Goal: Task Accomplishment & Management: Manage account settings

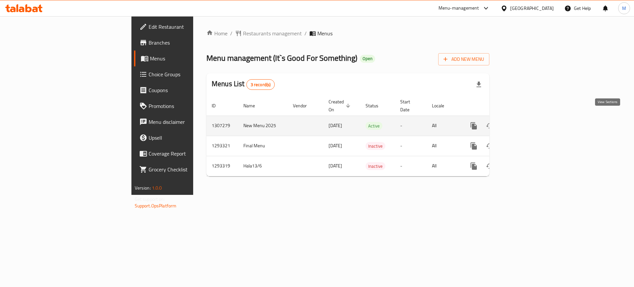
click at [526, 122] on icon "enhanced table" at bounding box center [522, 126] width 8 height 8
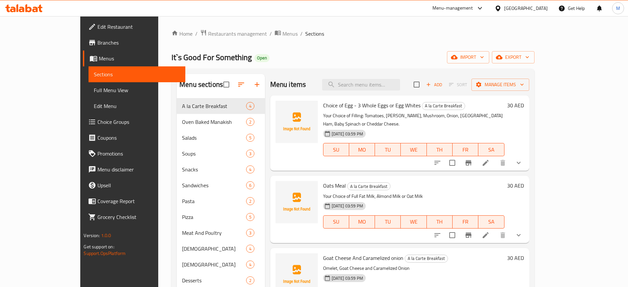
click at [365, 50] on div "Home / Restaurants management / Menus / Sections It`s Good For Something Open i…" at bounding box center [352, 241] width 363 height 425
click at [282, 36] on span "Menus" at bounding box center [289, 34] width 15 height 8
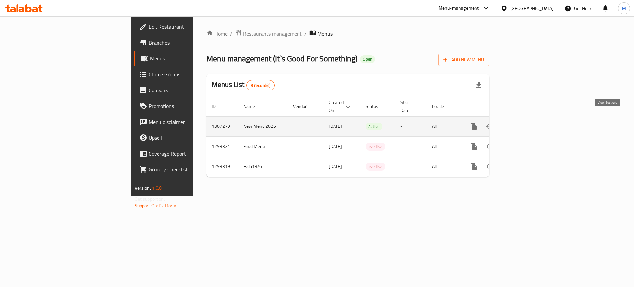
click at [526, 123] on icon "enhanced table" at bounding box center [522, 127] width 8 height 8
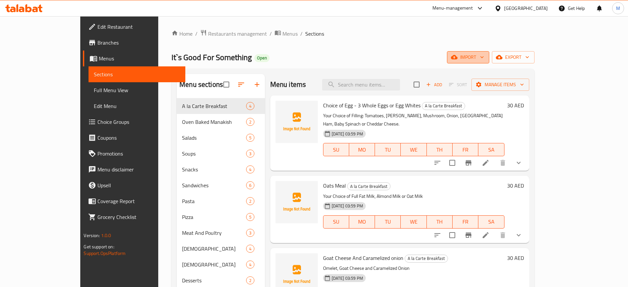
click at [484, 60] on span "import" at bounding box center [468, 57] width 32 height 8
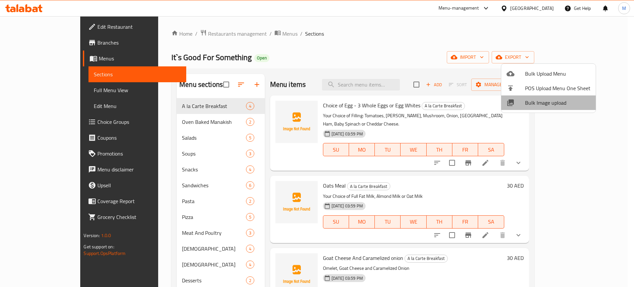
click at [549, 102] on span "Bulk Image upload" at bounding box center [557, 103] width 65 height 8
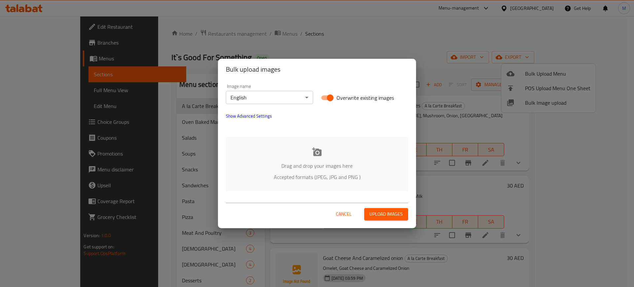
click at [343, 152] on div "Drag and drop your images here Accepted formats (JPEG, JPG and PNG )" at bounding box center [317, 164] width 182 height 54
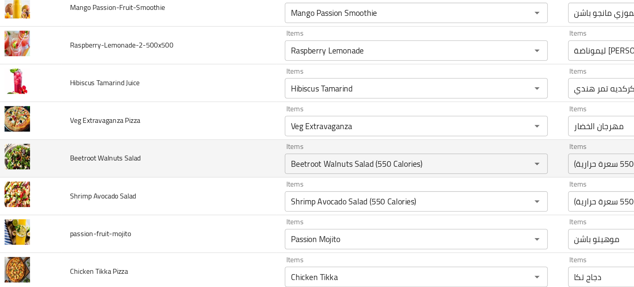
scroll to position [1464, 0]
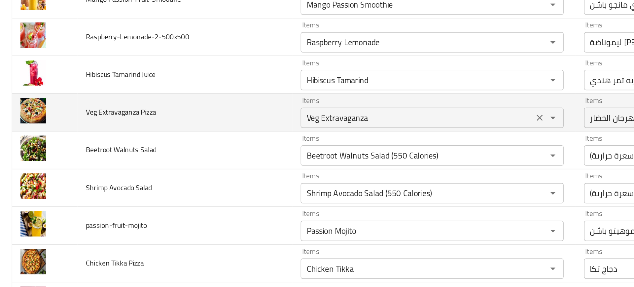
click at [205, 99] on div "Veg Extravaganza Items" at bounding box center [280, 94] width 170 height 13
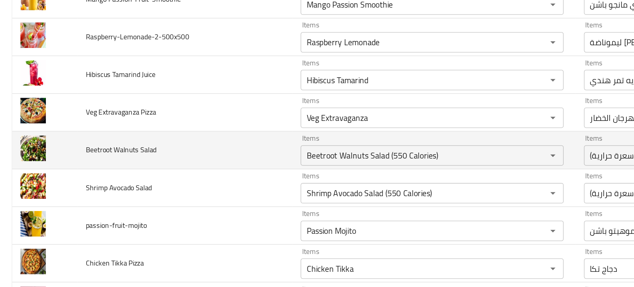
click at [148, 106] on td "Beetroot Walnuts Salad" at bounding box center [119, 115] width 139 height 24
click at [177, 118] on td "Beetroot Walnuts Salad" at bounding box center [119, 115] width 139 height 24
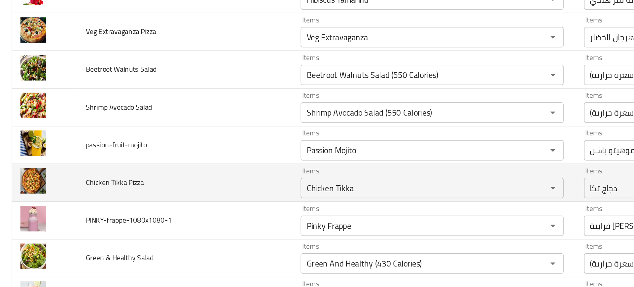
scroll to position [1539, 0]
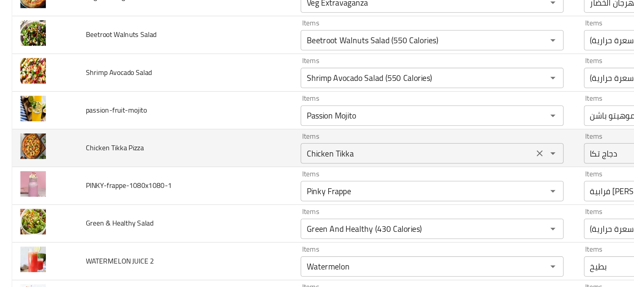
click at [205, 117] on Pizza "Chicken Tikka" at bounding box center [270, 117] width 147 height 9
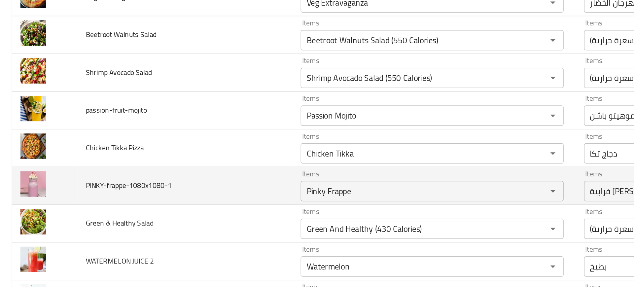
click at [174, 148] on td "PINKY-frappe-1080x1080-1" at bounding box center [119, 139] width 139 height 24
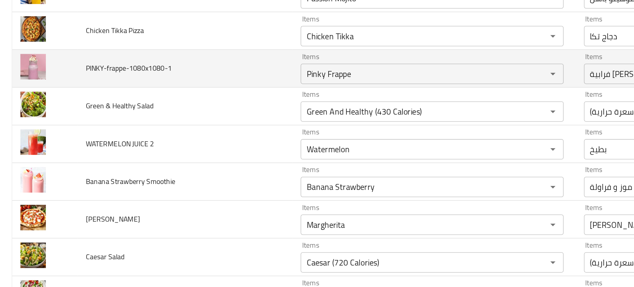
scroll to position [1615, 0]
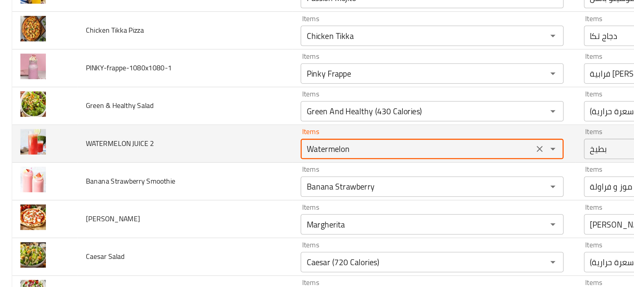
click at [210, 115] on 2 "Watermelon" at bounding box center [270, 114] width 147 height 9
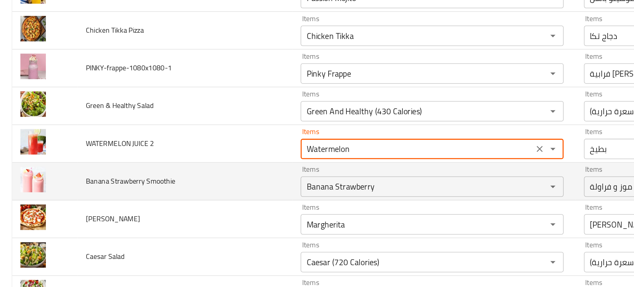
scroll to position [1639, 0]
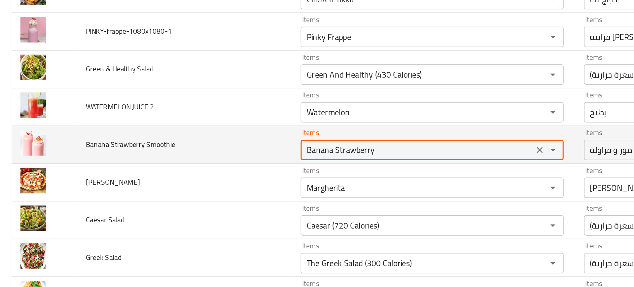
click at [224, 118] on Smoothie "Banana Strawberry" at bounding box center [270, 115] width 147 height 9
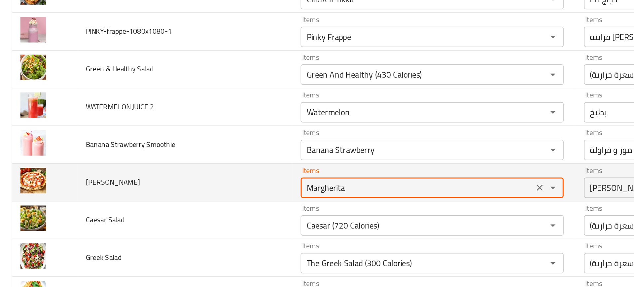
click at [219, 139] on Pizza "Margherita" at bounding box center [270, 139] width 147 height 9
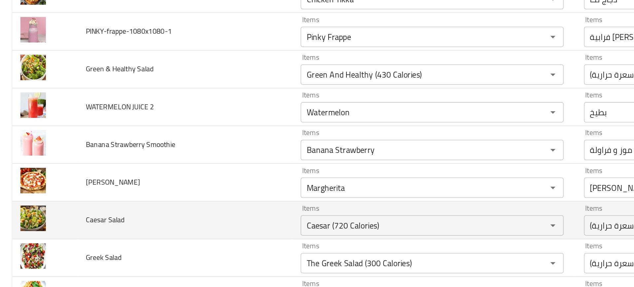
click at [178, 156] on td "Caesar Salad" at bounding box center [119, 161] width 139 height 24
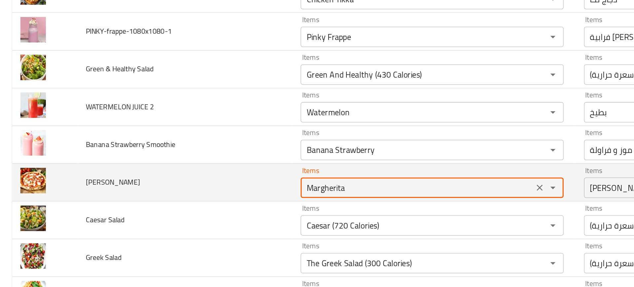
click at [213, 141] on Pizza "Margherita" at bounding box center [270, 139] width 147 height 9
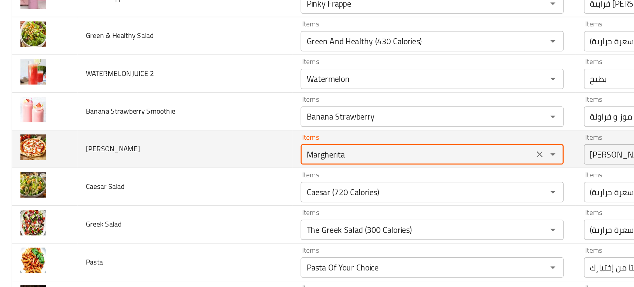
scroll to position [1660, 0]
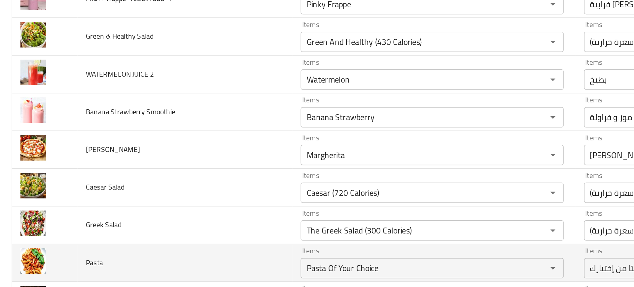
click at [179, 180] on td "Pasta" at bounding box center [119, 188] width 139 height 24
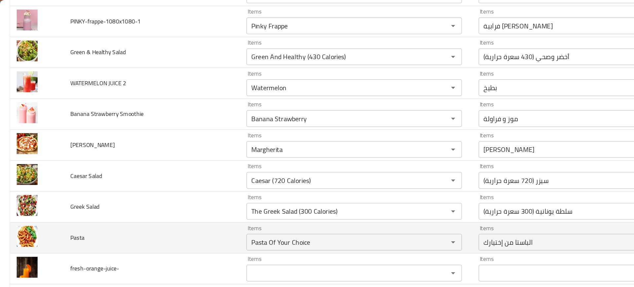
scroll to position [0, 0]
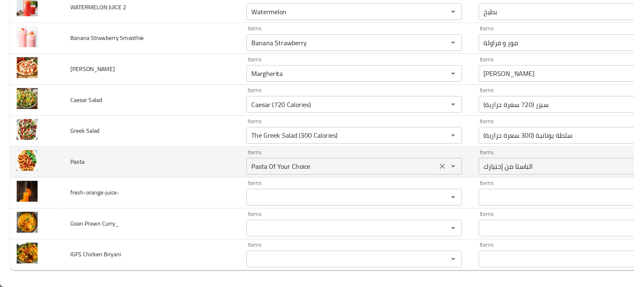
click at [221, 192] on input "Pasta Of Your Choice" at bounding box center [270, 191] width 147 height 9
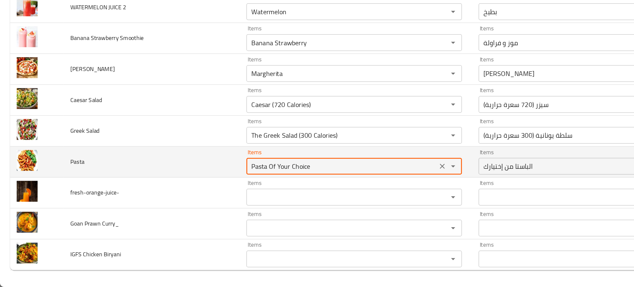
click at [208, 191] on input "Pasta Of Your Choice" at bounding box center [270, 191] width 147 height 9
drag, startPoint x: 209, startPoint y: 192, endPoint x: 292, endPoint y: 199, distance: 83.2
click at [292, 199] on td "Items Pasta Of Your Choice Items" at bounding box center [282, 188] width 184 height 24
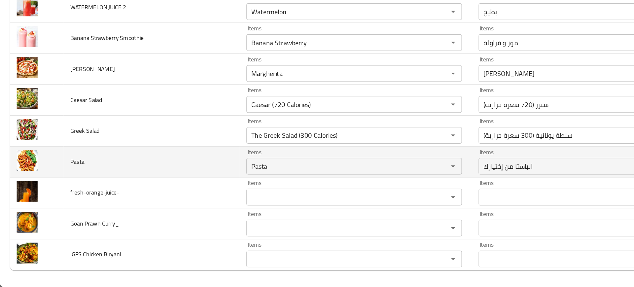
type input "Pasta Of Your Choice"
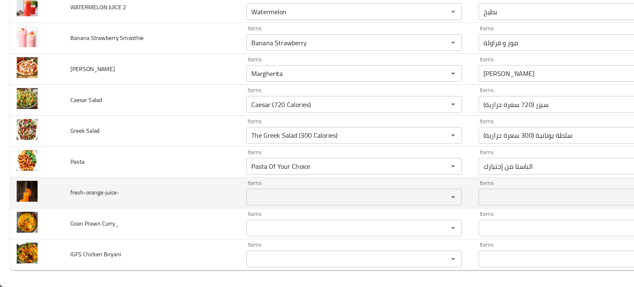
click at [156, 204] on td "fresh-orange-juice-" at bounding box center [119, 213] width 139 height 24
click at [207, 211] on input "Items" at bounding box center [270, 215] width 147 height 9
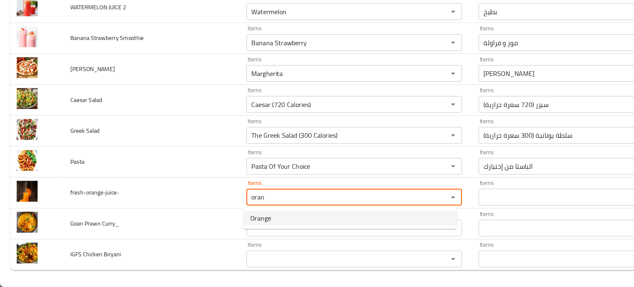
click at [212, 230] on span "Orange" at bounding box center [206, 233] width 17 height 8
type input "Orange"
type input "برتقال"
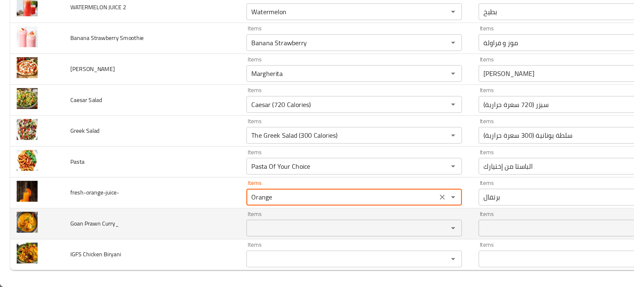
type input "Orange"
click at [219, 239] on Curry_ "Items" at bounding box center [270, 240] width 147 height 9
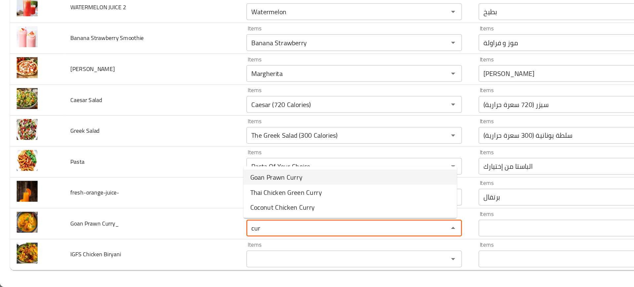
click at [215, 198] on span "Goan Prawn Curry" at bounding box center [218, 200] width 41 height 8
type Curry_ "Goan Prawn Curry"
type Curry_-ar "كاري روبيان غواني"
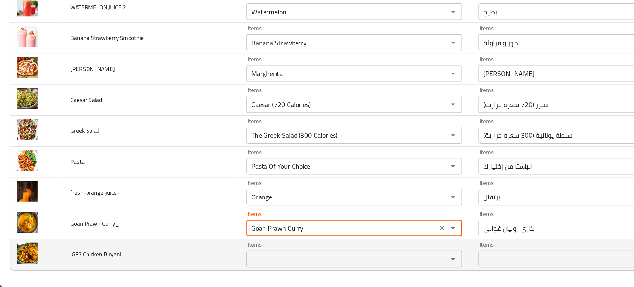
type Curry_ "Goan Prawn Curry"
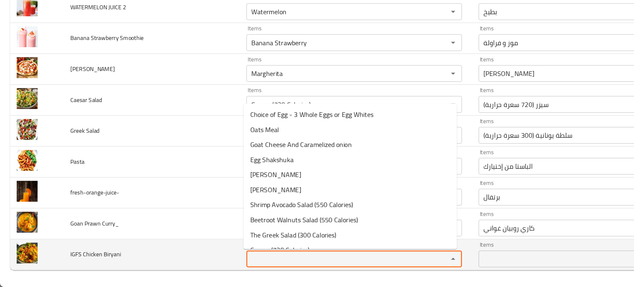
click at [200, 267] on Biryani "Items" at bounding box center [270, 264] width 147 height 9
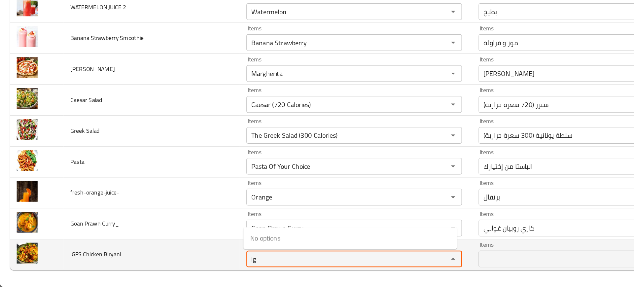
type Biryani "i"
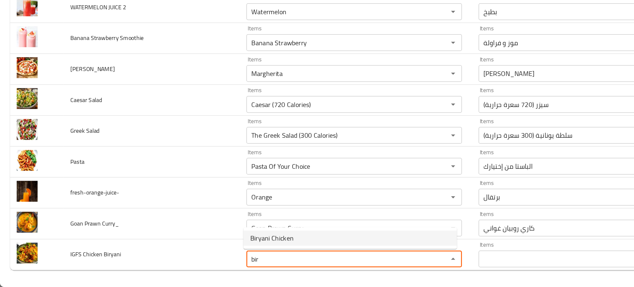
click at [208, 249] on span "Biryani Chicken" at bounding box center [215, 248] width 34 height 8
type Biryani "Biryani Chicken"
type Biryani-ar "برياني دجاج"
type Biryani "Biryani Chicken"
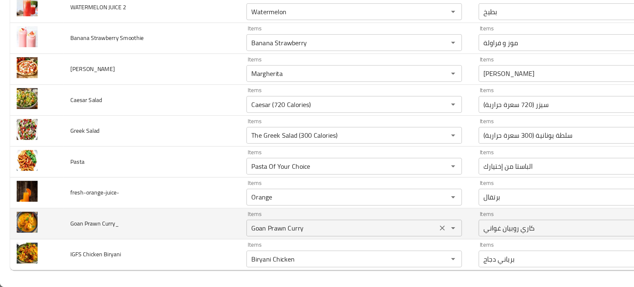
click at [204, 246] on div "Goan Prawn Curry Items" at bounding box center [280, 240] width 170 height 13
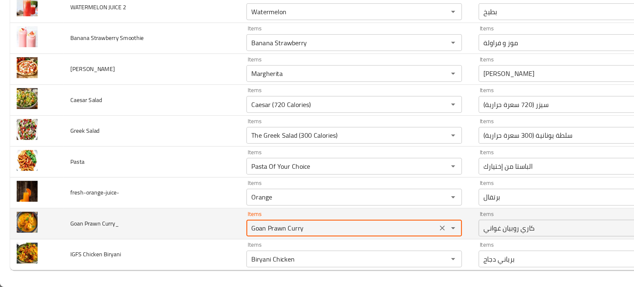
click at [204, 246] on div "Goan Prawn Curry Items" at bounding box center [280, 240] width 170 height 13
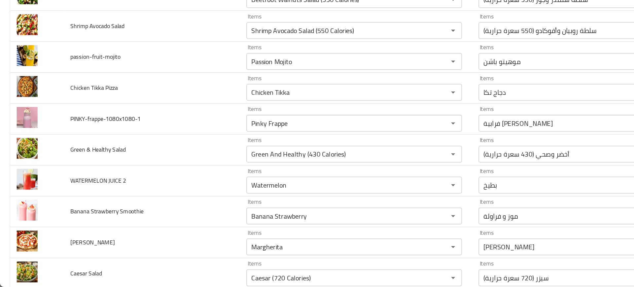
scroll to position [1661, 0]
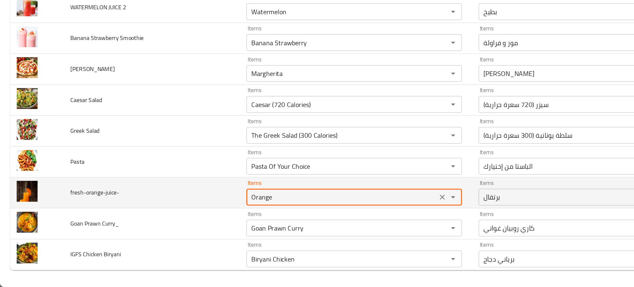
click at [208, 217] on input "Orange" at bounding box center [270, 215] width 147 height 9
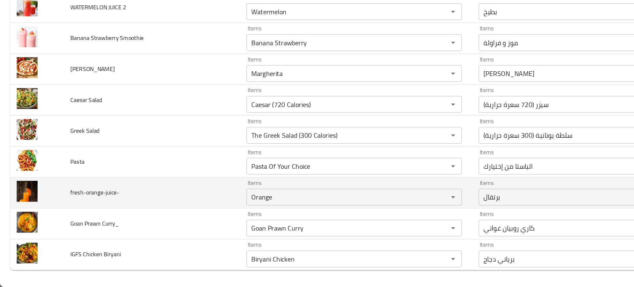
click at [131, 214] on td "fresh-orange-juice-" at bounding box center [119, 213] width 139 height 24
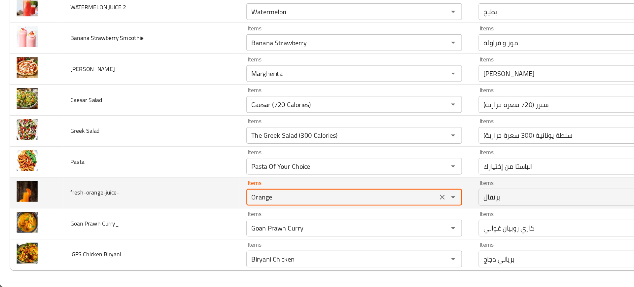
click at [207, 214] on input "Orange" at bounding box center [270, 215] width 147 height 9
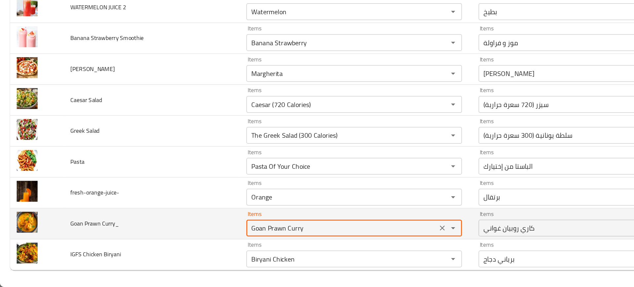
click at [224, 241] on Curry_ "Goan Prawn Curry" at bounding box center [270, 240] width 147 height 9
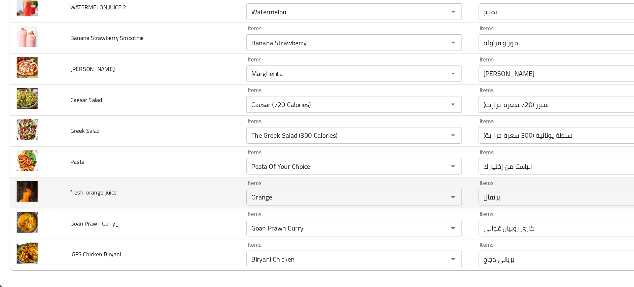
click at [183, 224] on td "fresh-orange-juice-" at bounding box center [119, 213] width 139 height 24
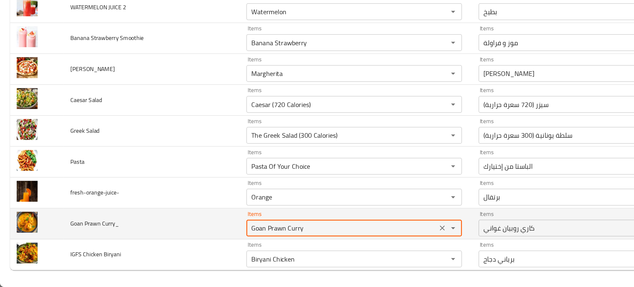
click at [222, 238] on Curry_ "Goan Prawn Curry" at bounding box center [270, 240] width 147 height 9
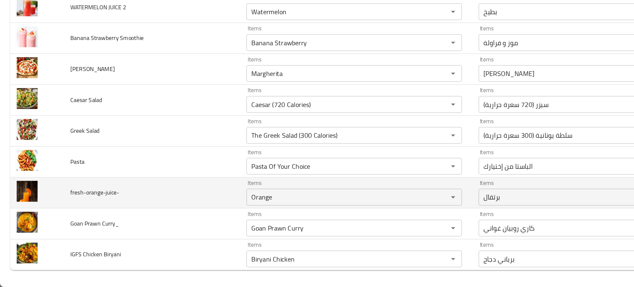
click at [152, 219] on td "fresh-orange-juice-" at bounding box center [119, 213] width 139 height 24
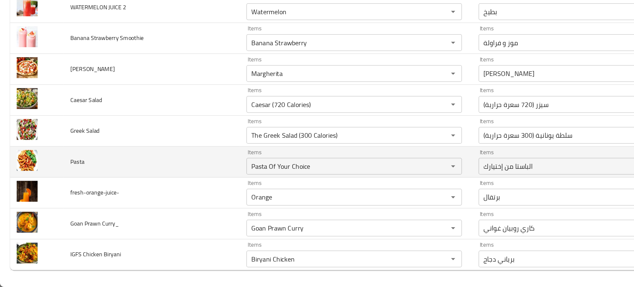
click at [158, 193] on td "Pasta" at bounding box center [119, 188] width 139 height 24
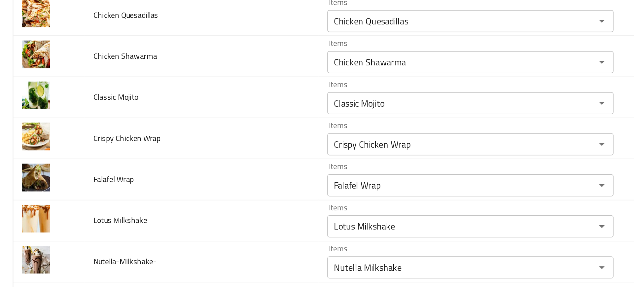
scroll to position [734, 0]
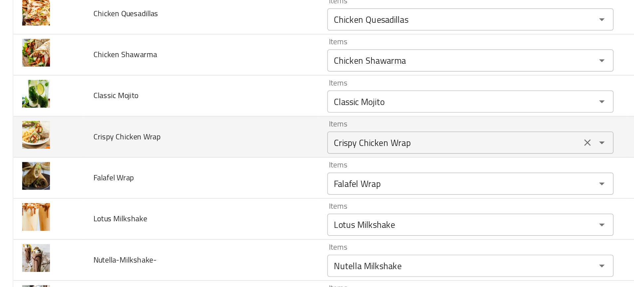
click at [212, 144] on Wrap "Crispy Chicken Wrap" at bounding box center [270, 140] width 147 height 9
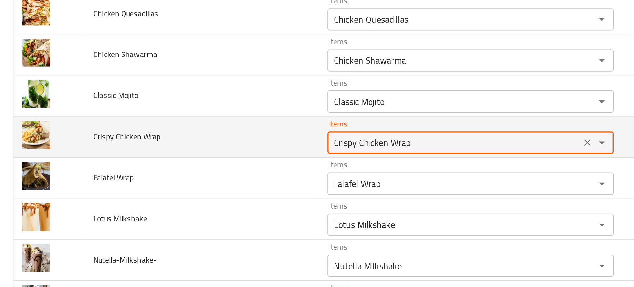
click at [212, 144] on Wrap "Crispy Chicken Wrap" at bounding box center [270, 140] width 147 height 9
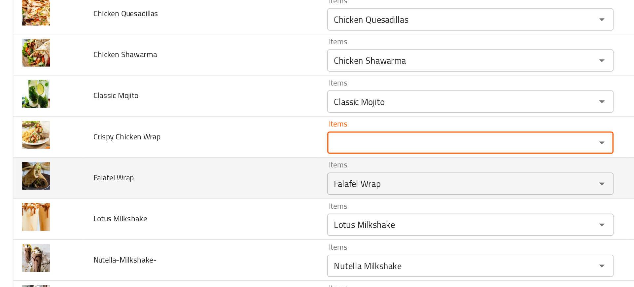
click at [131, 168] on td "Falafel Wrap" at bounding box center [119, 162] width 139 height 24
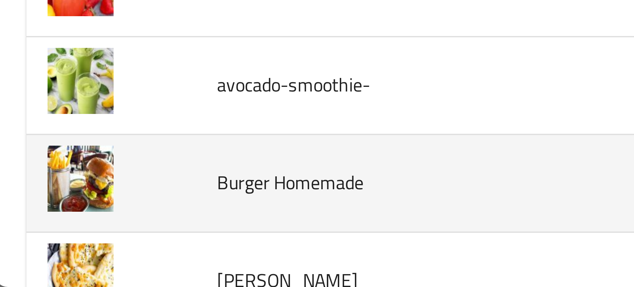
scroll to position [0, 0]
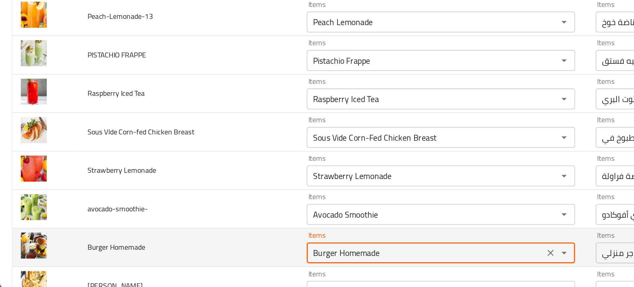
click at [215, 264] on Homemade "Burger Homemade" at bounding box center [270, 264] width 147 height 9
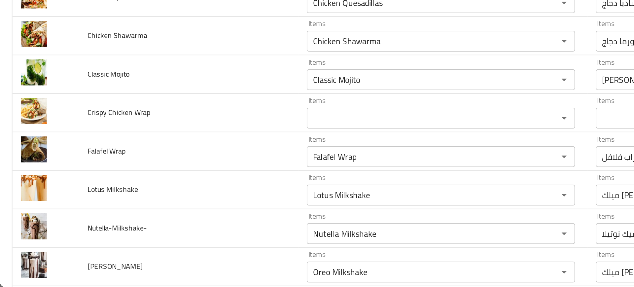
scroll to position [693, 0]
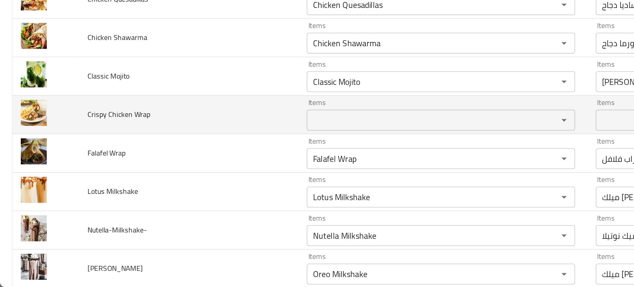
click at [75, 179] on span "Crispy Chicken Wrap" at bounding box center [75, 177] width 40 height 9
copy span "Crispy Chicken Wrap"
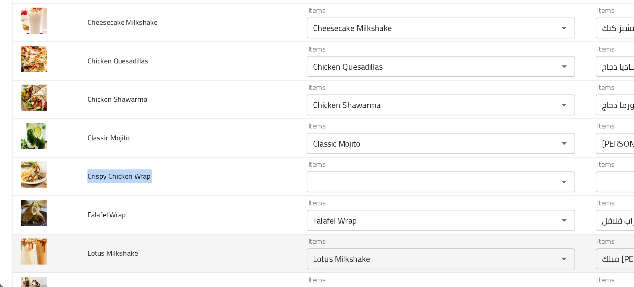
scroll to position [653, 0]
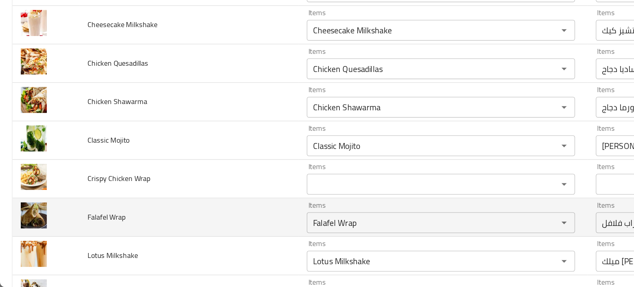
click at [68, 238] on span "Falafel Wrap" at bounding box center [67, 242] width 24 height 9
copy span "Falafel Wrap"
click at [68, 238] on span "Falafel Wrap" at bounding box center [67, 242] width 24 height 9
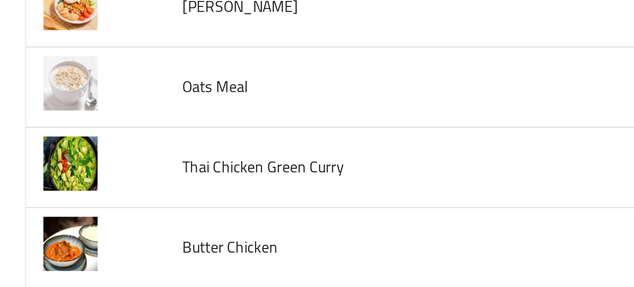
scroll to position [0, 0]
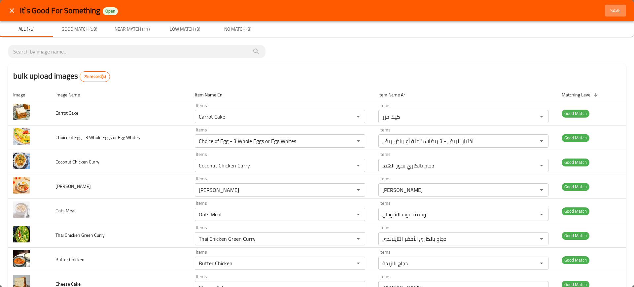
click at [608, 8] on span "Save" at bounding box center [616, 11] width 16 height 8
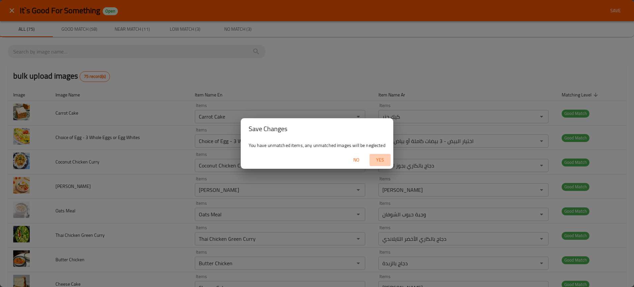
click at [374, 156] on span "Yes" at bounding box center [380, 160] width 16 height 8
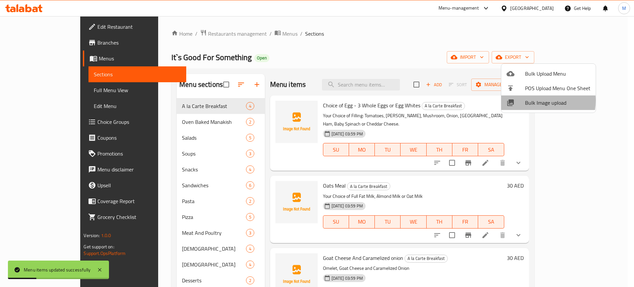
click at [532, 100] on span "Bulk Image upload" at bounding box center [557, 103] width 65 height 8
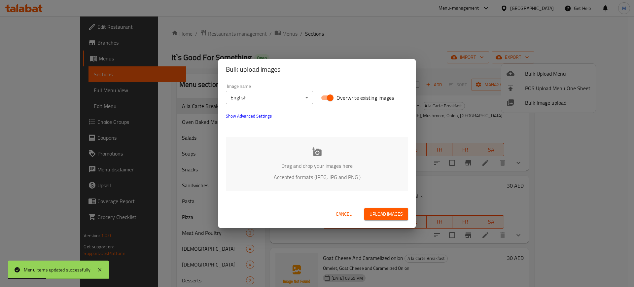
click at [324, 155] on div "Drag and drop your images here Accepted formats (JPEG, JPG and PNG )" at bounding box center [317, 164] width 182 height 54
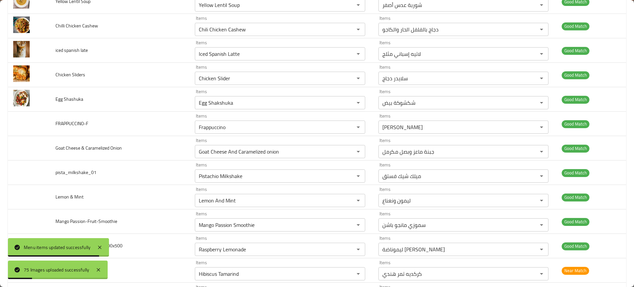
scroll to position [1302, 0]
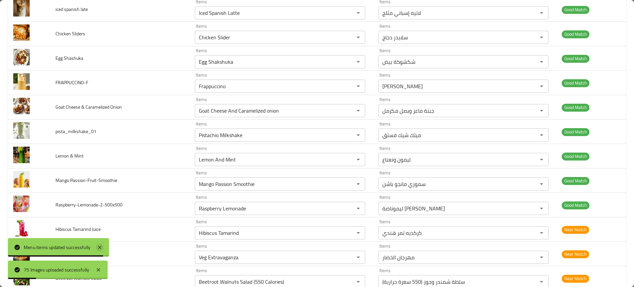
click at [100, 248] on icon at bounding box center [100, 247] width 8 height 8
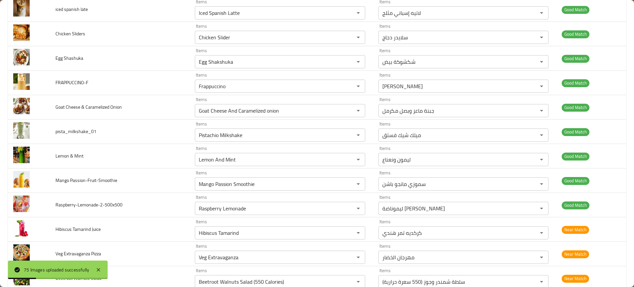
scroll to position [1661, 0]
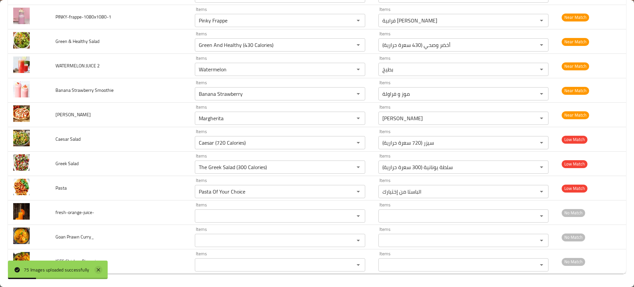
click at [99, 273] on icon at bounding box center [98, 270] width 8 height 8
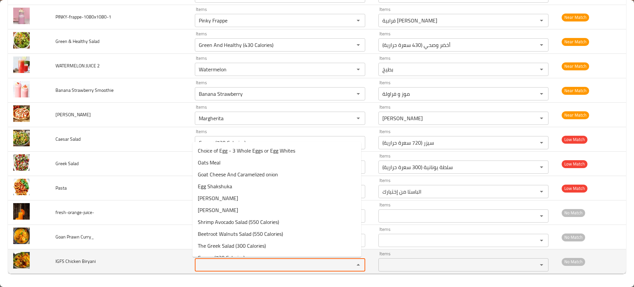
click at [228, 263] on Biryani "Items" at bounding box center [270, 264] width 147 height 9
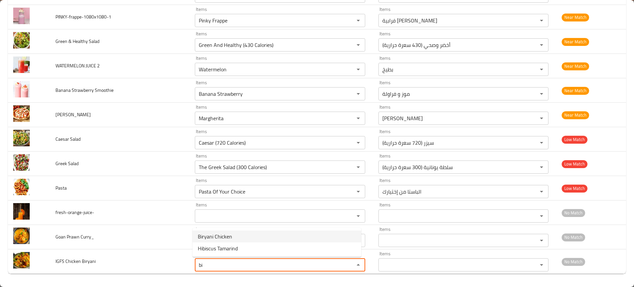
click at [213, 235] on span "Biryani Chicken" at bounding box center [215, 237] width 34 height 8
type Biryani "Biryani Chicken"
type Biryani-ar "برياني دجاج"
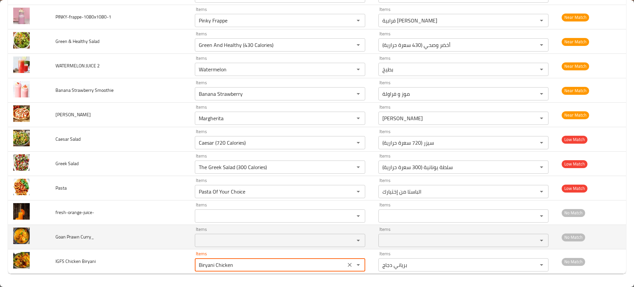
type Biryani "Biryani Chicken"
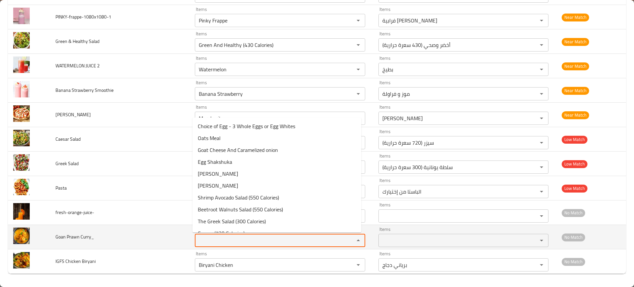
click at [232, 236] on Curry_ "Items" at bounding box center [270, 240] width 147 height 9
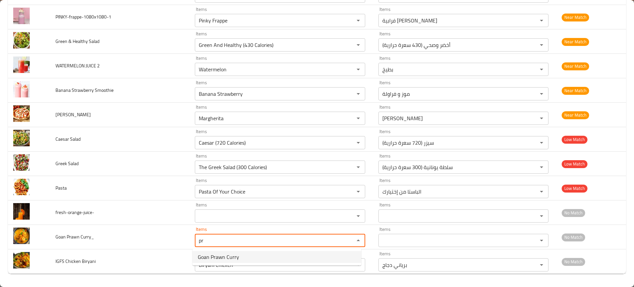
click at [236, 255] on span "Goan Prawn Curry" at bounding box center [218, 257] width 41 height 8
type Curry_ "Goan Prawn Curry"
type Curry_-ar "كاري روبيان غواني"
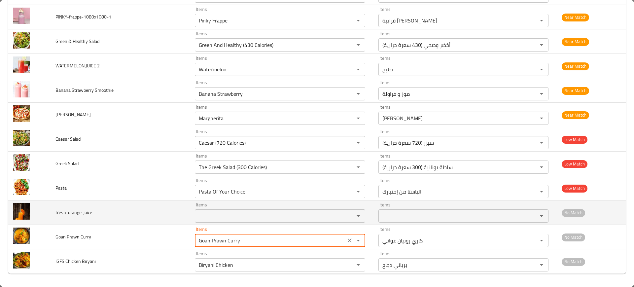
type Curry_ "Goan Prawn Curry"
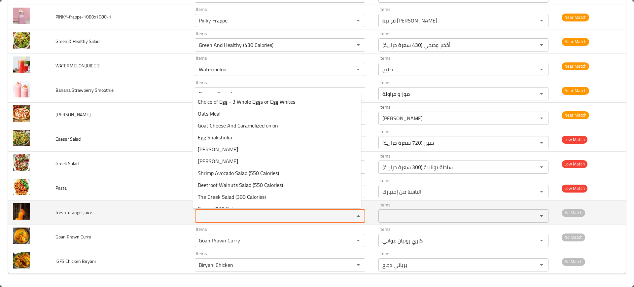
click at [207, 217] on input "Items" at bounding box center [270, 215] width 147 height 9
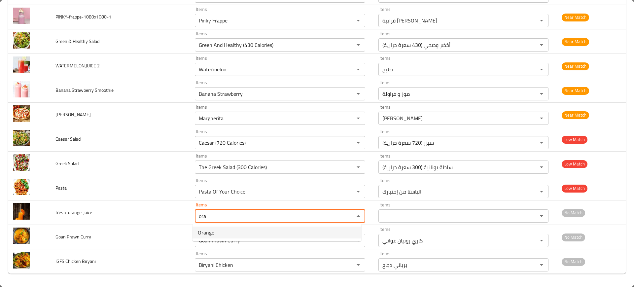
click at [208, 233] on span "Orange" at bounding box center [206, 233] width 17 height 8
type input "Orange"
type input "برتقال"
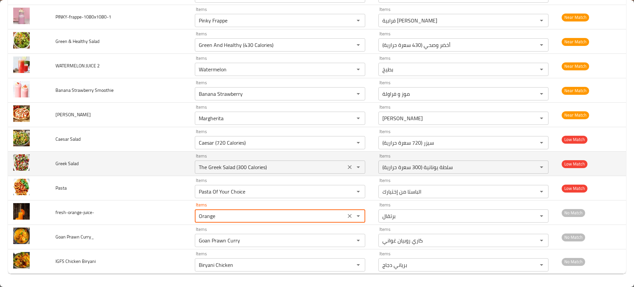
type input "Orange"
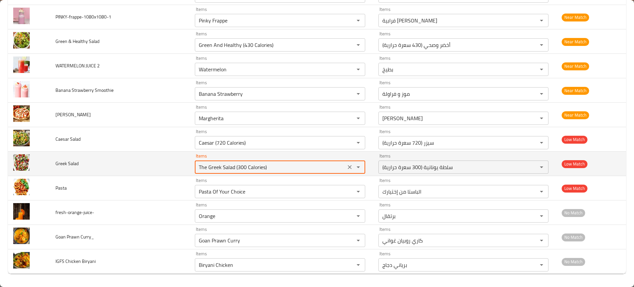
click at [219, 168] on Salad "The Greek Salad (300 Calories)" at bounding box center [270, 167] width 147 height 9
click at [185, 154] on td "Greek Salad" at bounding box center [119, 164] width 139 height 24
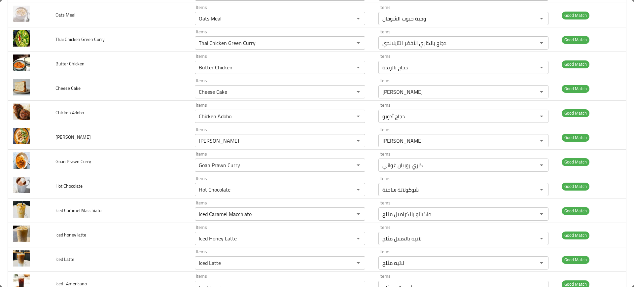
scroll to position [0, 0]
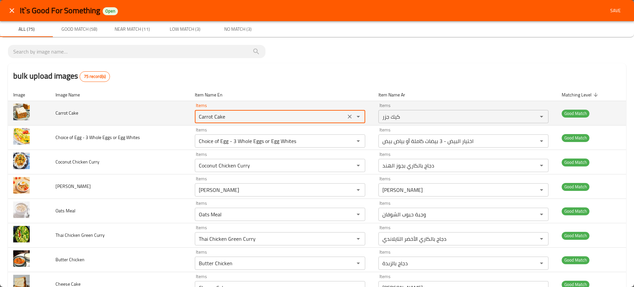
click at [215, 118] on Cake "Carrot Cake" at bounding box center [270, 116] width 147 height 9
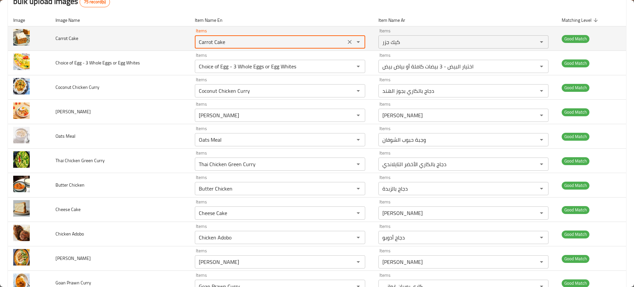
scroll to position [87, 0]
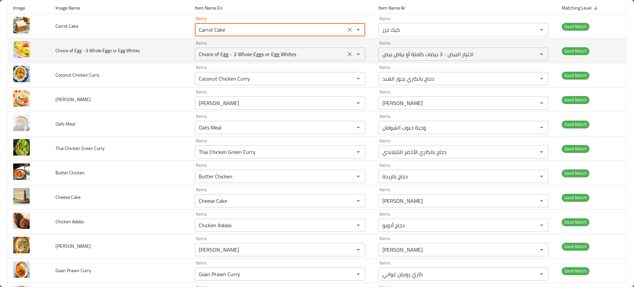
click at [225, 54] on Whites "Choice of Egg - 3 Whole Eggs or Egg Whites" at bounding box center [270, 54] width 147 height 9
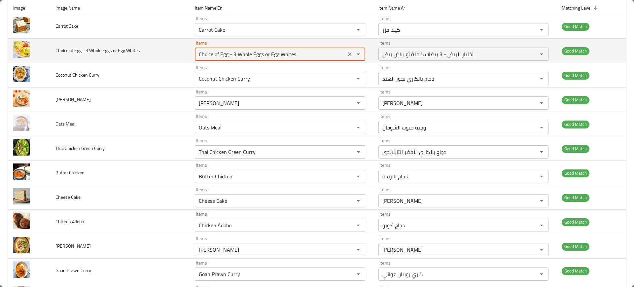
click at [225, 54] on Whites "Choice of Egg - 3 Whole Eggs or Egg Whites" at bounding box center [270, 54] width 147 height 9
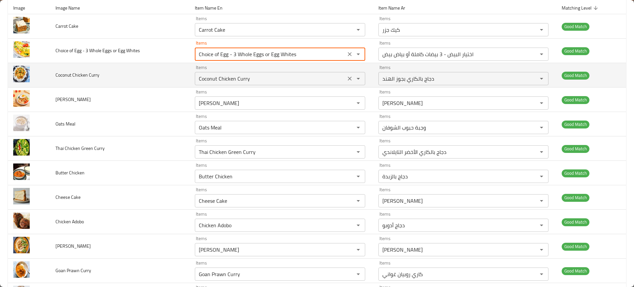
click at [216, 79] on Curry "Coconut Chicken Curry" at bounding box center [270, 78] width 147 height 9
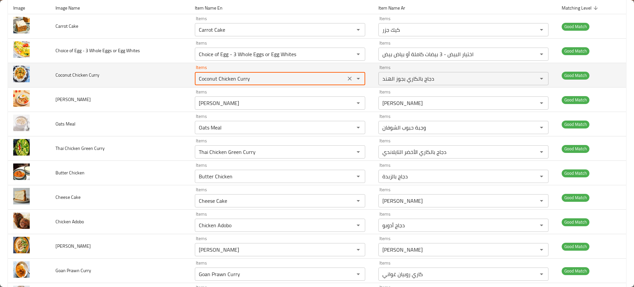
click at [216, 79] on Curry "Coconut Chicken Curry" at bounding box center [270, 78] width 147 height 9
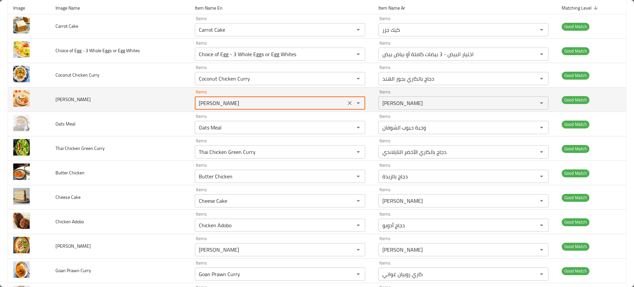
click at [228, 99] on Goreng "Nasi Goreng" at bounding box center [270, 102] width 147 height 9
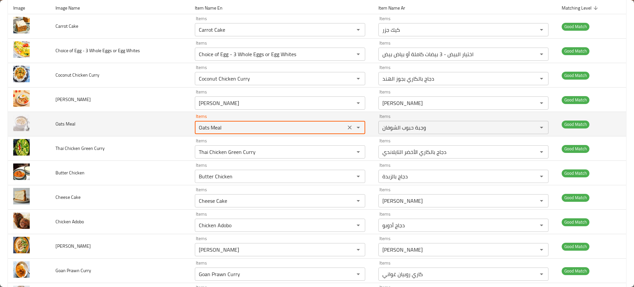
click at [212, 127] on Meal "Oats Meal" at bounding box center [270, 127] width 147 height 9
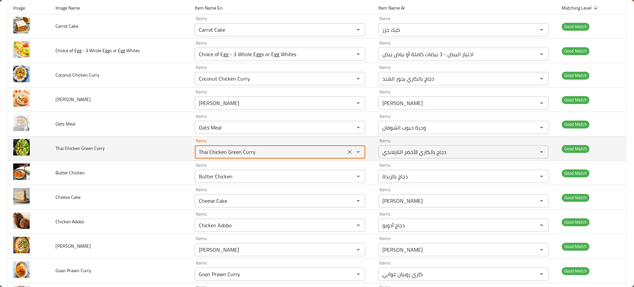
click at [226, 151] on Curry "Thai Chicken Green Curry" at bounding box center [270, 151] width 147 height 9
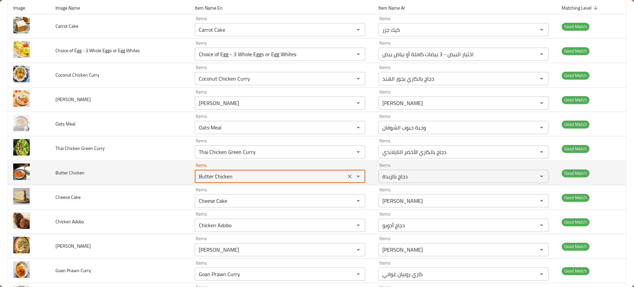
click at [219, 175] on Chicken "Butter Chicken" at bounding box center [270, 176] width 147 height 9
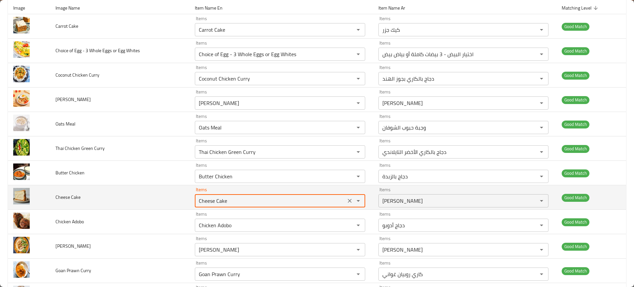
click at [223, 204] on Cake "Cheese Cake" at bounding box center [270, 200] width 147 height 9
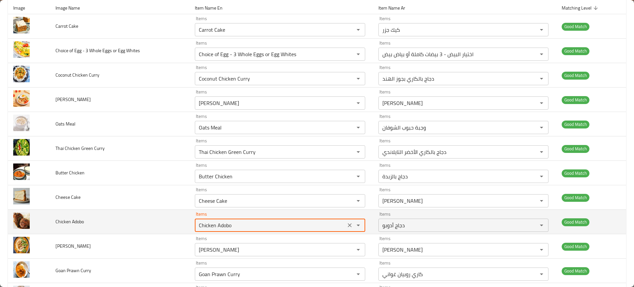
click at [223, 227] on Adobo "Chicken Adobo" at bounding box center [270, 225] width 147 height 9
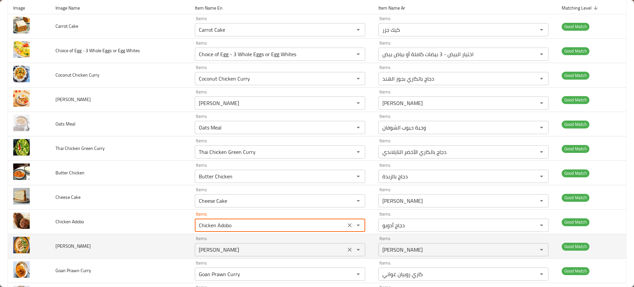
click at [223, 250] on Makhani "Dal Makhani" at bounding box center [270, 249] width 147 height 9
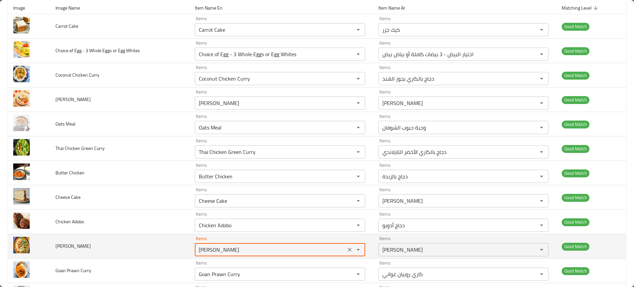
click at [223, 250] on Makhani "Dal Makhani" at bounding box center [270, 249] width 147 height 9
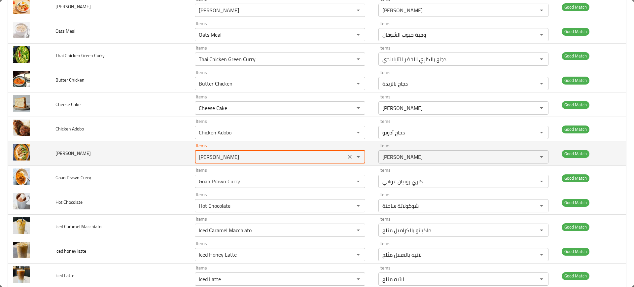
scroll to position [180, 0]
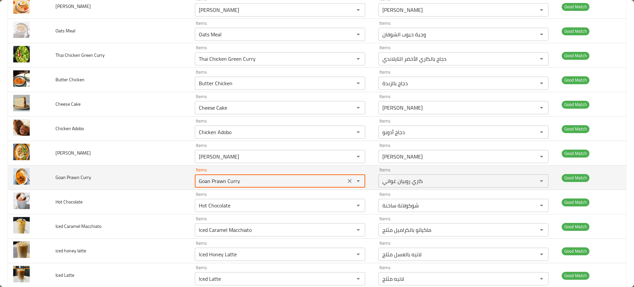
click at [226, 182] on Curry "Goan Prawn Curry" at bounding box center [270, 180] width 147 height 9
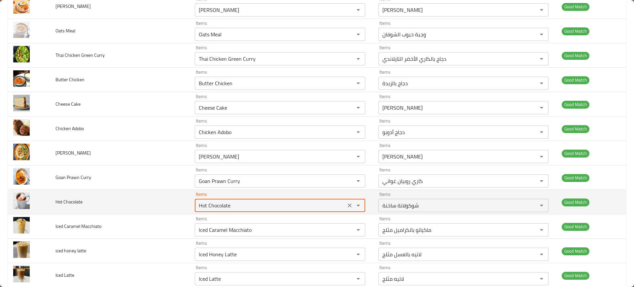
click at [218, 206] on Chocolate "Hot Chocolate" at bounding box center [270, 205] width 147 height 9
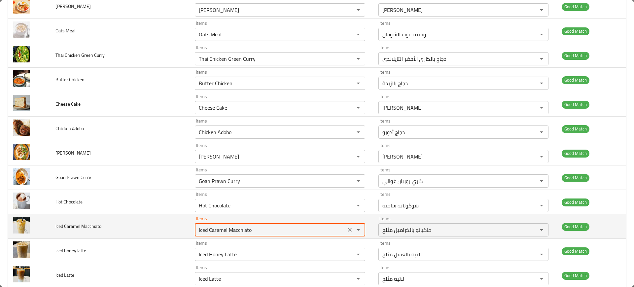
click at [207, 229] on Macchiato "Iced Caramel Macchiato" at bounding box center [270, 229] width 147 height 9
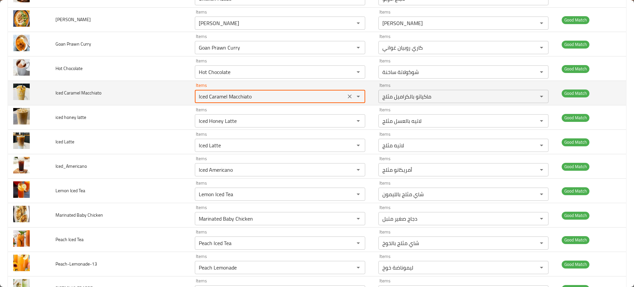
scroll to position [330, 0]
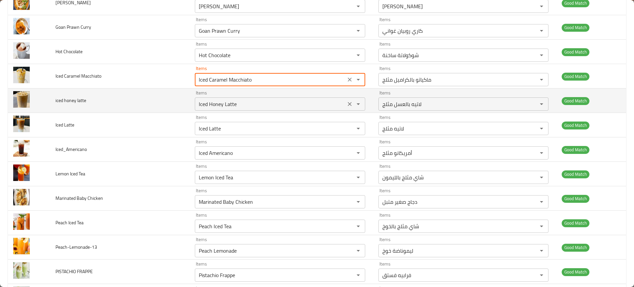
click at [205, 110] on div "Iced Honey Latte Items" at bounding box center [280, 103] width 170 height 13
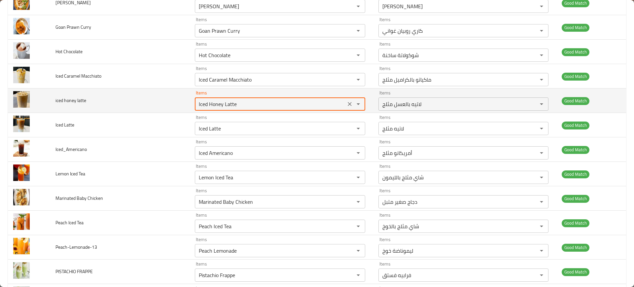
click at [205, 110] on div "Iced Honey Latte Items" at bounding box center [280, 103] width 170 height 13
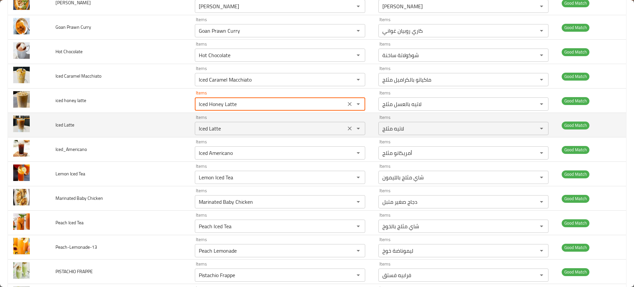
click at [208, 125] on Latte "Iced Latte" at bounding box center [270, 128] width 147 height 9
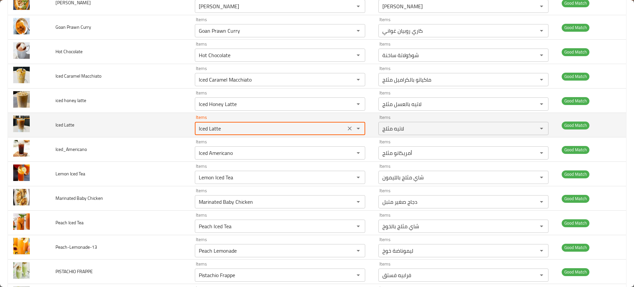
click at [208, 125] on Latte "Iced Latte" at bounding box center [270, 128] width 147 height 9
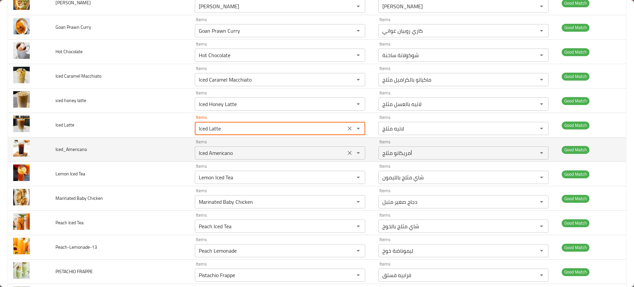
click at [212, 158] on div "Iced Americano Items" at bounding box center [280, 152] width 170 height 13
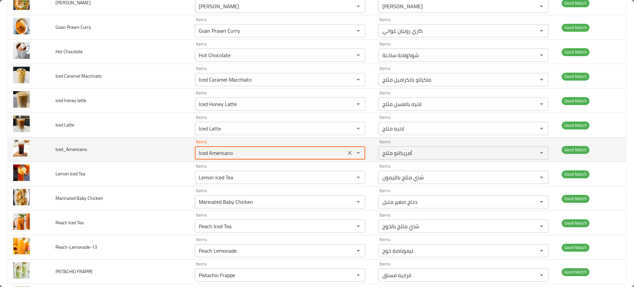
click at [212, 158] on div "Iced Americano Items" at bounding box center [280, 152] width 170 height 13
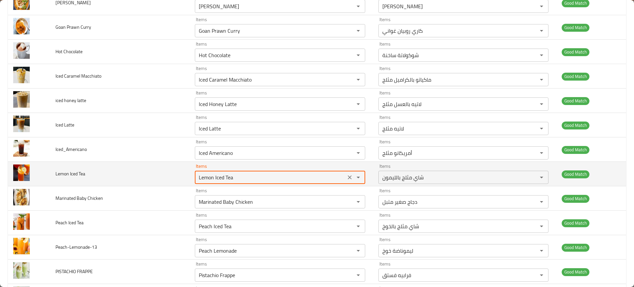
click at [209, 180] on Tea "Lemon Iced Tea" at bounding box center [270, 177] width 147 height 9
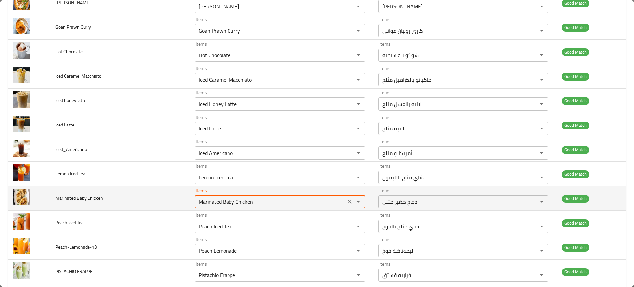
click at [224, 201] on Chicken "Marinated Baby Chicken" at bounding box center [270, 201] width 147 height 9
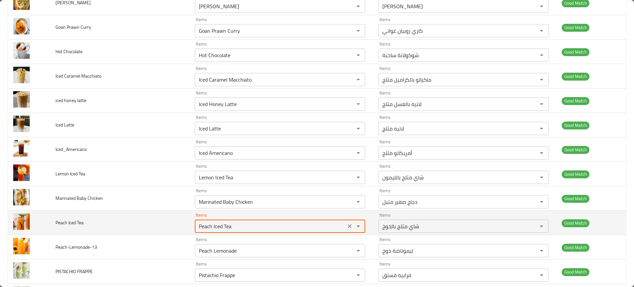
click at [229, 225] on Tea "Peach Iced Tea" at bounding box center [270, 226] width 147 height 9
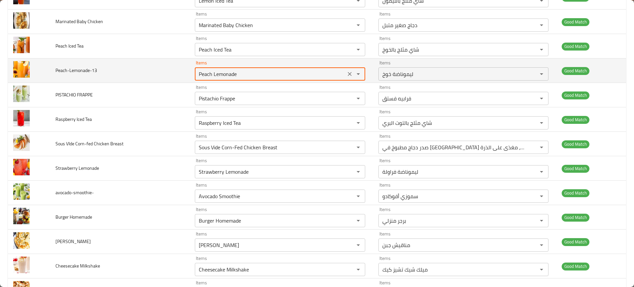
click at [238, 72] on input "Peach Lemonade" at bounding box center [270, 73] width 147 height 9
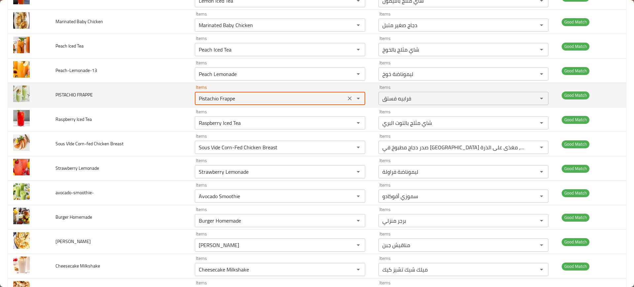
click at [234, 98] on FRAPPE "Pistachio Frappe" at bounding box center [270, 98] width 147 height 9
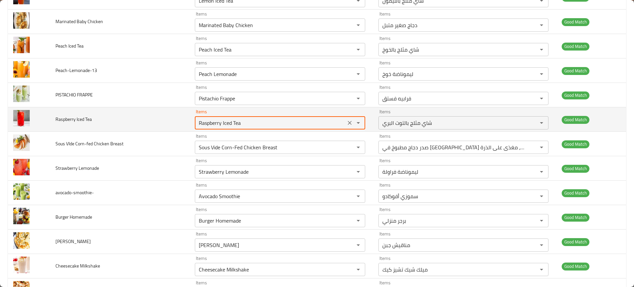
click at [234, 121] on Tea "Raspberry Iced Tea" at bounding box center [270, 122] width 147 height 9
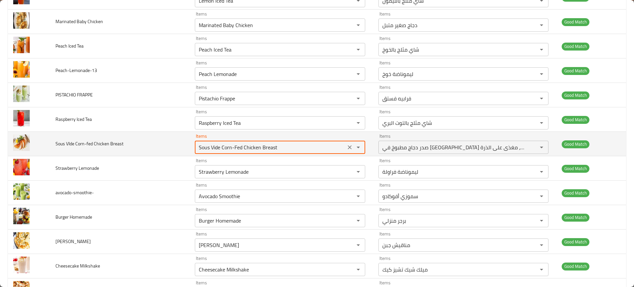
click at [220, 151] on Breast "Sous Vide Corn-Fed Chicken Breast" at bounding box center [270, 147] width 147 height 9
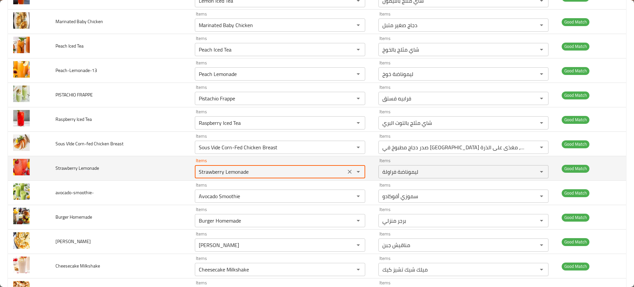
click at [224, 168] on Lemonade "Strawberry Lemonade" at bounding box center [270, 171] width 147 height 9
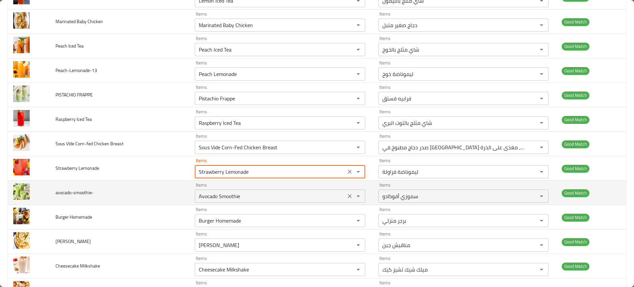
click at [236, 191] on div "Avocado Smoothie Items" at bounding box center [280, 196] width 170 height 13
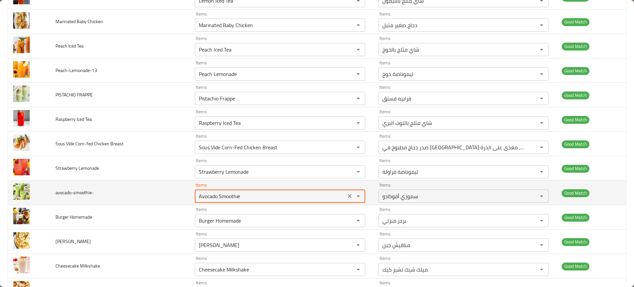
click at [236, 191] on div "Avocado Smoothie Items" at bounding box center [280, 196] width 170 height 13
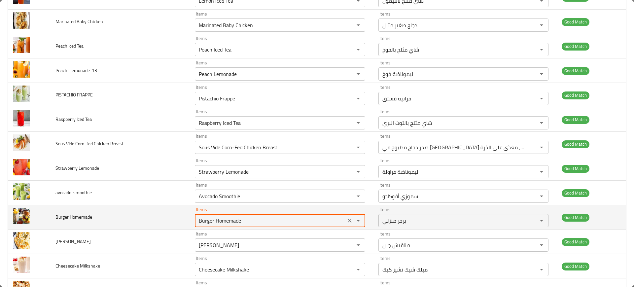
click at [237, 224] on Homemade "Burger Homemade" at bounding box center [270, 220] width 147 height 9
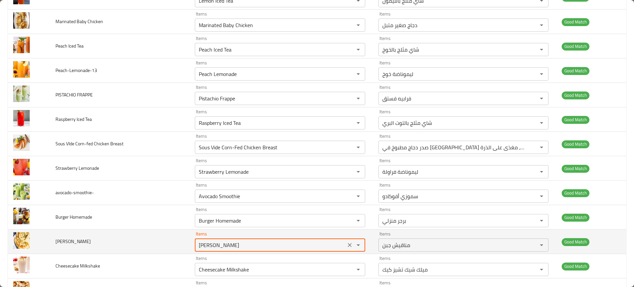
click at [235, 240] on Manakish "Cheese Manakish" at bounding box center [270, 244] width 147 height 9
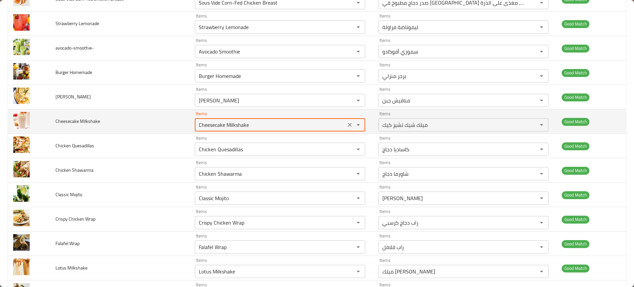
click at [213, 123] on Milkshake "Cheesecake Milkshake" at bounding box center [270, 124] width 147 height 9
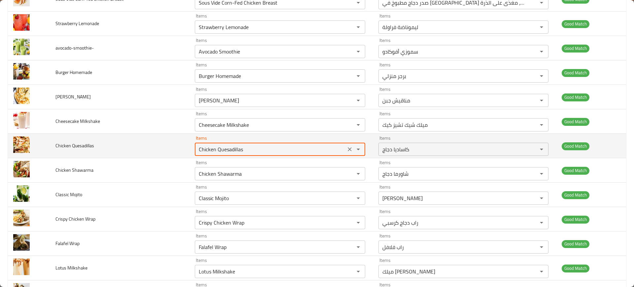
click at [205, 151] on Quesadillas "Chicken Quesadillas" at bounding box center [270, 149] width 147 height 9
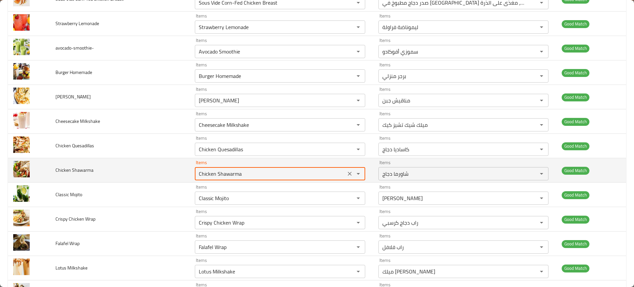
click at [211, 172] on Shawarma "Chicken Shawarma" at bounding box center [270, 173] width 147 height 9
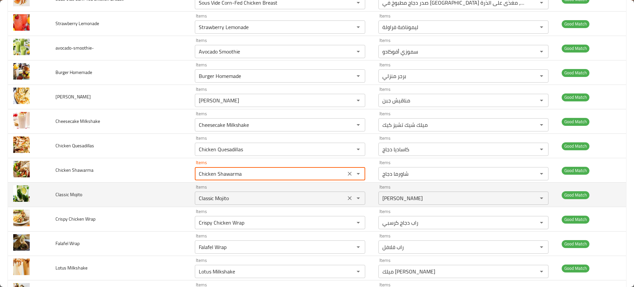
click at [219, 192] on div "Classic Mojito Items" at bounding box center [280, 198] width 170 height 13
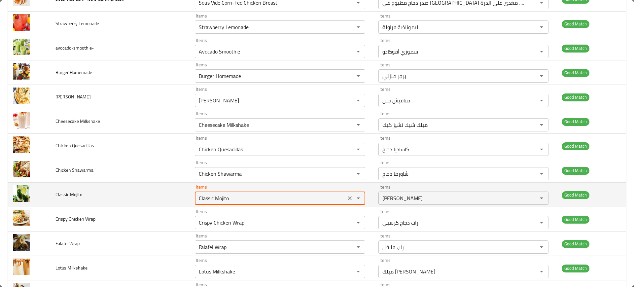
click at [219, 192] on div "Classic Mojito Items" at bounding box center [280, 198] width 170 height 13
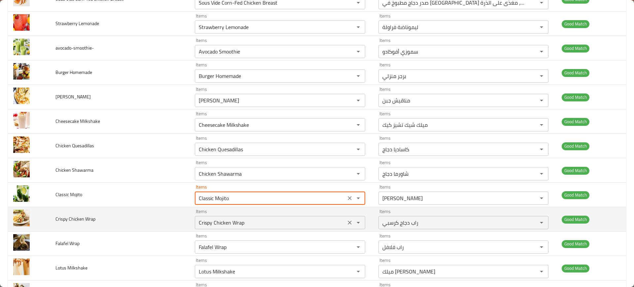
click at [225, 229] on div "Crispy Chicken Wrap Items" at bounding box center [280, 222] width 170 height 13
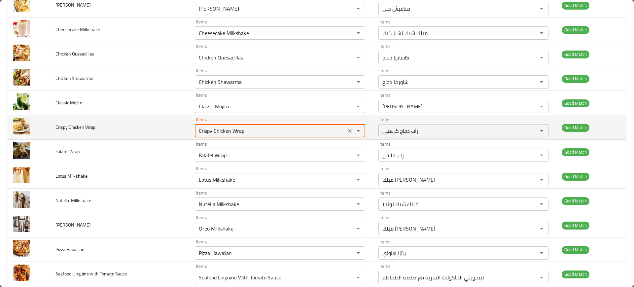
scroll to position [744, 0]
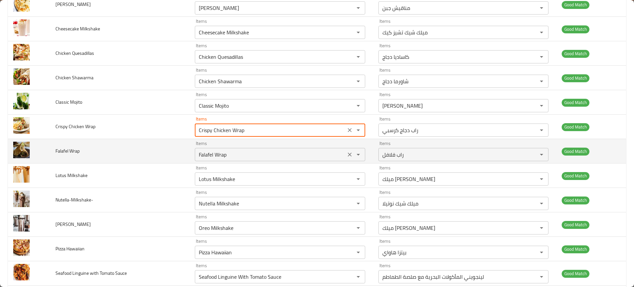
click at [213, 153] on Wrap "Falafel Wrap" at bounding box center [270, 154] width 147 height 9
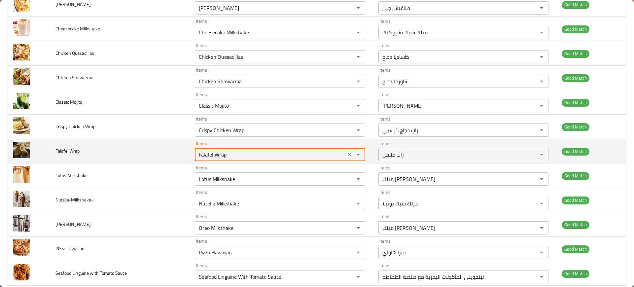
click at [213, 153] on Wrap "Falafel Wrap" at bounding box center [270, 154] width 147 height 9
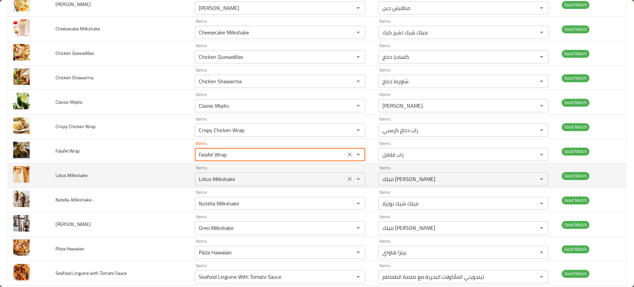
click at [211, 180] on Milkshake "Lotus Milkshake" at bounding box center [270, 178] width 147 height 9
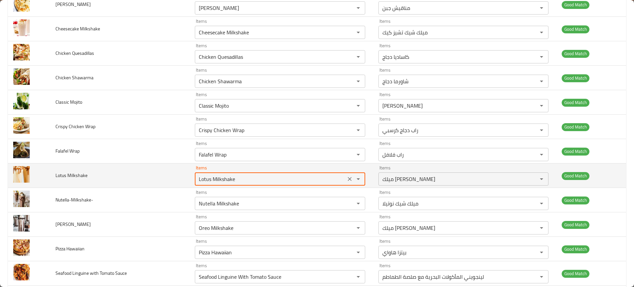
click at [211, 180] on Milkshake "Lotus Milkshake" at bounding box center [270, 178] width 147 height 9
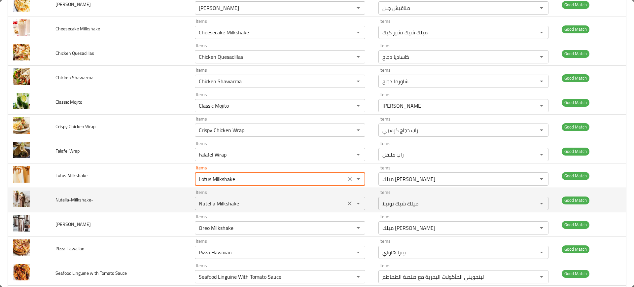
click at [218, 202] on input "Nutella Milkshake" at bounding box center [270, 203] width 147 height 9
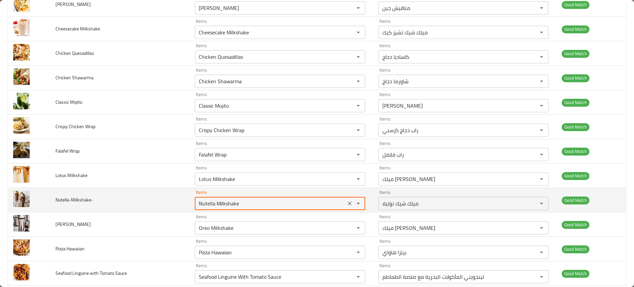
click at [218, 202] on input "Nutella Milkshake" at bounding box center [270, 203] width 147 height 9
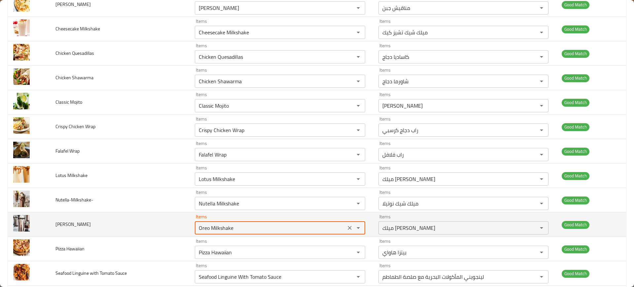
click at [211, 231] on MILKSHAKE "Oreo Milkshake" at bounding box center [270, 227] width 147 height 9
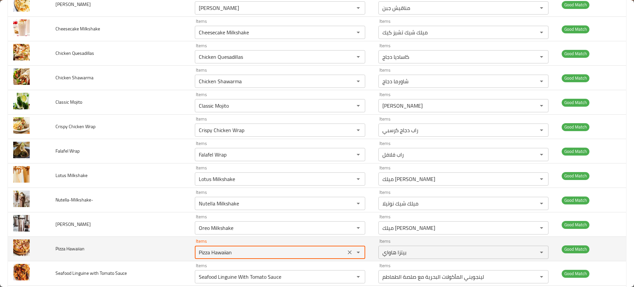
click at [217, 248] on Hawaiian "Pizza Hawaiian" at bounding box center [270, 252] width 147 height 9
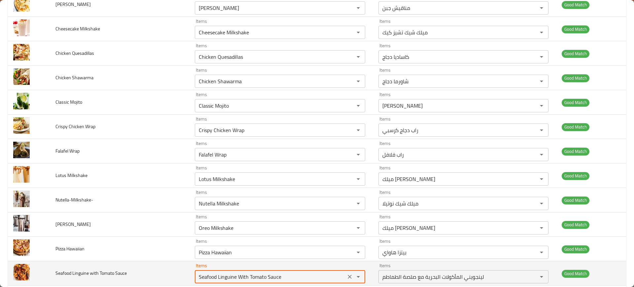
click at [229, 275] on Sauce "Seafood Linguine With Tomato Sauce" at bounding box center [270, 276] width 147 height 9
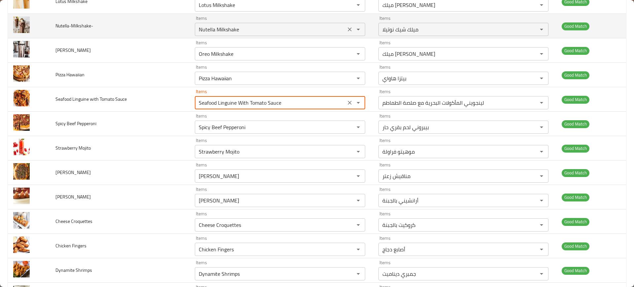
scroll to position [923, 0]
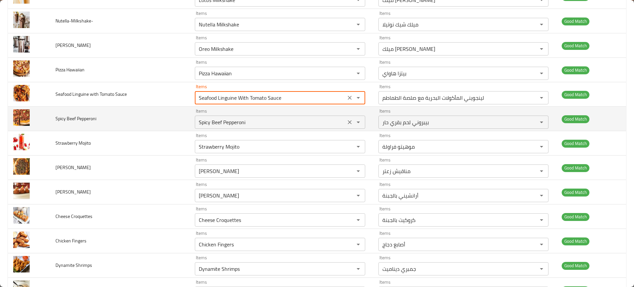
click at [235, 120] on Pepperoni "Spicy Beef Pepperoni" at bounding box center [270, 122] width 147 height 9
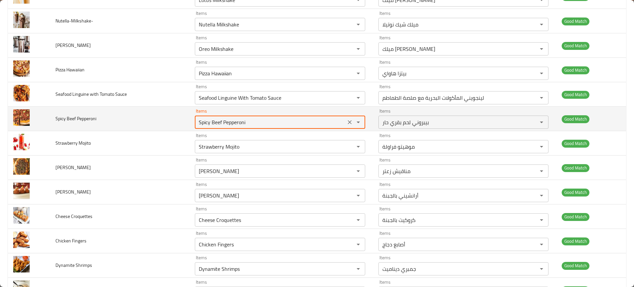
click at [235, 120] on Pepperoni "Spicy Beef Pepperoni" at bounding box center [270, 122] width 147 height 9
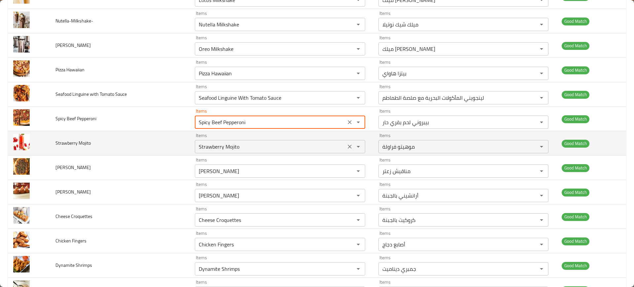
click at [217, 152] on div "Strawberry Mojito Items" at bounding box center [280, 146] width 170 height 13
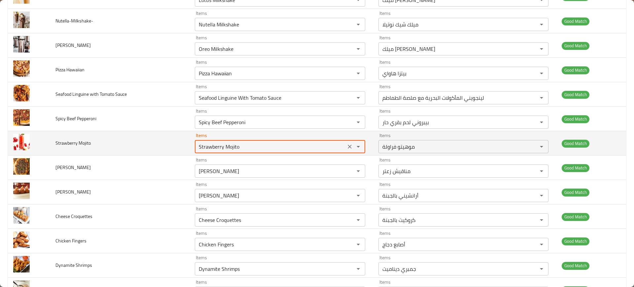
click at [217, 152] on div "Strawberry Mojito Items" at bounding box center [280, 146] width 170 height 13
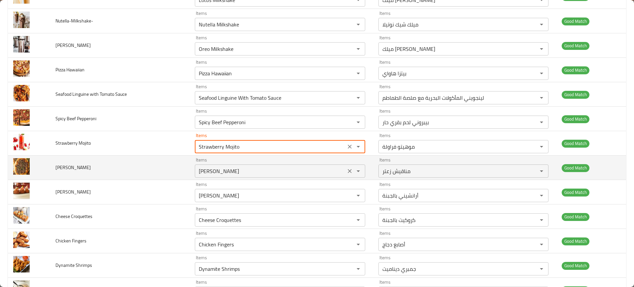
click at [218, 167] on Manakish "Zaatar Manakish" at bounding box center [270, 170] width 147 height 9
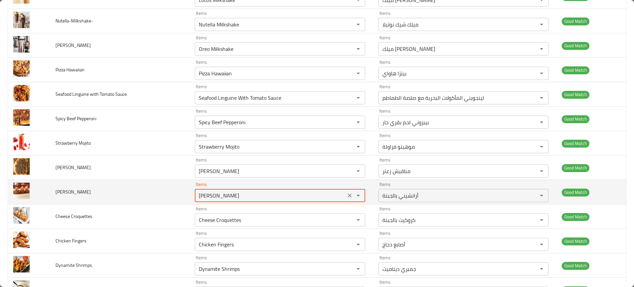
click at [226, 191] on Arancini "Cheese Arancini" at bounding box center [270, 195] width 147 height 9
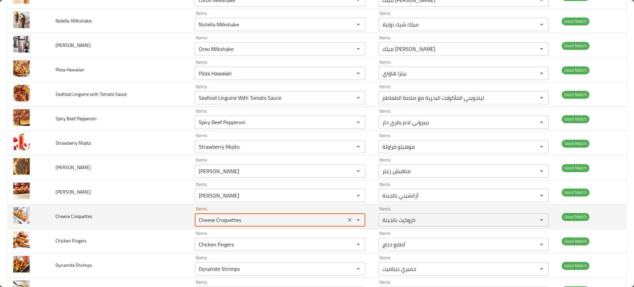
click at [217, 220] on Croquettes "Cheese Croquettes" at bounding box center [270, 219] width 147 height 9
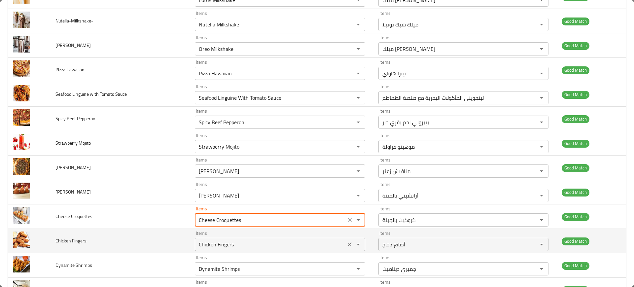
click at [223, 246] on Fingers "Chicken Fingers" at bounding box center [270, 244] width 147 height 9
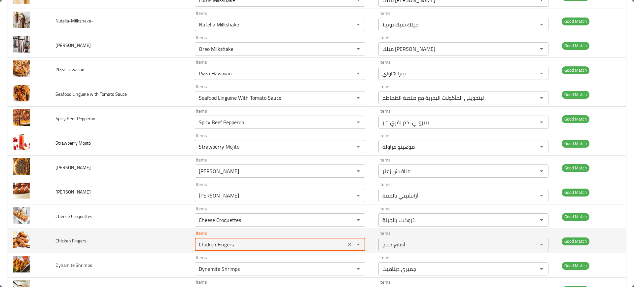
click at [223, 246] on Fingers "Chicken Fingers" at bounding box center [270, 244] width 147 height 9
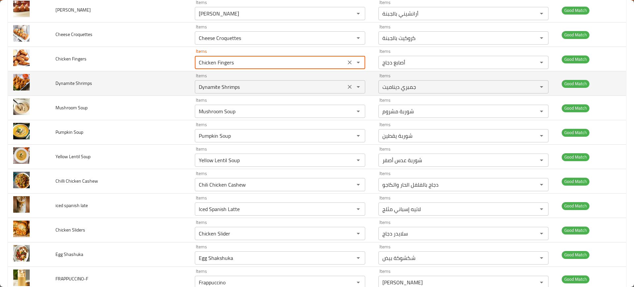
click at [221, 91] on Shrimps "Dynamite Shrimps" at bounding box center [270, 86] width 147 height 9
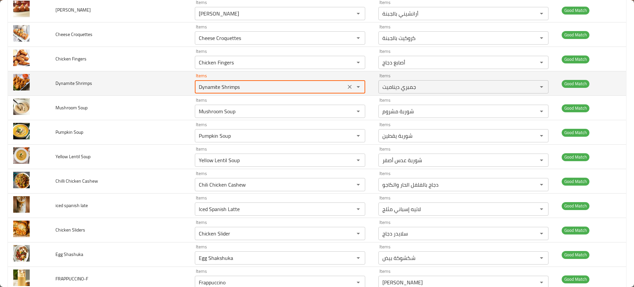
click at [221, 91] on Shrimps "Dynamite Shrimps" at bounding box center [270, 86] width 147 height 9
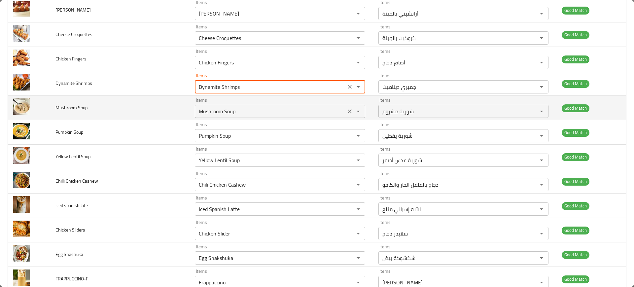
click at [217, 110] on Soup "Mushroom Soup" at bounding box center [270, 111] width 147 height 9
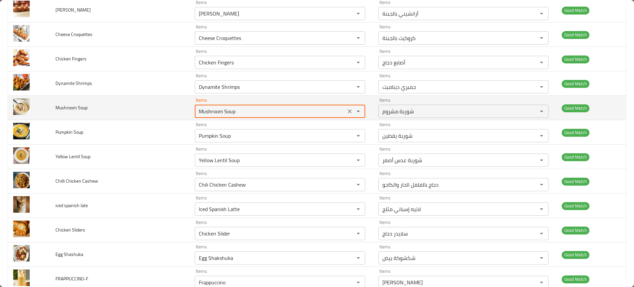
click at [217, 110] on Soup "Mushroom Soup" at bounding box center [270, 111] width 147 height 9
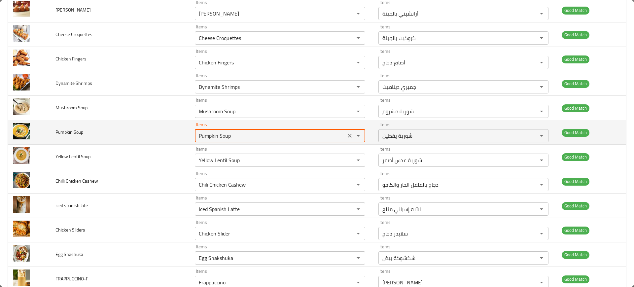
click at [220, 134] on Soup "Pumpkin Soup" at bounding box center [270, 135] width 147 height 9
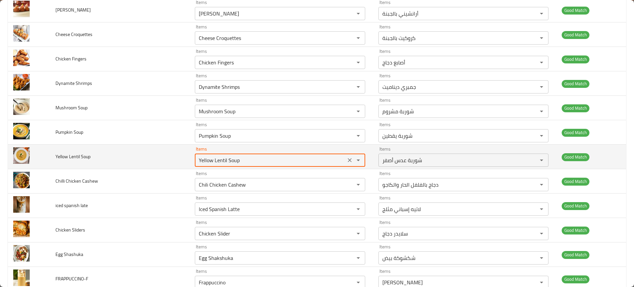
click at [215, 159] on Soup "Yellow Lentil Soup" at bounding box center [270, 160] width 147 height 9
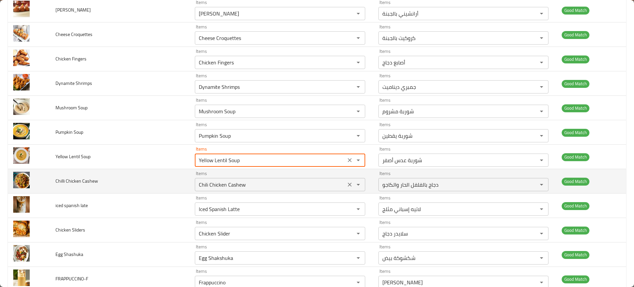
click at [220, 181] on Cashew "Chili Chicken Cashew" at bounding box center [270, 184] width 147 height 9
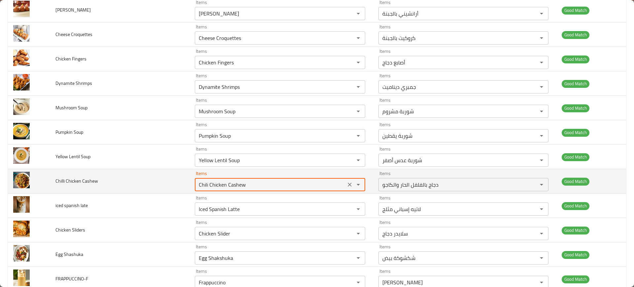
click at [220, 181] on Cashew "Chili Chicken Cashew" at bounding box center [270, 184] width 147 height 9
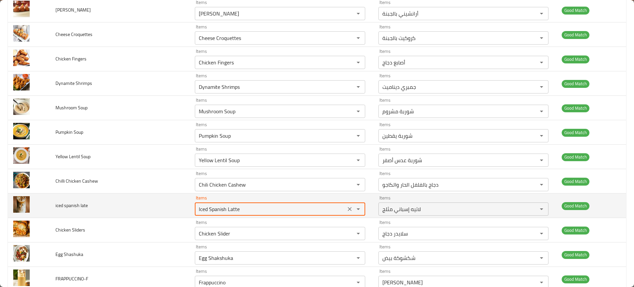
click at [224, 206] on late "Iced Spanish Latte" at bounding box center [270, 208] width 147 height 9
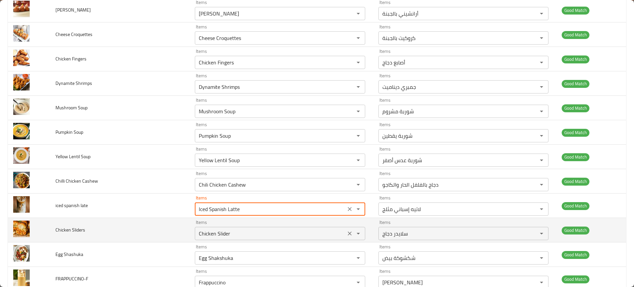
click at [226, 226] on div "Items Chicken Slider Items" at bounding box center [280, 230] width 170 height 20
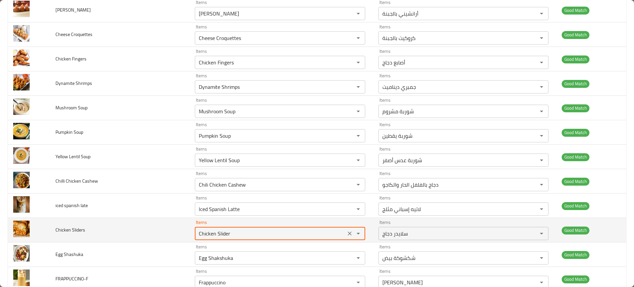
click at [226, 226] on div "Items Chicken Slider Items" at bounding box center [280, 230] width 170 height 20
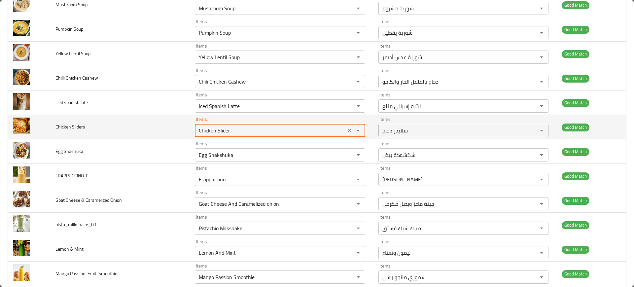
scroll to position [1222, 0]
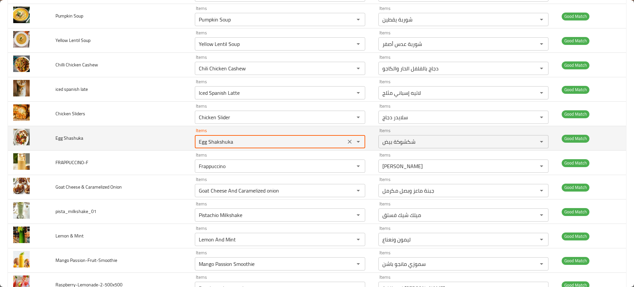
click at [217, 140] on Shashuka "Egg Shakshuka" at bounding box center [270, 141] width 147 height 9
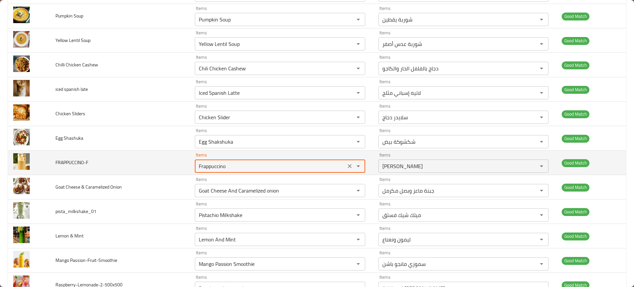
click at [210, 165] on input "Frappuccino" at bounding box center [270, 166] width 147 height 9
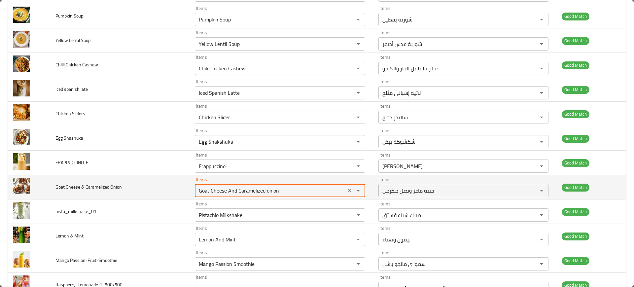
click at [216, 190] on Onion "Goat Cheese And Caramelized onion" at bounding box center [270, 190] width 147 height 9
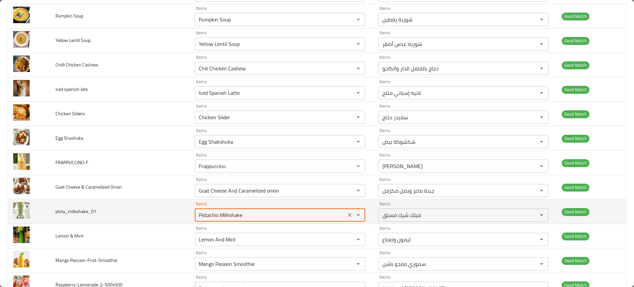
click at [219, 219] on input "Pistachio Milkshake" at bounding box center [270, 214] width 147 height 9
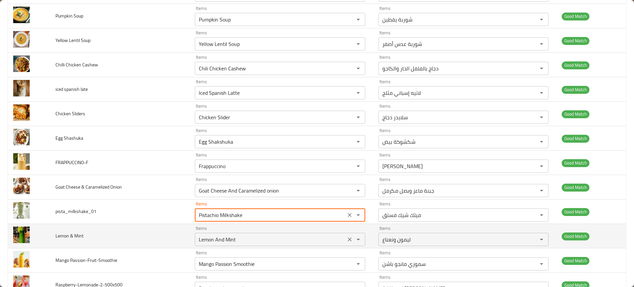
click at [222, 238] on Mint "Lemon And Mint" at bounding box center [270, 239] width 147 height 9
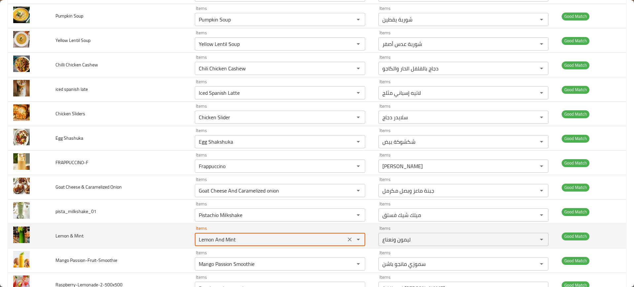
click at [222, 238] on Mint "Lemon And Mint" at bounding box center [270, 239] width 147 height 9
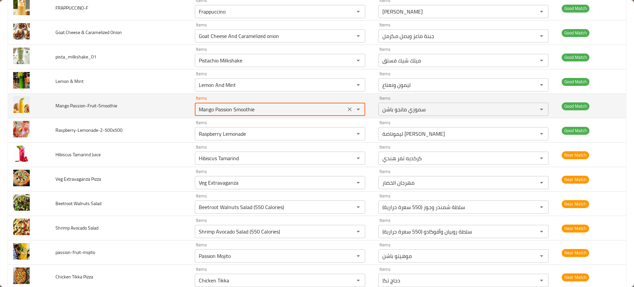
click at [217, 108] on Passion-Fruit-Smoothie "Mango Passion Smoothie" at bounding box center [270, 109] width 147 height 9
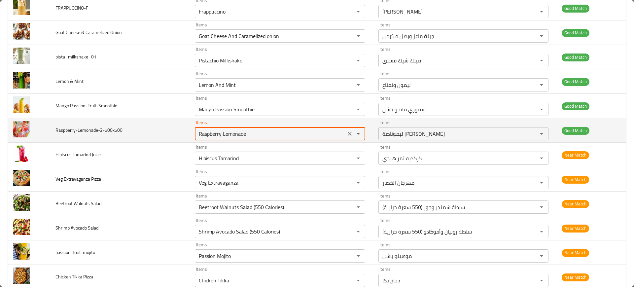
click at [207, 137] on input "Raspberry Lemonade" at bounding box center [270, 133] width 147 height 9
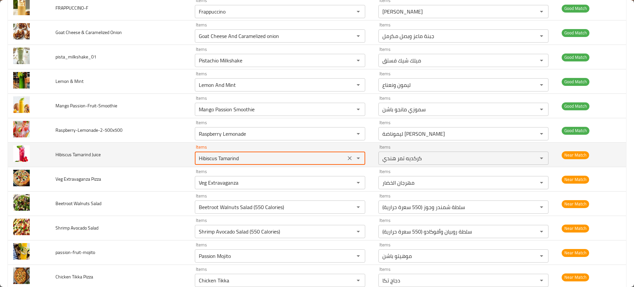
click at [219, 161] on Juice "Hibiscus Tamarind" at bounding box center [270, 158] width 147 height 9
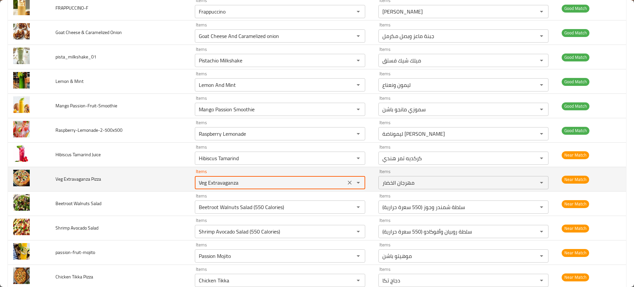
click at [224, 187] on Pizza "Veg Extravaganza" at bounding box center [270, 182] width 147 height 9
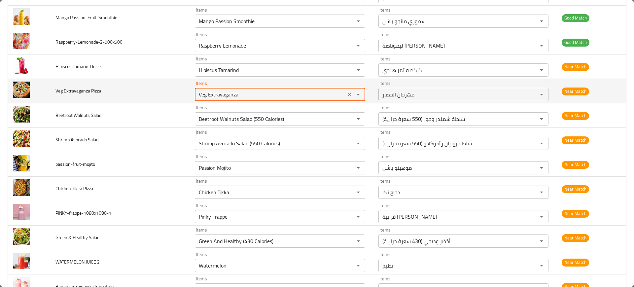
scroll to position [1466, 0]
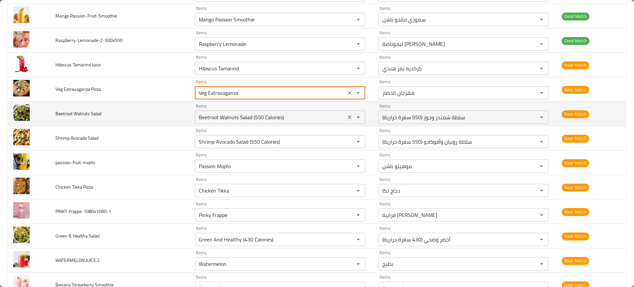
click at [223, 116] on Salad "Beetroot Walnuts Salad (550 Calories)" at bounding box center [270, 117] width 147 height 9
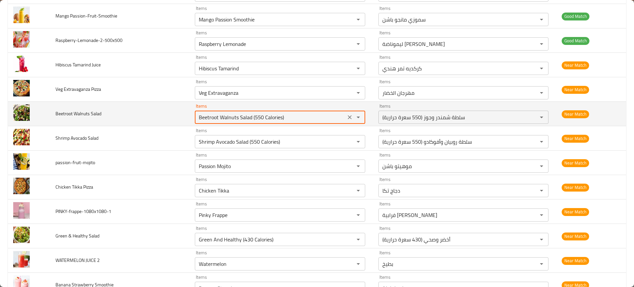
click at [223, 116] on Salad "Beetroot Walnuts Salad (550 Calories)" at bounding box center [270, 117] width 147 height 9
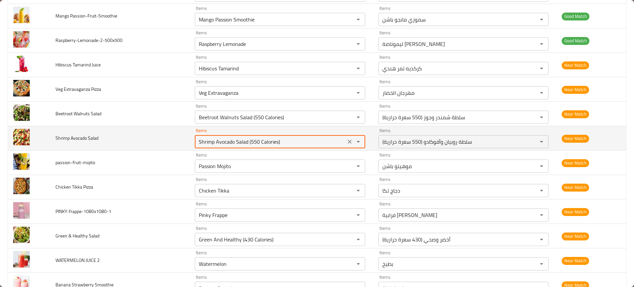
click at [218, 139] on Salad "Shrimp Avocado Salad (550 Calories)" at bounding box center [270, 141] width 147 height 9
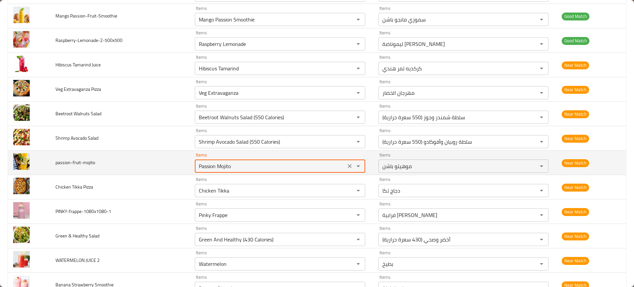
click at [216, 168] on input "Passion Mojito" at bounding box center [270, 166] width 147 height 9
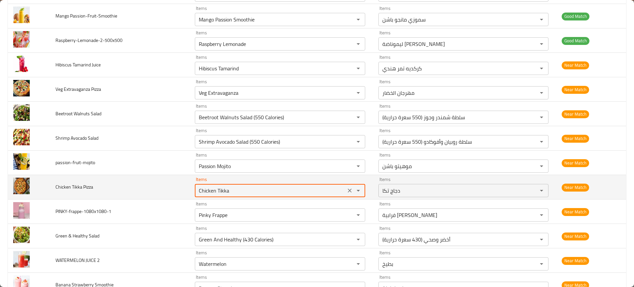
click at [216, 195] on Pizza "Chicken Tikka" at bounding box center [270, 190] width 147 height 9
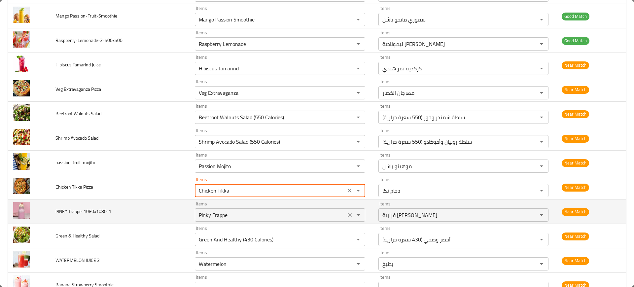
click at [220, 210] on div "Pinky Frappe Items" at bounding box center [280, 214] width 170 height 13
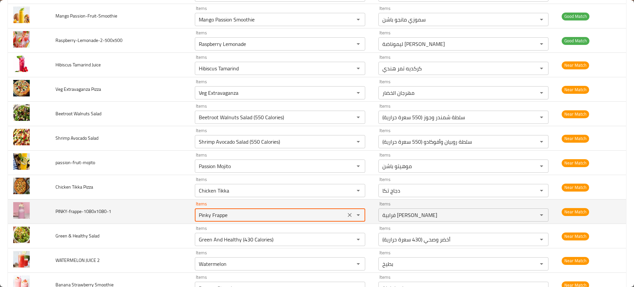
click at [220, 210] on div "Pinky Frappe Items" at bounding box center [280, 214] width 170 height 13
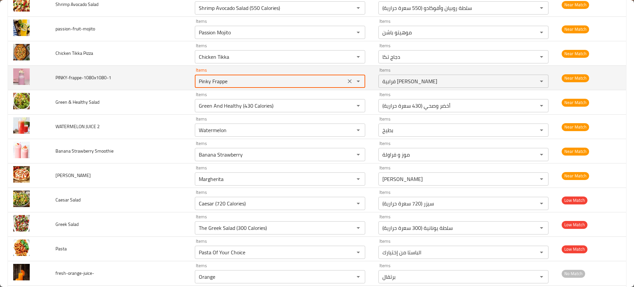
scroll to position [1615, 0]
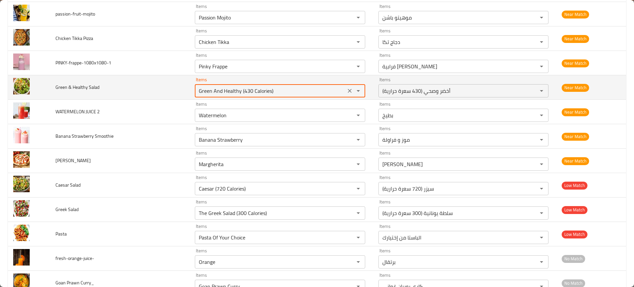
click at [224, 93] on Salad "Green And Healthy (430 Calories)" at bounding box center [270, 90] width 147 height 9
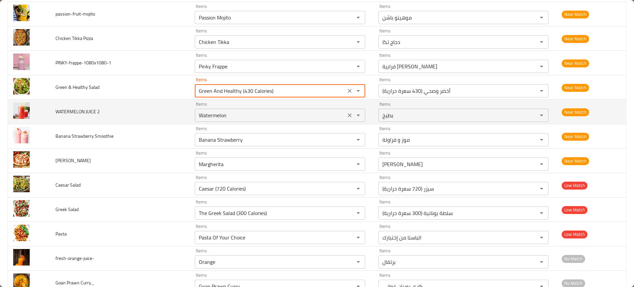
click at [220, 116] on 2 "Watermelon" at bounding box center [270, 115] width 147 height 9
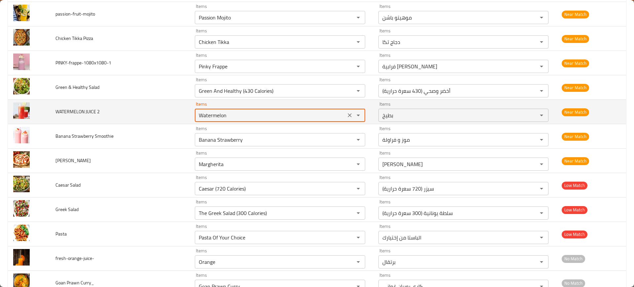
click at [220, 116] on 2 "Watermelon" at bounding box center [270, 115] width 147 height 9
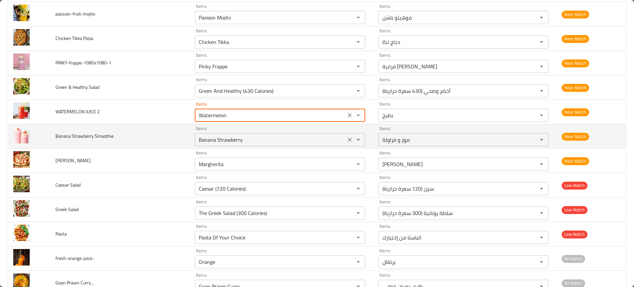
click at [217, 146] on div "Banana Strawberry Items" at bounding box center [280, 139] width 170 height 13
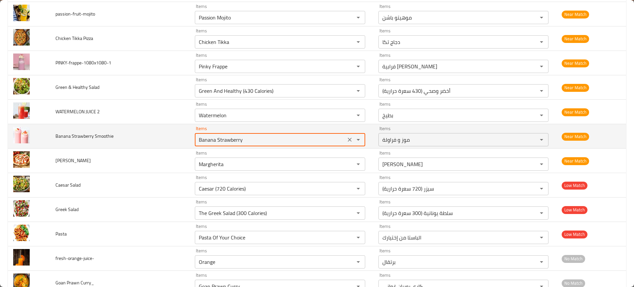
click at [217, 146] on div "Banana Strawberry Items" at bounding box center [280, 139] width 170 height 13
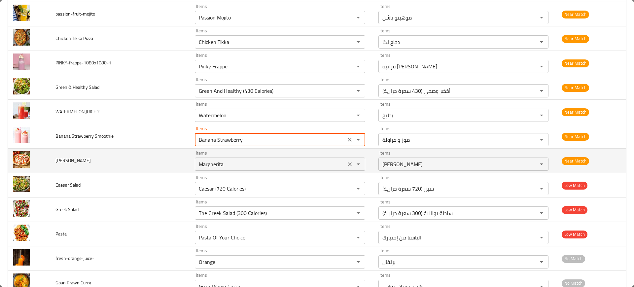
click at [211, 162] on Pizza "Margherita" at bounding box center [270, 164] width 147 height 9
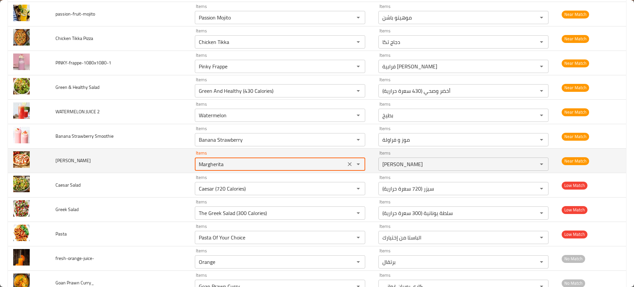
click at [211, 162] on Pizza "Margherita" at bounding box center [270, 164] width 147 height 9
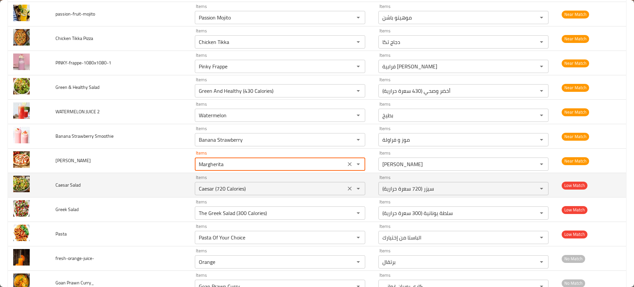
click at [215, 183] on div "Caesar (720 Calories) Items" at bounding box center [280, 188] width 170 height 13
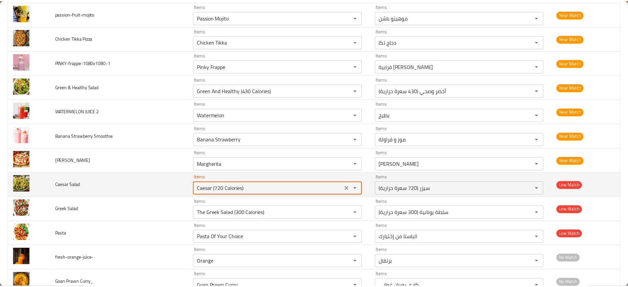
scroll to position [1661, 0]
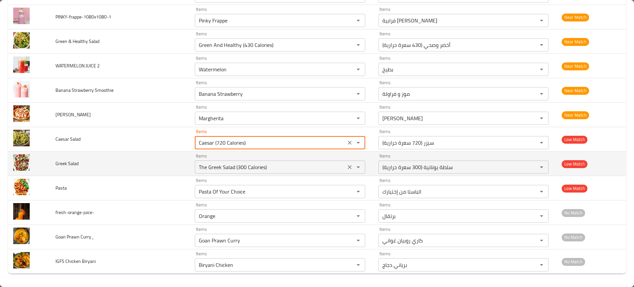
click at [221, 166] on Salad "The Greek Salad (300 Calories)" at bounding box center [270, 167] width 147 height 9
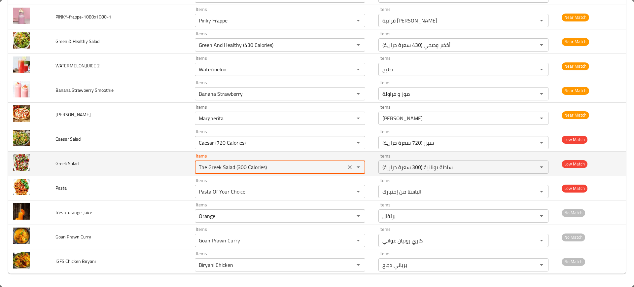
click at [221, 166] on Salad "The Greek Salad (300 Calories)" at bounding box center [270, 167] width 147 height 9
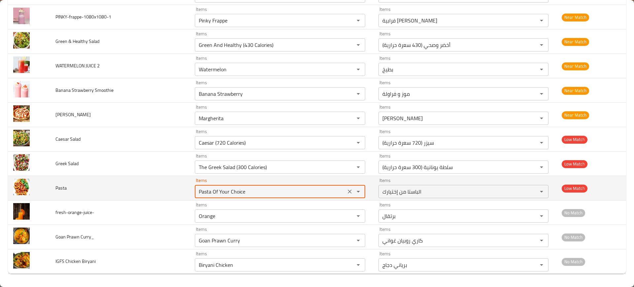
click at [213, 189] on input "Pasta Of Your Choice" at bounding box center [270, 191] width 147 height 9
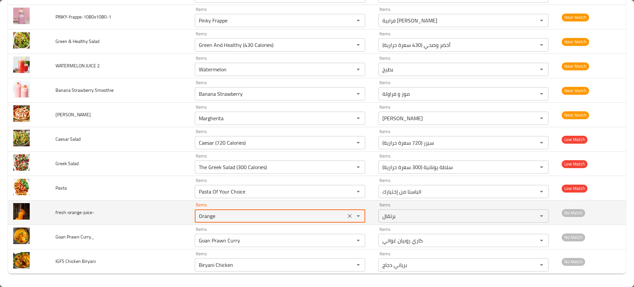
click at [216, 211] on input "Orange" at bounding box center [270, 215] width 147 height 9
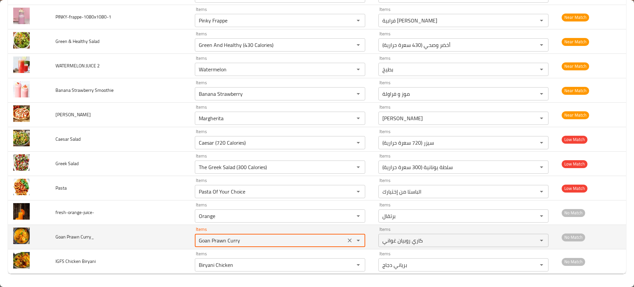
click at [214, 241] on Curry_ "Goan Prawn Curry" at bounding box center [270, 240] width 147 height 9
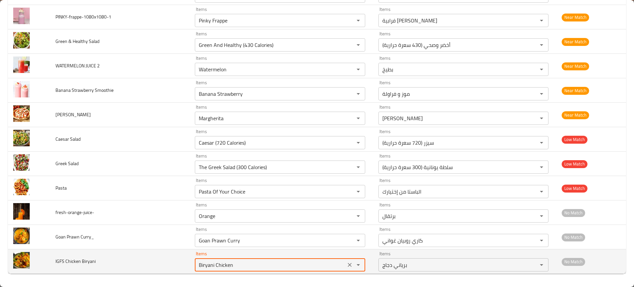
click at [217, 267] on Biryani "Biryani Chicken" at bounding box center [270, 264] width 147 height 9
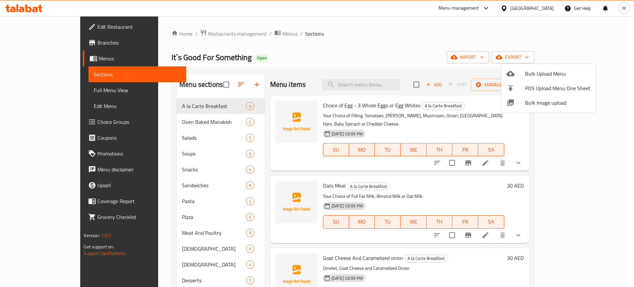
click at [270, 72] on div at bounding box center [317, 143] width 634 height 287
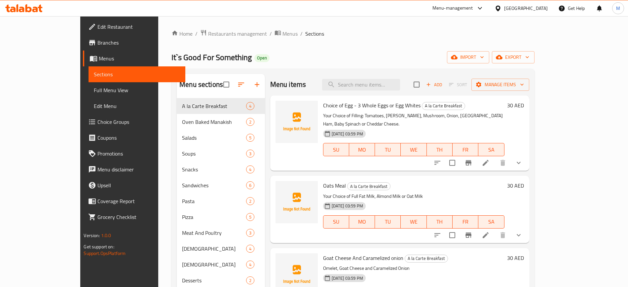
click at [408, 37] on ol "Home / Restaurants management / Menus / Sections" at bounding box center [352, 33] width 363 height 9
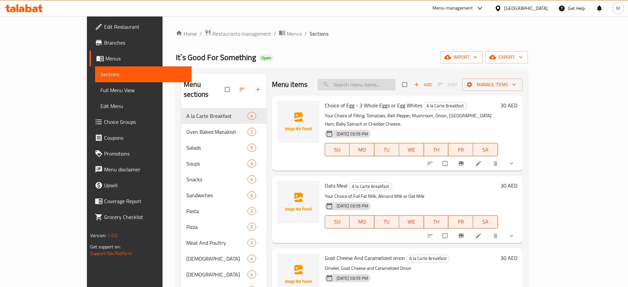
click at [381, 81] on input "search" at bounding box center [356, 85] width 78 height 12
paste input "Veg Extravaganza"
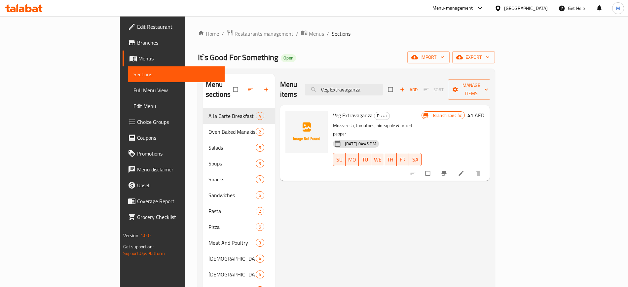
paste input "Chicken Tikk"
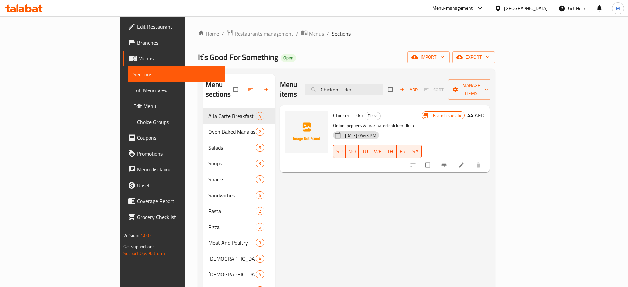
paste input "Watermelon"
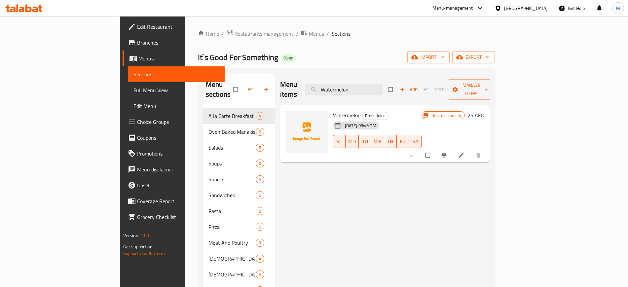
paste input "Banana Strawberry"
paste input "Margherita"
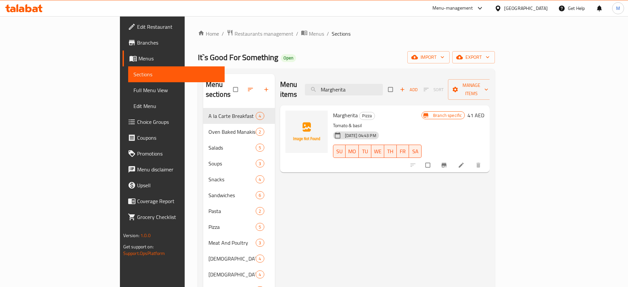
paste input "Pas"
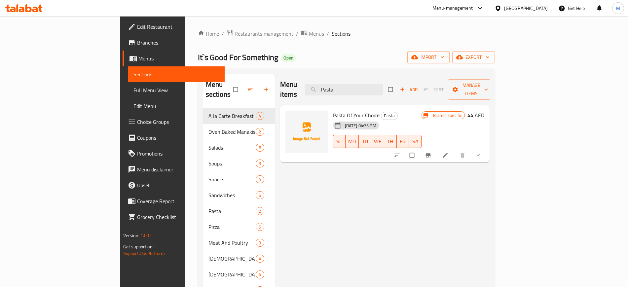
paste input "Orange"
paste input "Goan Prawn [PERSON_NAME]"
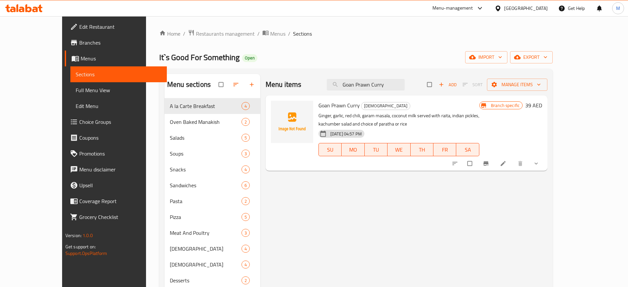
paste input "Crispy Chicken Wrap"
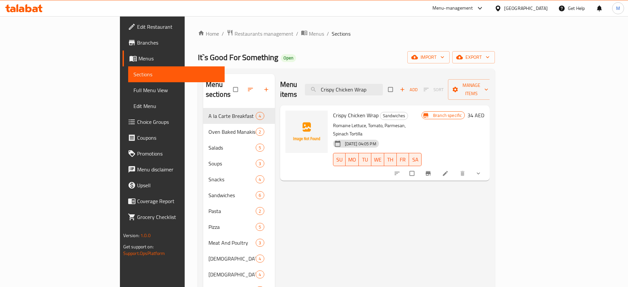
paste input "Burger Homemade"
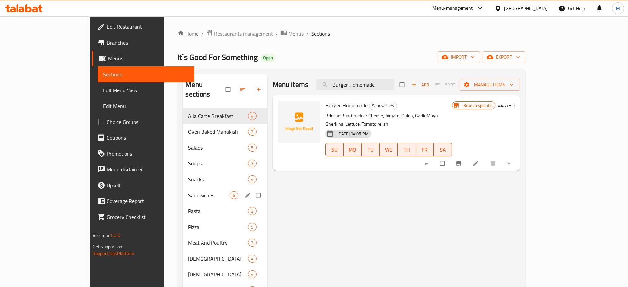
type input "Burger Homemade"
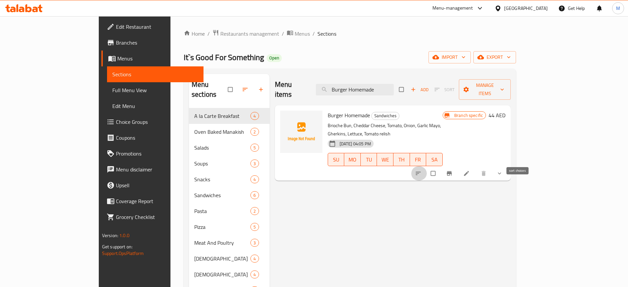
click at [427, 166] on button "sort-choices" at bounding box center [419, 173] width 16 height 15
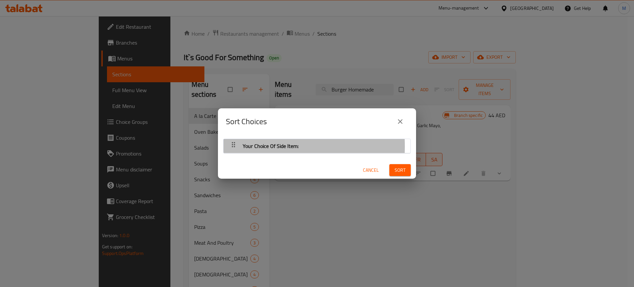
click at [229, 146] on div "button" at bounding box center [233, 146] width 13 height 16
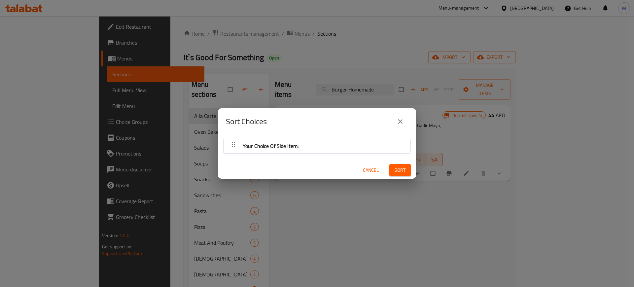
click at [241, 145] on div "Your Choice Of Side Item:" at bounding box center [270, 146] width 61 height 16
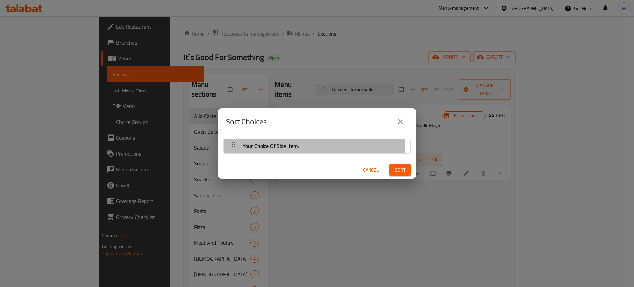
click at [241, 145] on div "Your Choice Of Side Item:" at bounding box center [270, 146] width 61 height 16
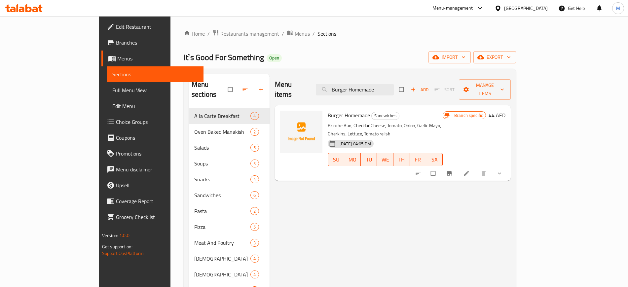
click at [112, 88] on span "Full Menu View" at bounding box center [155, 90] width 86 height 8
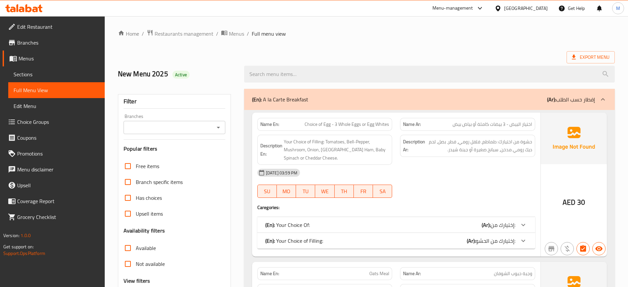
click at [416, 167] on div "[DATE] 03:59 PM" at bounding box center [396, 173] width 286 height 16
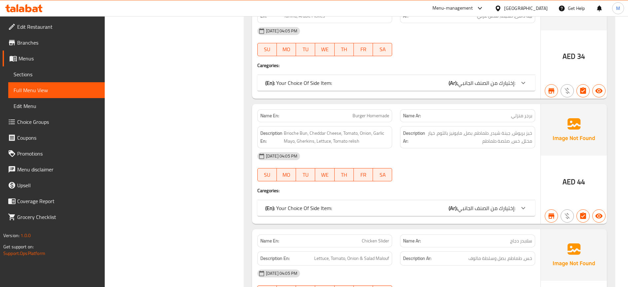
scroll to position [1988, 0]
click at [499, 203] on span "إختيارك من الصنف الجانبي:" at bounding box center [487, 208] width 58 height 10
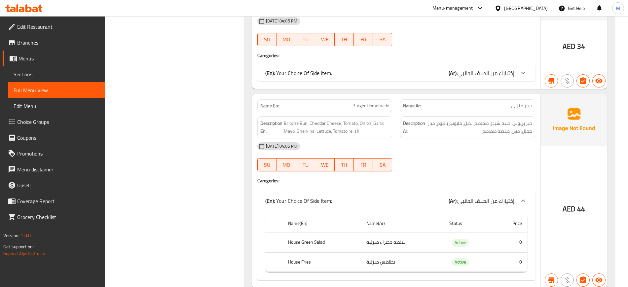
scroll to position [1997, 0]
click at [269, 214] on th "choices table" at bounding box center [274, 223] width 18 height 19
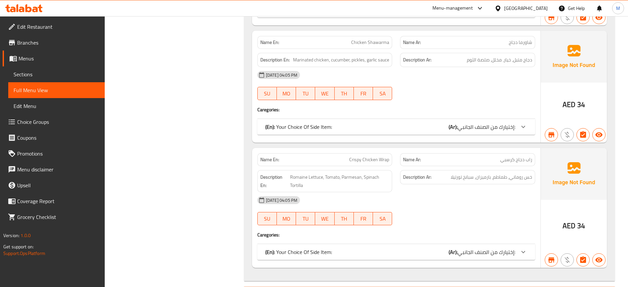
click at [454, 247] on b "(Ar):" at bounding box center [453, 252] width 9 height 10
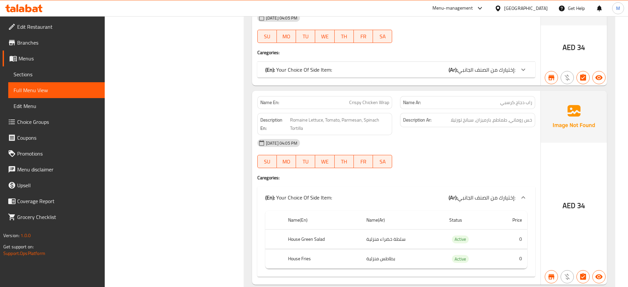
scroll to position [2549, 0]
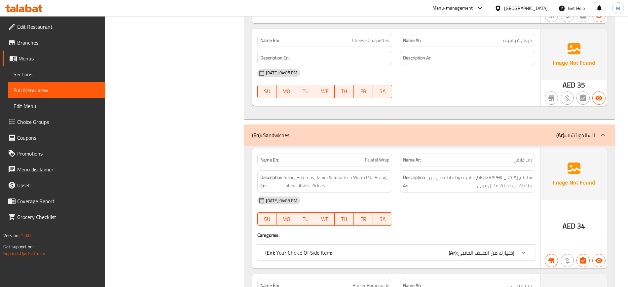
scroll to position [1859, 0]
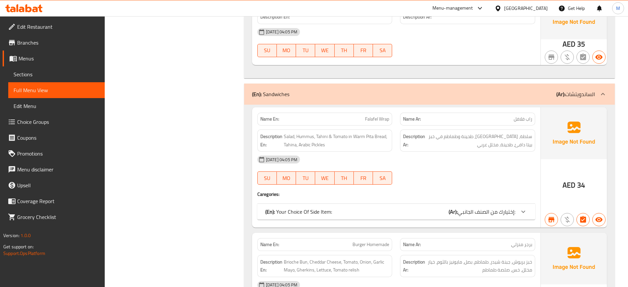
click at [408, 204] on div "(En): Your Choice Of Side Item: (Ar): إختيارك من الصنف الجانبي:" at bounding box center [396, 212] width 278 height 16
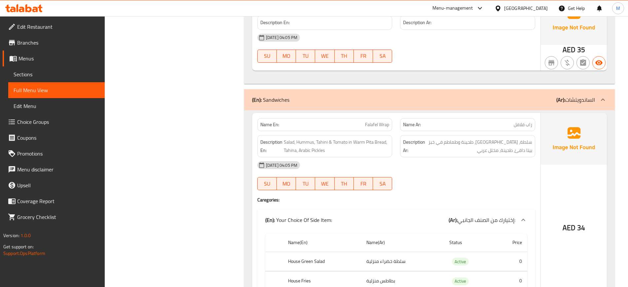
scroll to position [1853, 0]
click at [71, 73] on span "Sections" at bounding box center [57, 74] width 86 height 8
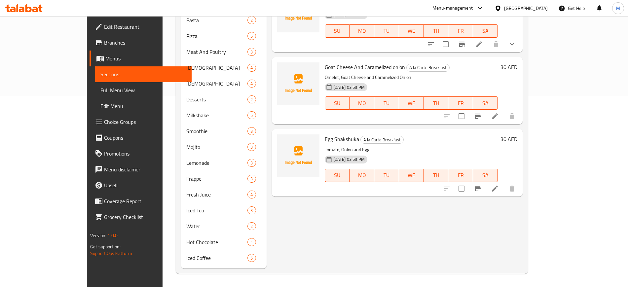
scroll to position [92, 0]
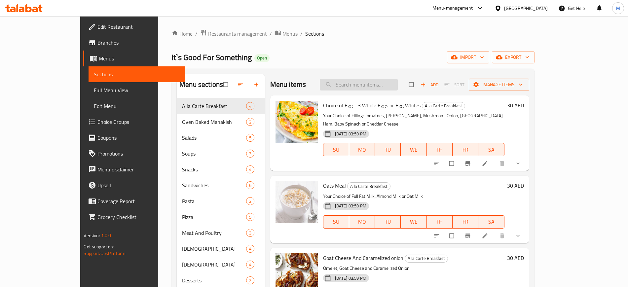
click at [371, 83] on input "search" at bounding box center [359, 85] width 78 height 12
paste input "Carrot Cake"
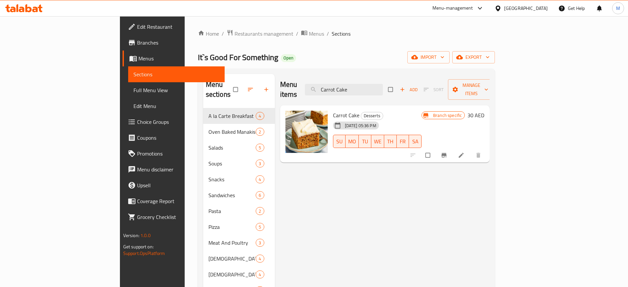
paste input "hoice of Egg - 3 Whole Eggs or Egg Whites"
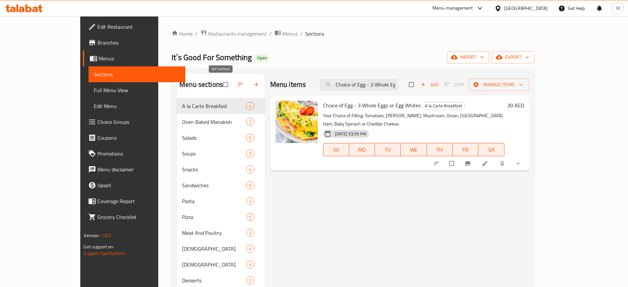
paste input "oconut Chicken [PERSON_NAME]"
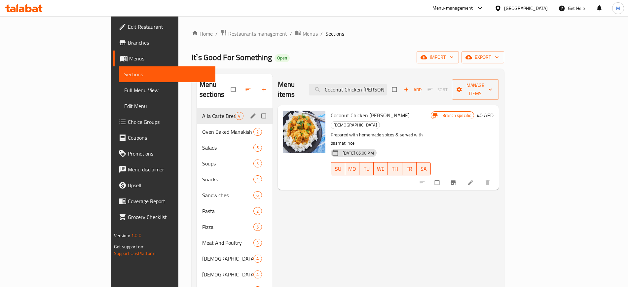
paste input "[PERSON_NAME]"
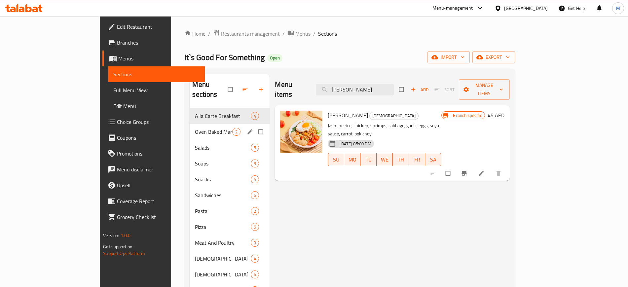
paste input "Oats Meal"
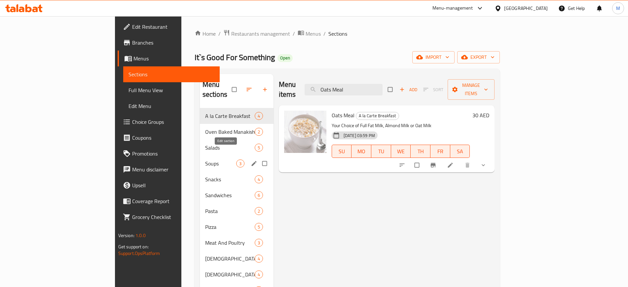
paste input "Thai Chicken Green [PERSON_NAME]"
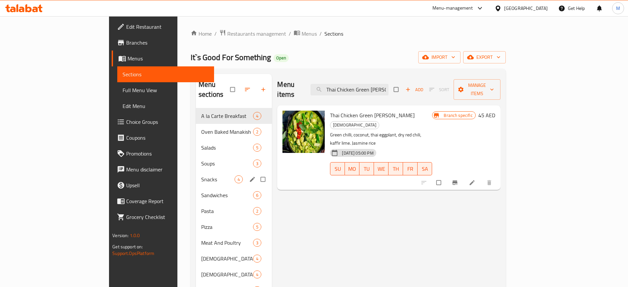
paste input "Butter Chicken"
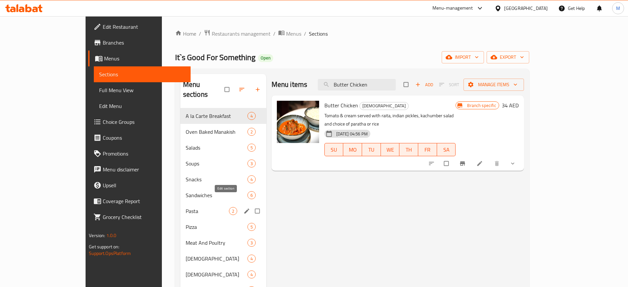
paste input "Cheese Cake"
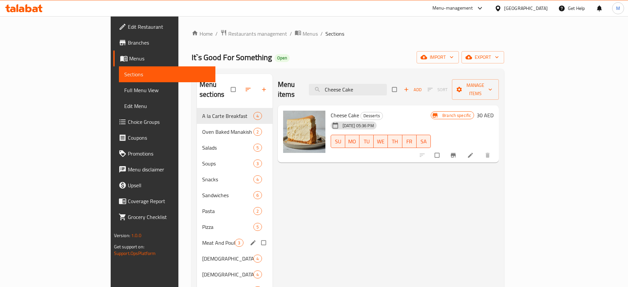
paste input "icken Adobo"
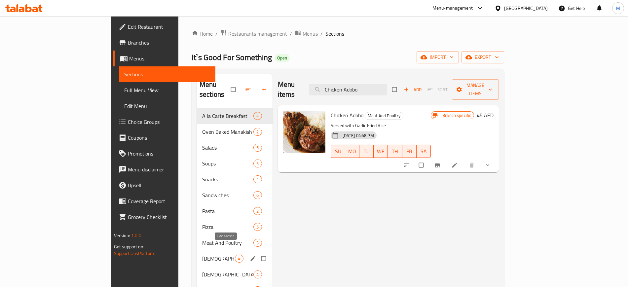
paste input "[PERSON_NAME]"
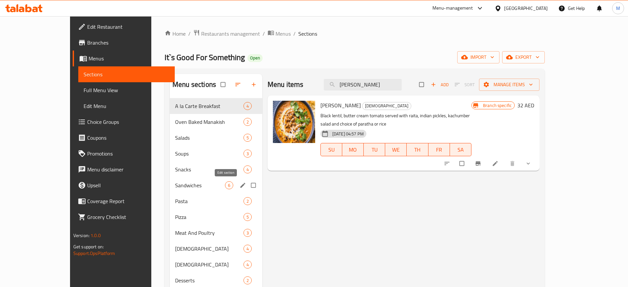
paste input "Goan Prawn [PERSON_NAME]"
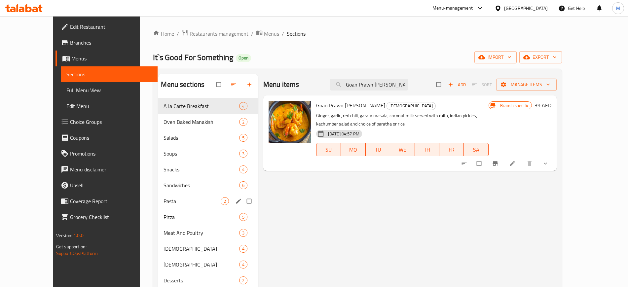
paste input "Hot Chocolate"
paste input "search"
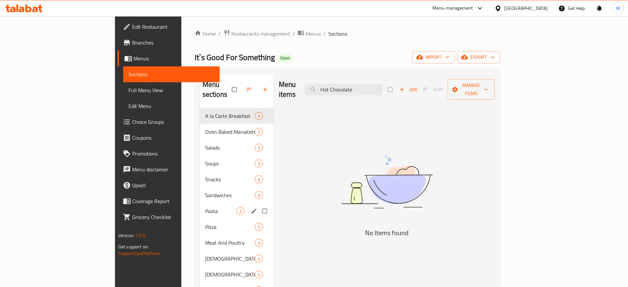
scroll to position [0, 0]
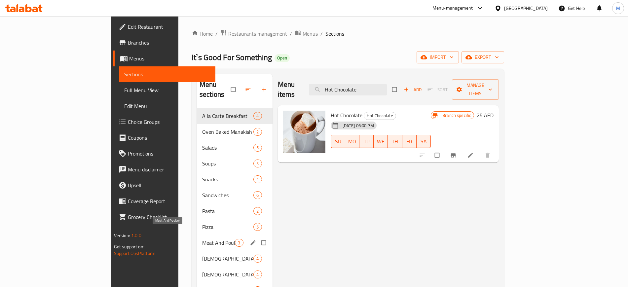
paste input "Iced Caramel Macchiato"
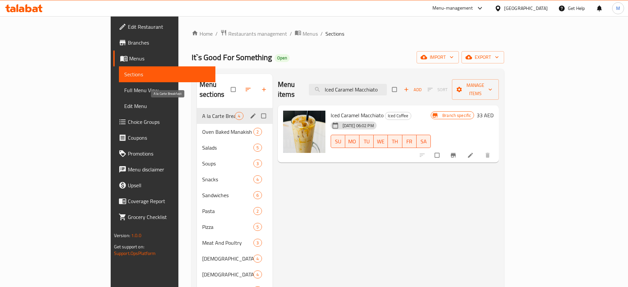
paste input "Honey Latte"
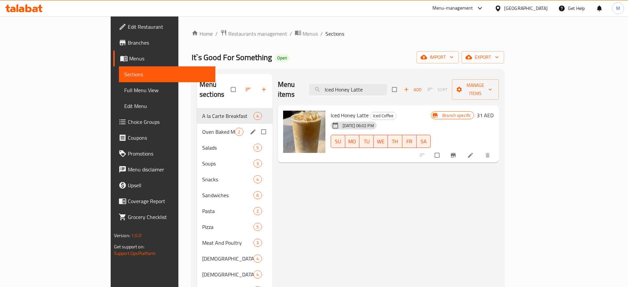
paste input "search"
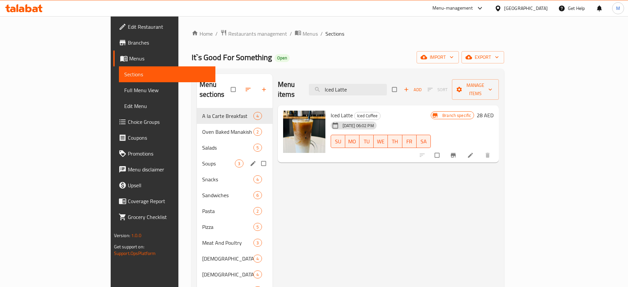
paste input "Americano"
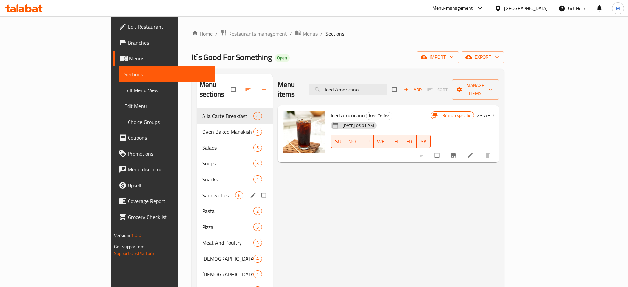
paste input "Lemon Iced Tea"
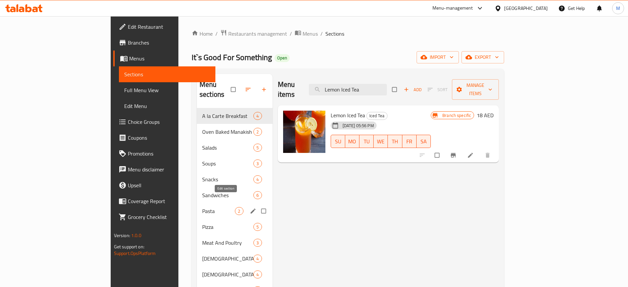
paste input "Marinated Baby Chicken"
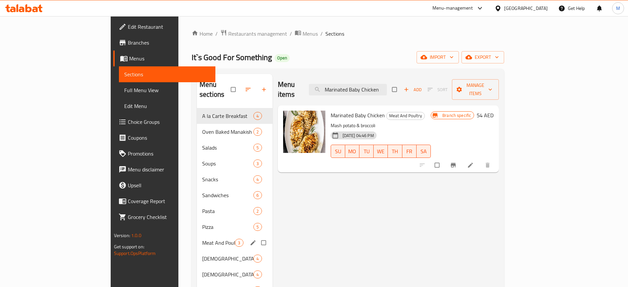
paste input "Peach Iced Tea"
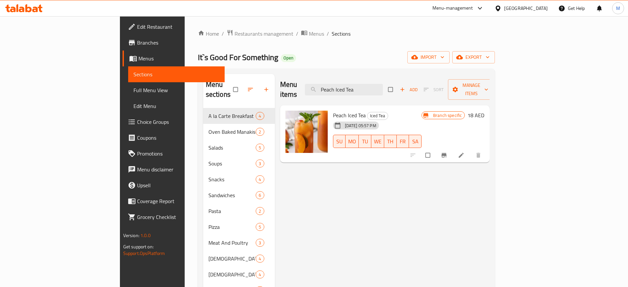
paste input "Lemonade"
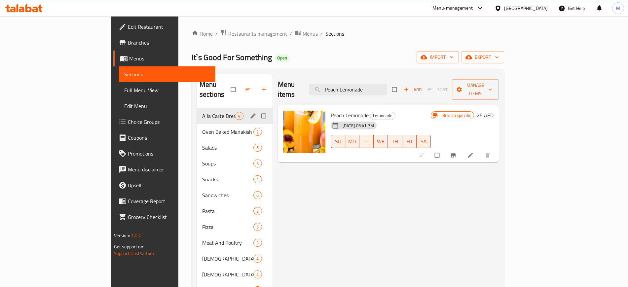
paste input "istachio Frapp"
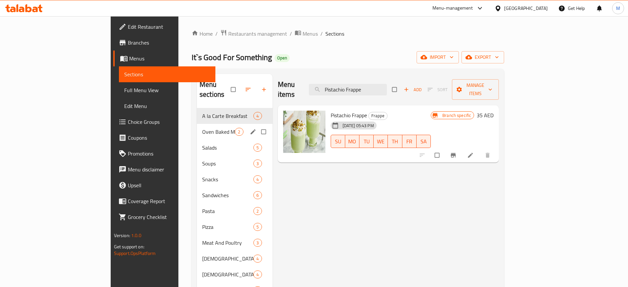
paste input "Raspberry Iced Tea"
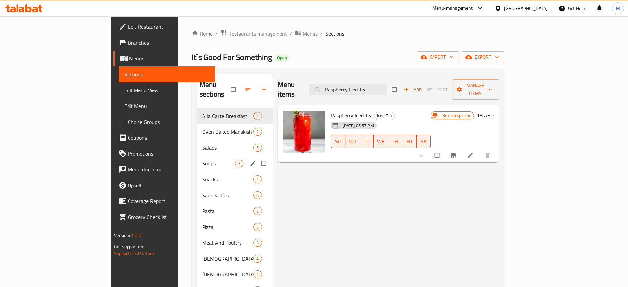
paste input "Sous Vide Corn-Fed Chicken Breast"
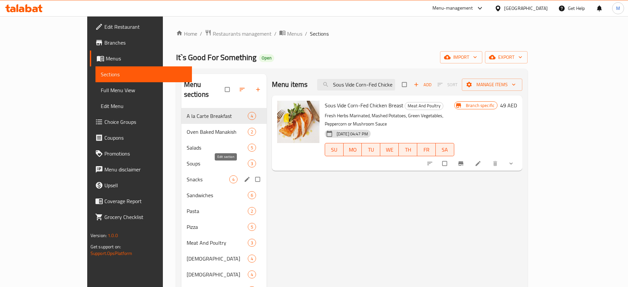
paste input "trawberry Lemonade"
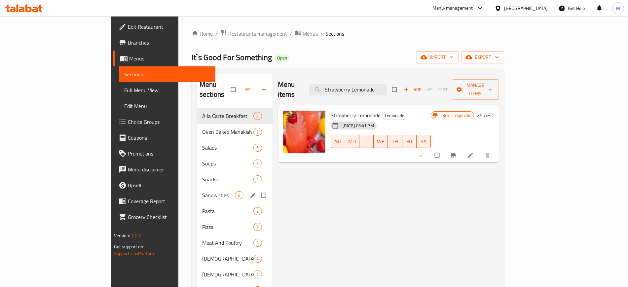
paste input "Avocado Smoothi"
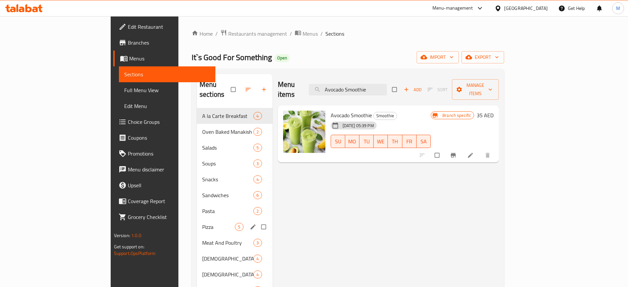
paste input "Burger Homemad"
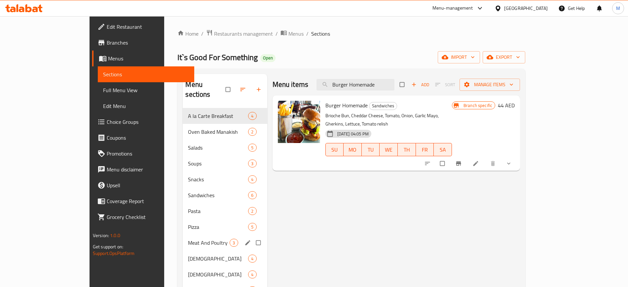
paste input "[PERSON_NAME]"
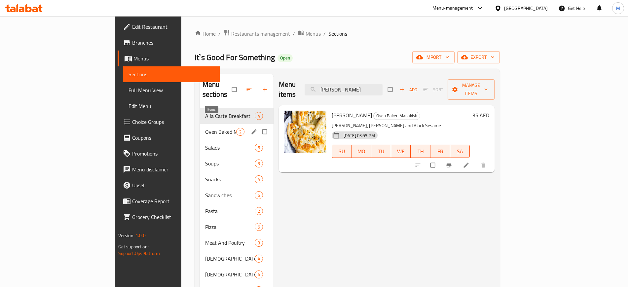
paste input "cake Milkshake"
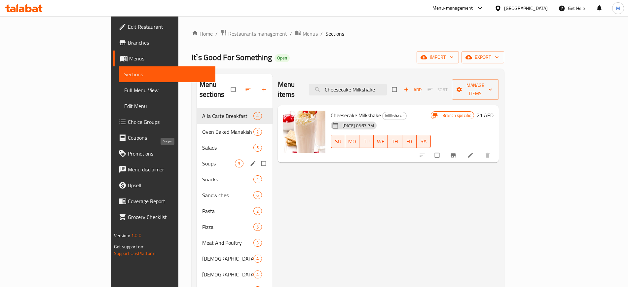
paste input "icken Quesadillas"
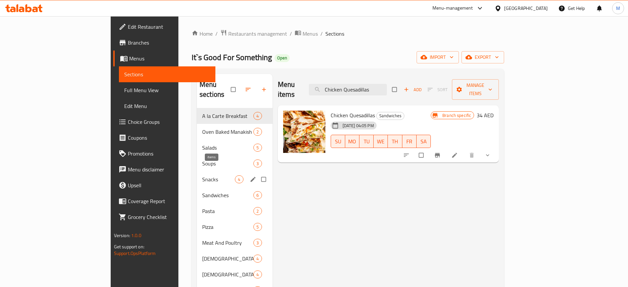
paste input "Shawarma"
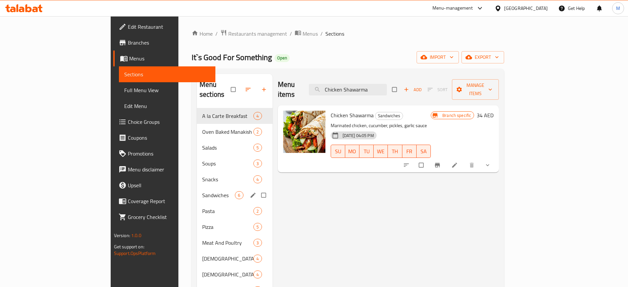
paste input "lassic Mojito"
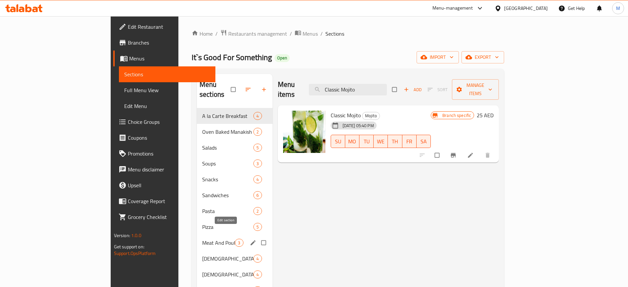
paste input "rispy Chicken Wrap"
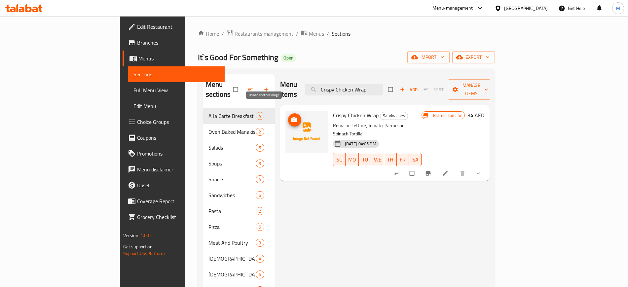
click at [288, 115] on button "upload picture" at bounding box center [294, 119] width 13 height 13
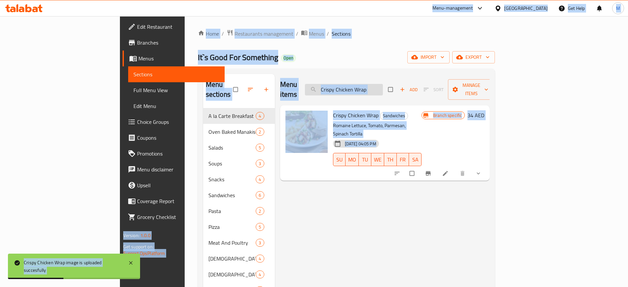
click at [383, 84] on input "Crispy Chicken Wrap" at bounding box center [344, 90] width 78 height 12
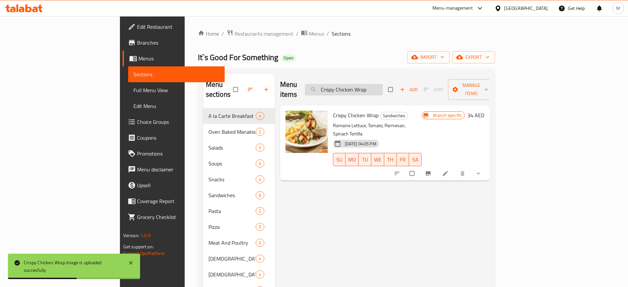
paste input "Falafel"
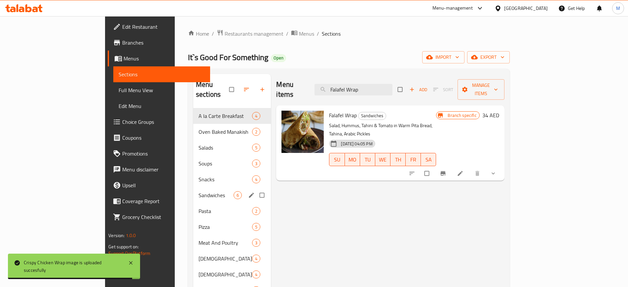
paste input "Lotus Milkshake"
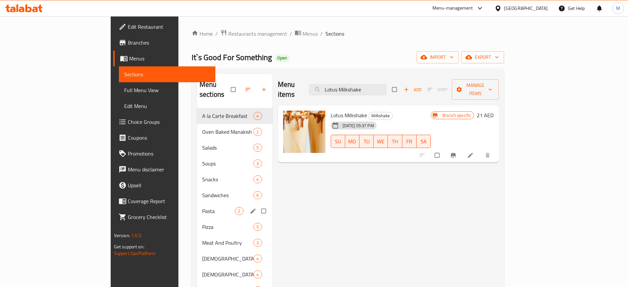
paste input "Nutella"
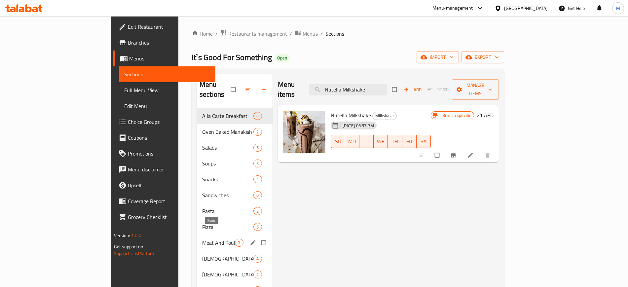
paste input "Oreo"
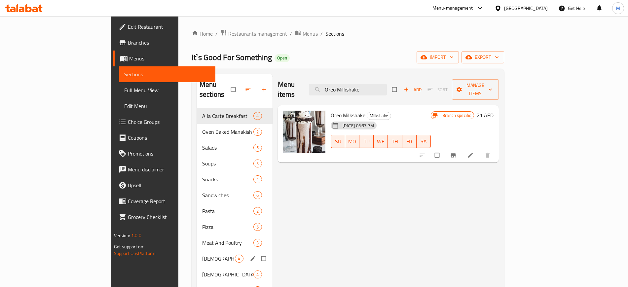
paste input "Pizza Hawaiian"
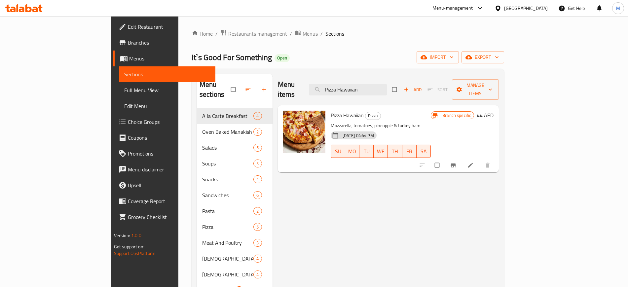
paste input "Seafood Linguine With Tomato Sauce"
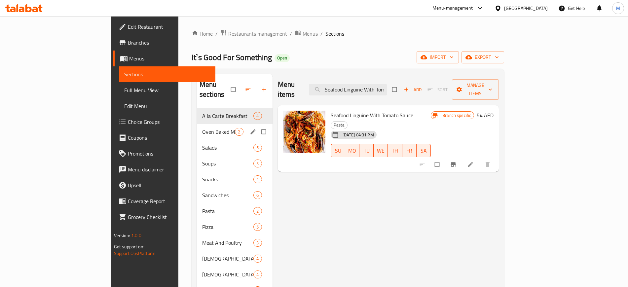
paste input "picy Beef Pepperoni"
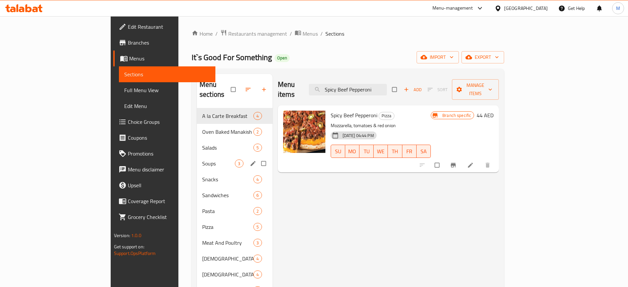
paste input "trawberry Mojito"
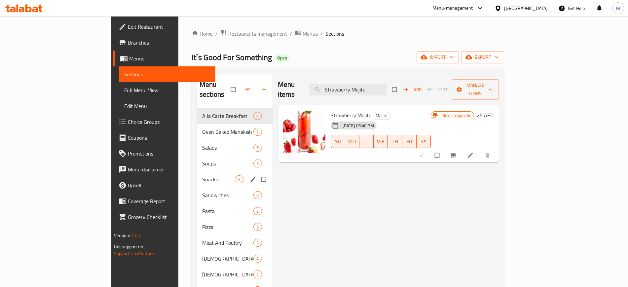
paste input "Zaatar Manakish"
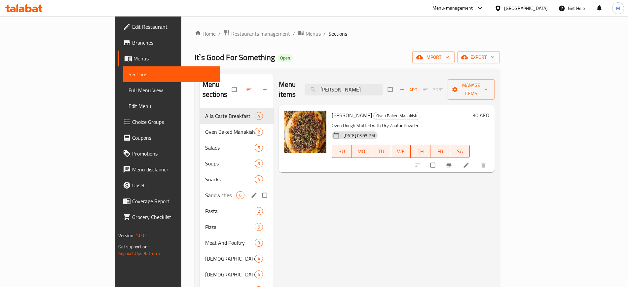
paste input "Cheese Arancini"
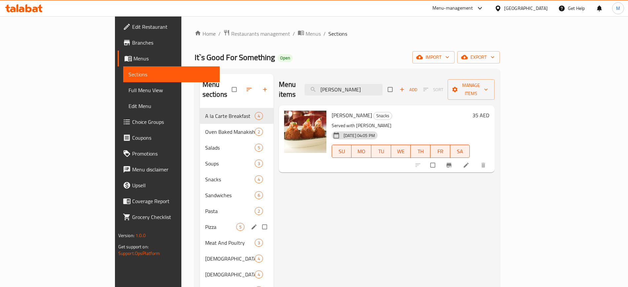
paste input "Croquettes"
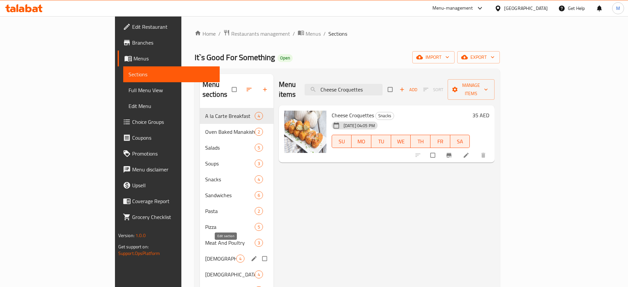
paste input "icken Finger"
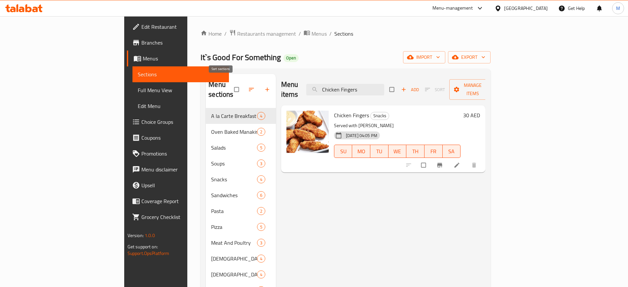
paste input "Dynamite Shrimp"
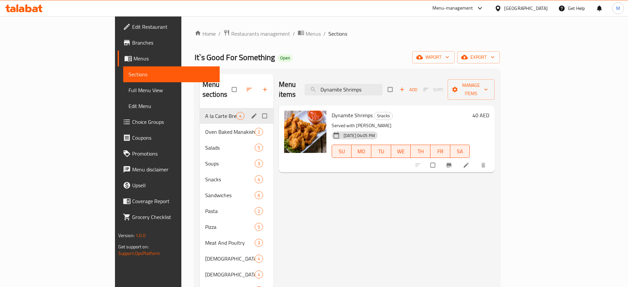
paste input "Mushroom Soup"
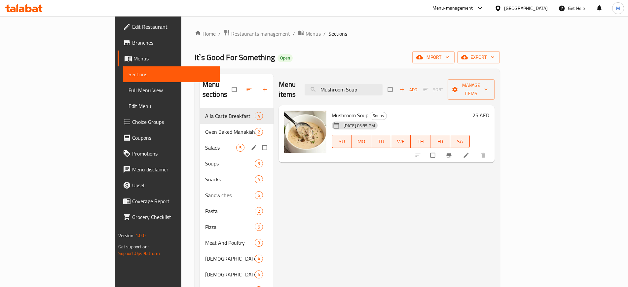
paste input "Pumpkin"
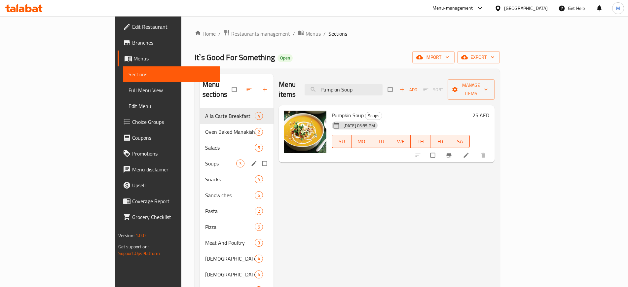
paste input "Yellow Lentil"
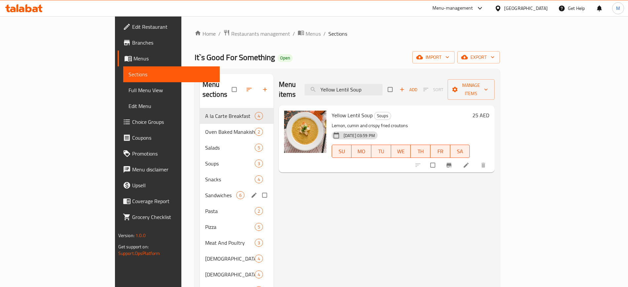
paste input "Chili Chicken Cashew"
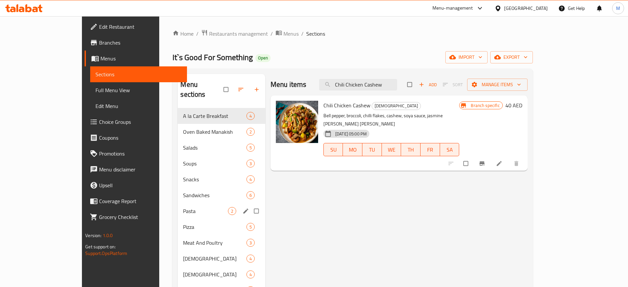
paste input "Iced Spanish Latte"
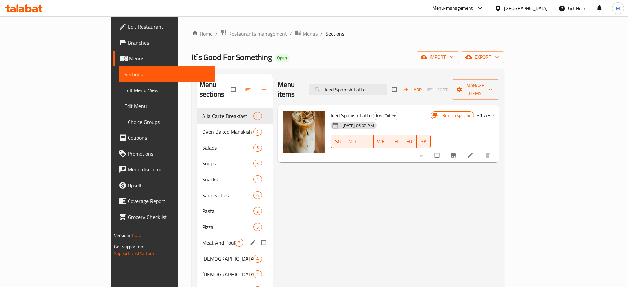
paste input "Chicken Slider"
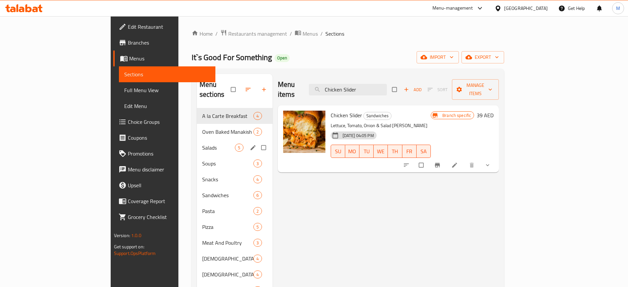
paste input "Egg Shakshuka"
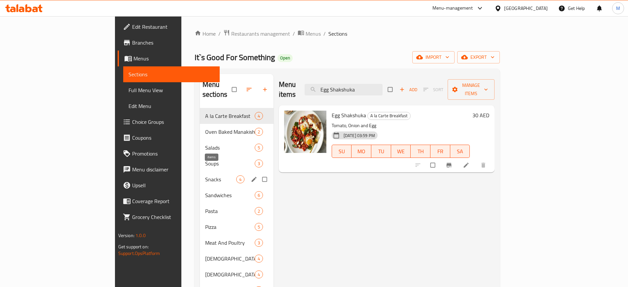
paste input "Frappuccino"
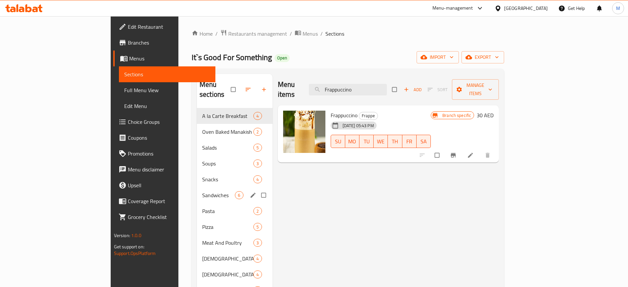
paste input "Goat Cheese And Caramelized onion"
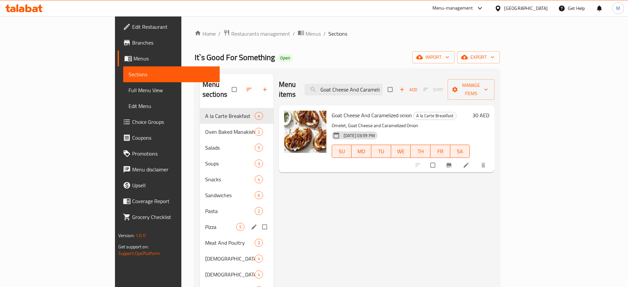
paste input "Pistachio Milkshake"
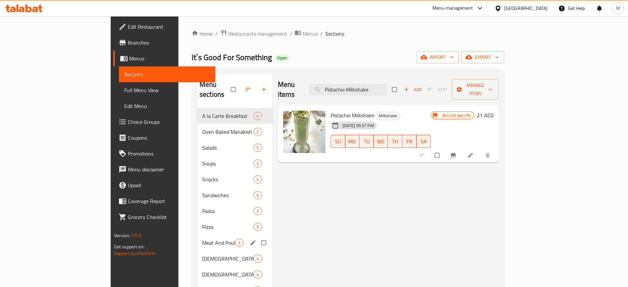
paste input "Lemon And Mint"
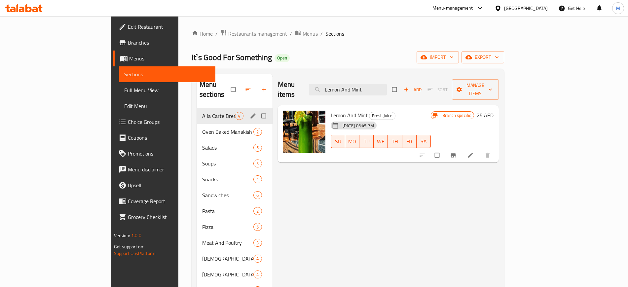
paste input "Mango Passion Smoothie"
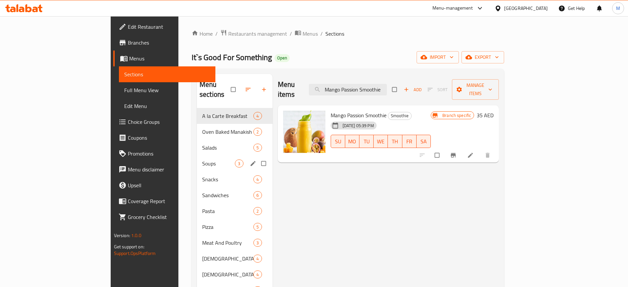
paste input "Raspberry Lemonad"
paste input "Hibiscus Tamarind"
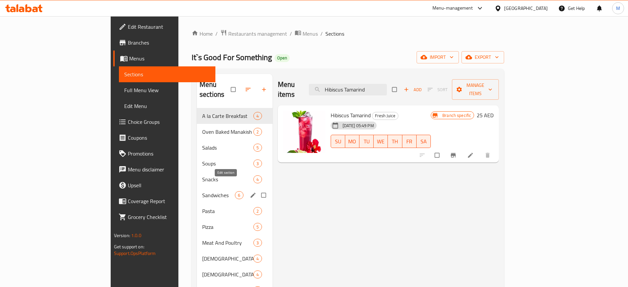
paste input "Veg Extravaganza"
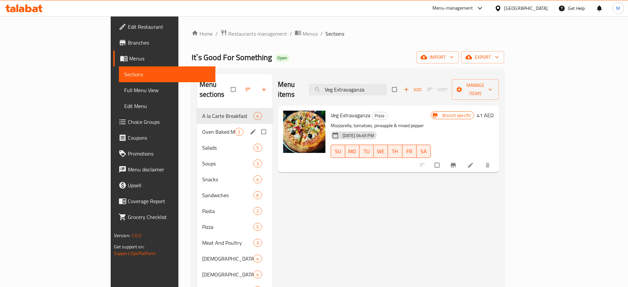
paste input "Beetroot Walnuts Salad (550 Calories)"
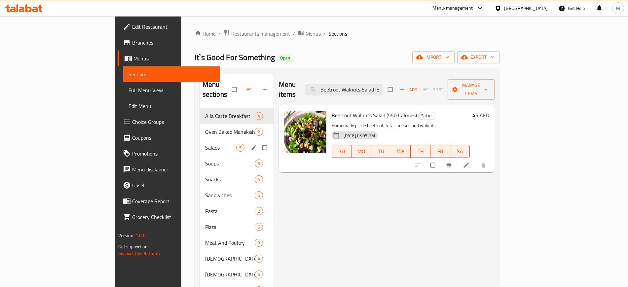
paste input "Shrimp Avocado"
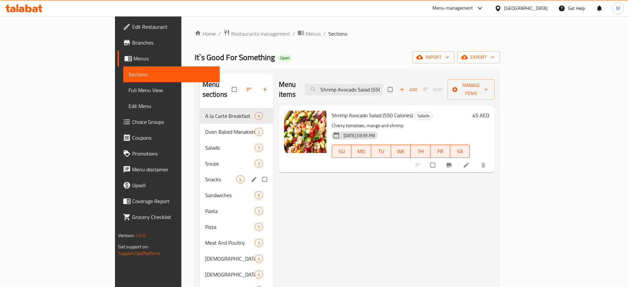
paste input "Passion Mojito"
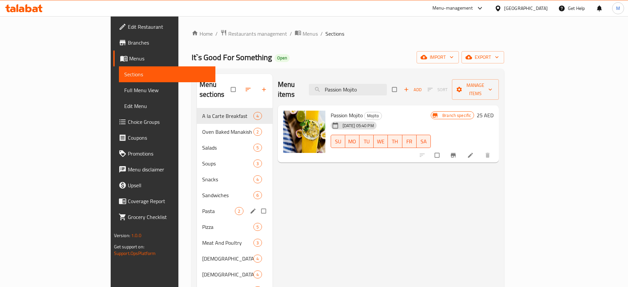
paste input "Chicken Tikka"
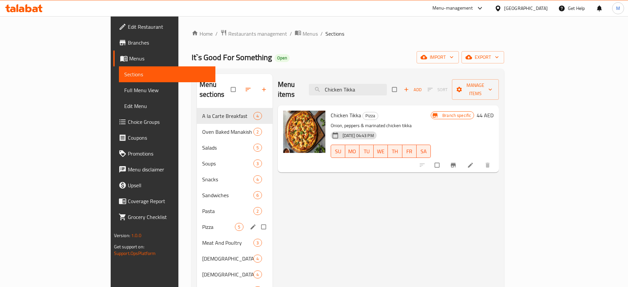
paste input "Pinky Frappe"
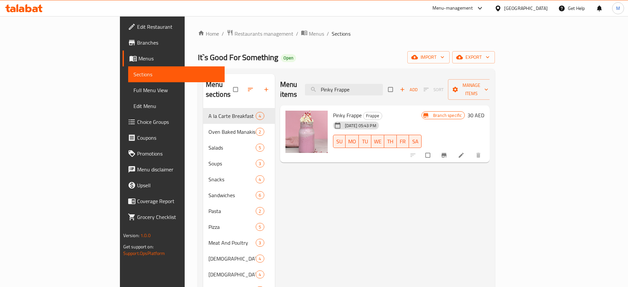
paste input "Green And Healthy (430 Calories)"
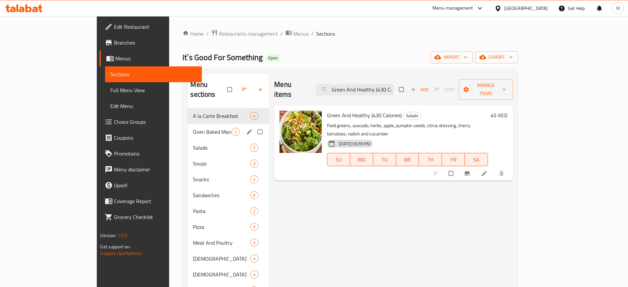
paste input "Watermelon"
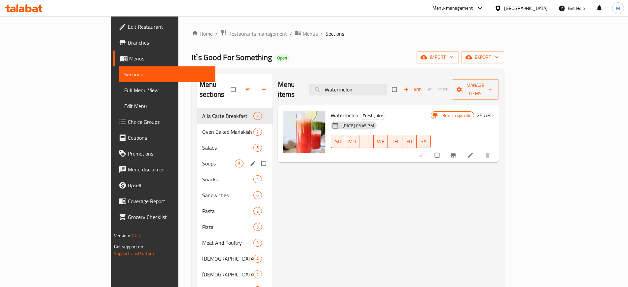
paste input "Banana Strawberry"
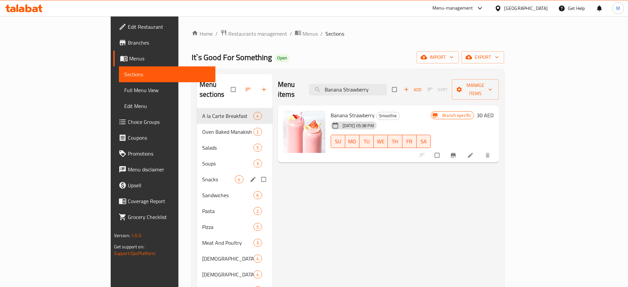
paste input "Margherita"
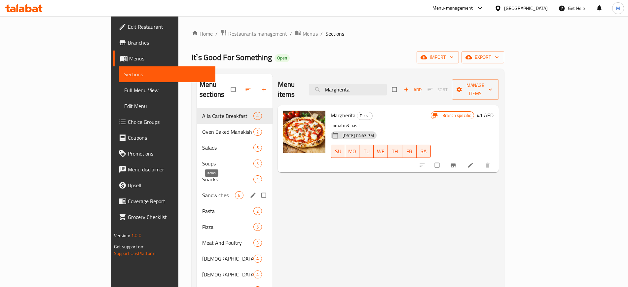
paste input "Caesar (720 Calories)"
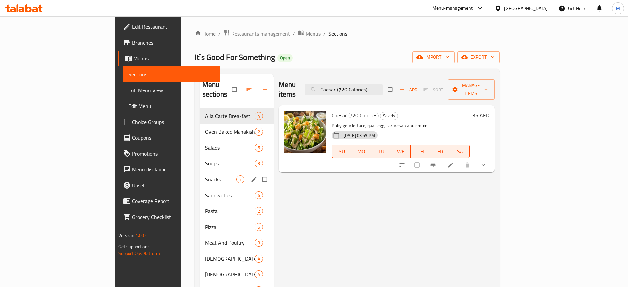
paste input "The Greek Salad (30"
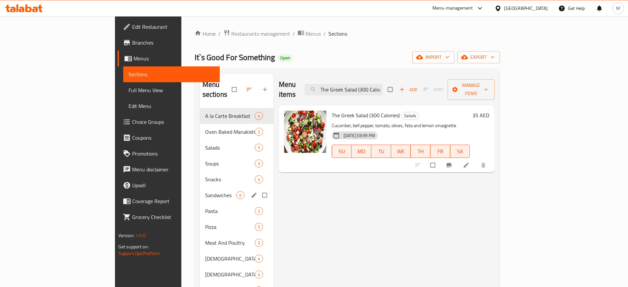
paste input "Pasta Of Your Choice"
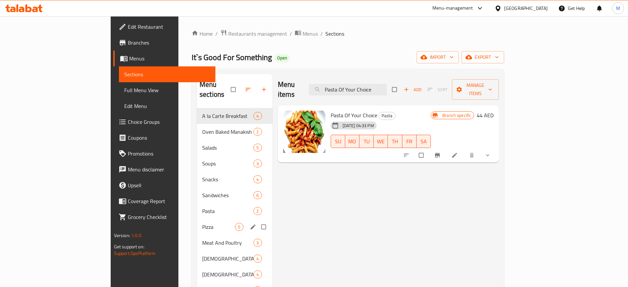
paste input "Orang"
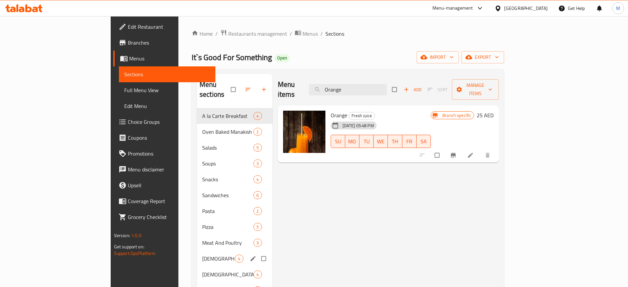
paste input "Goan Prawn Curry"
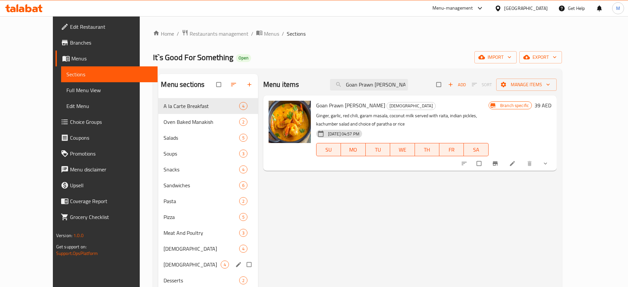
paste input "Biryani Chicken"
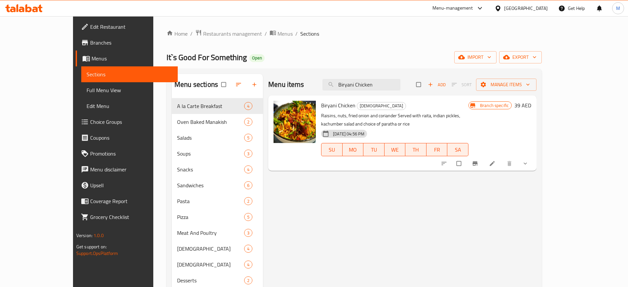
type input "Biryani Chicken"
click at [316, 184] on div "Menu items Biryani Chicken Add Sort Manage items Biryani Chicken Indian Raisins…" at bounding box center [400, 262] width 274 height 376
click at [88, 88] on span "Full Menu View" at bounding box center [130, 90] width 86 height 8
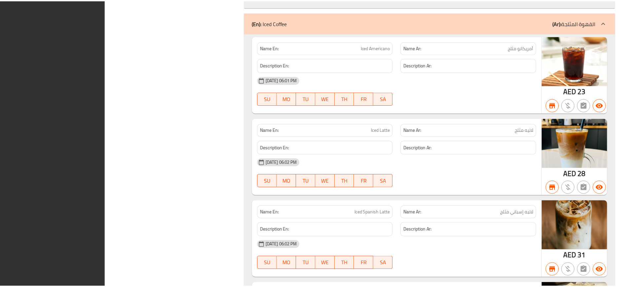
scroll to position [7653, 0]
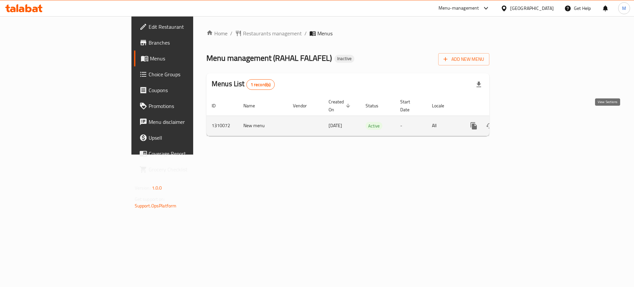
click at [526, 122] on icon "enhanced table" at bounding box center [522, 126] width 8 height 8
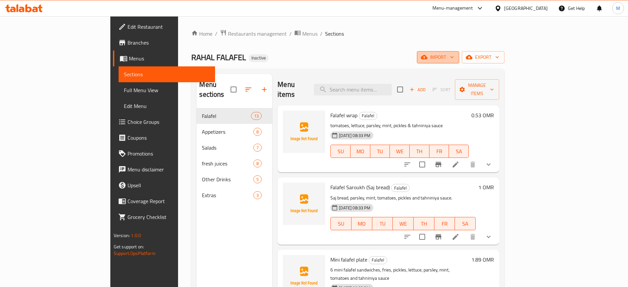
click at [454, 60] on span "import" at bounding box center [438, 57] width 32 height 8
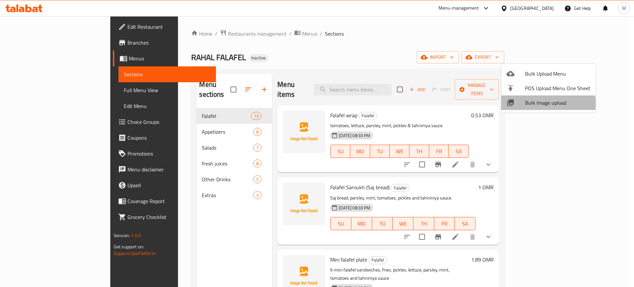
click at [532, 103] on span "Bulk Image upload" at bounding box center [557, 103] width 65 height 8
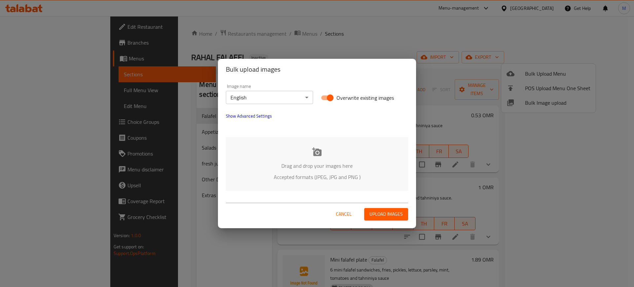
click at [356, 142] on div "Drag and drop your images here Accepted formats (JPEG, JPG and PNG )" at bounding box center [317, 164] width 182 height 54
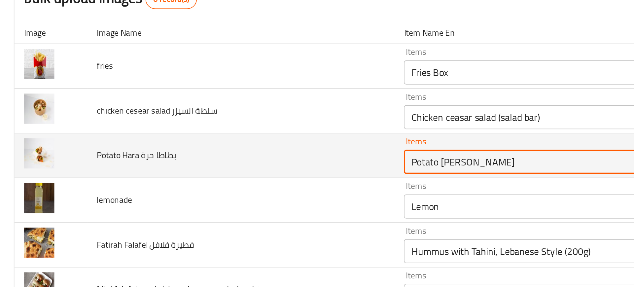
drag, startPoint x: 253, startPoint y: 165, endPoint x: 305, endPoint y: 165, distance: 52.2
click at [305, 165] on حرة "Potato Hara saroukh" at bounding box center [291, 165] width 136 height 9
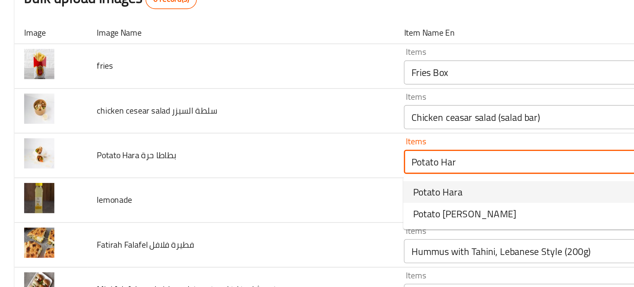
click at [261, 178] on حرة-option-0 "Potato Hara" at bounding box center [301, 182] width 160 height 12
type حرة "Potato Hara"
type حرة-ar "بطاطا حارة"
type حرة "Potato Hara"
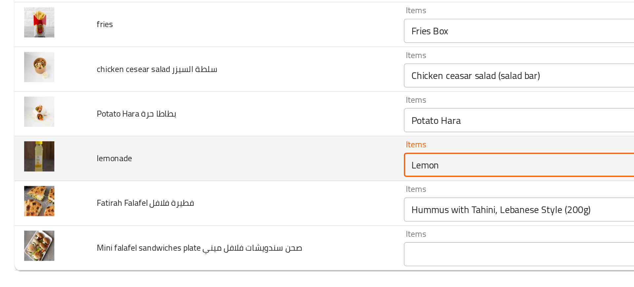
click at [256, 191] on input "Lemon" at bounding box center [291, 189] width 136 height 9
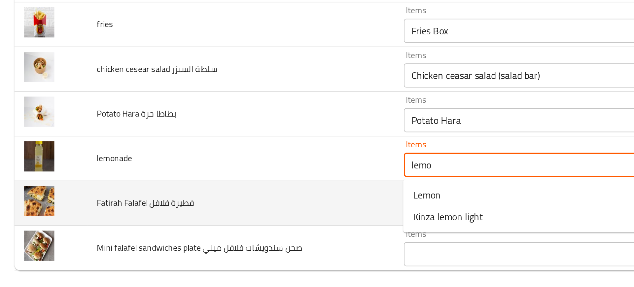
type input "Lemon"
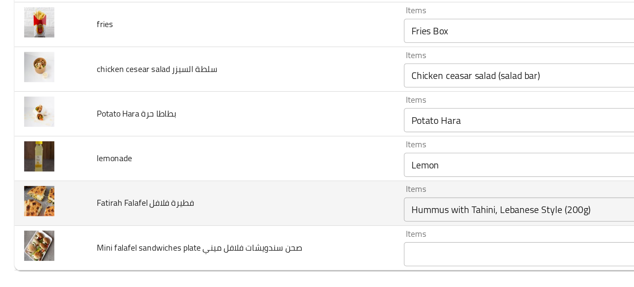
click at [175, 199] on td "Fatirah Falafel فطيرة فلافل" at bounding box center [132, 211] width 168 height 24
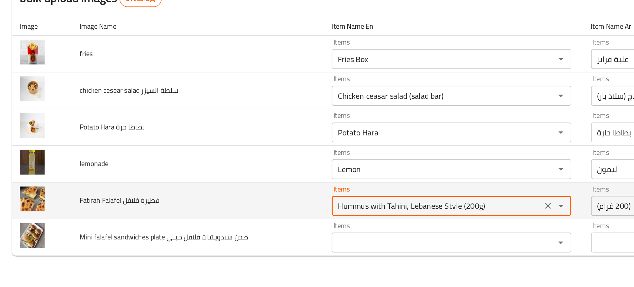
click at [235, 218] on فلافل "Hummus with Tahini, Lebanese Style (200g)" at bounding box center [291, 214] width 136 height 9
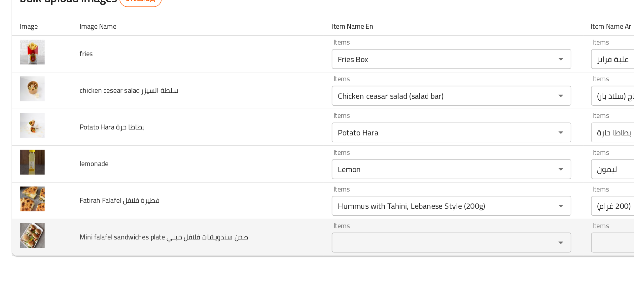
click at [163, 223] on td "Mini falafel sandwiches plate صحن سندويشات فلافل ميني" at bounding box center [132, 235] width 168 height 24
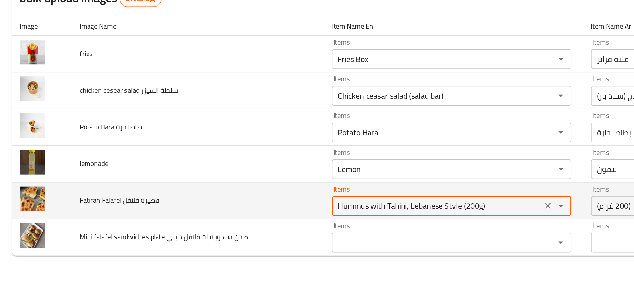
click at [249, 214] on فلافل "Hummus with Tahini, Lebanese Style (200g)" at bounding box center [291, 214] width 136 height 9
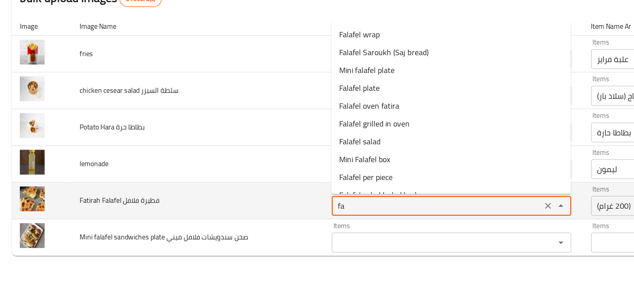
type فلافل "f"
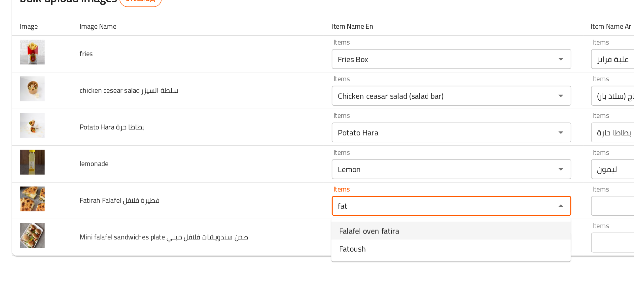
click at [233, 234] on span "Falafel oven fatira" at bounding box center [246, 231] width 40 height 8
type فلافل "Falafel oven fatira"
type فلافل-ar "فطيرة فلافل بالفرن"
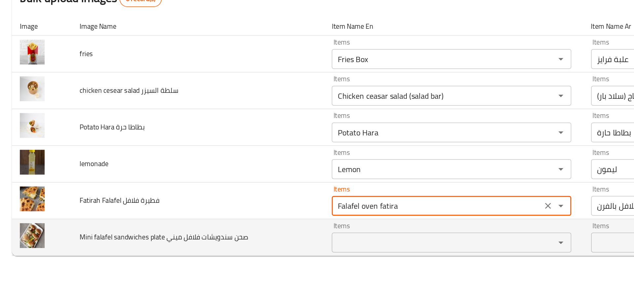
type فلافل "Falafel oven fatira"
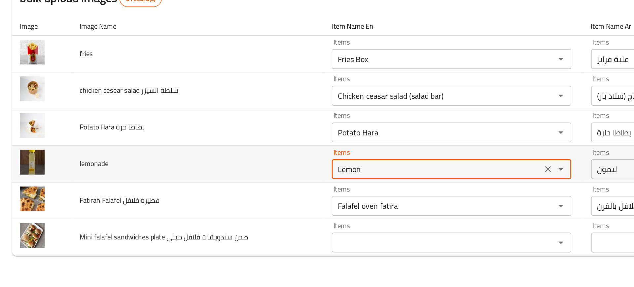
click at [227, 191] on input "Lemon" at bounding box center [291, 189] width 136 height 9
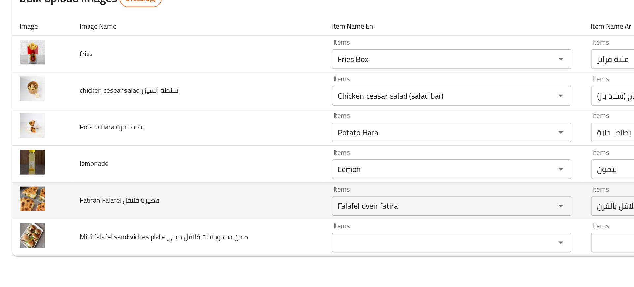
click at [111, 208] on td "Fatirah Falafel فطيرة فلافل" at bounding box center [132, 211] width 168 height 24
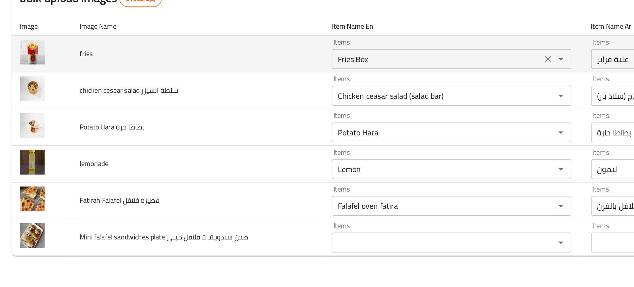
click at [239, 122] on div "Fries Box Items" at bounding box center [300, 116] width 159 height 13
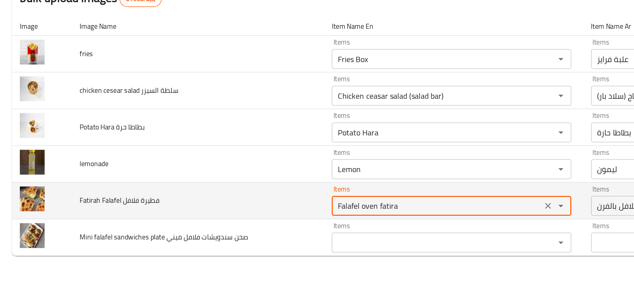
click at [242, 217] on فلافل "Falafel oven fatira" at bounding box center [291, 214] width 136 height 9
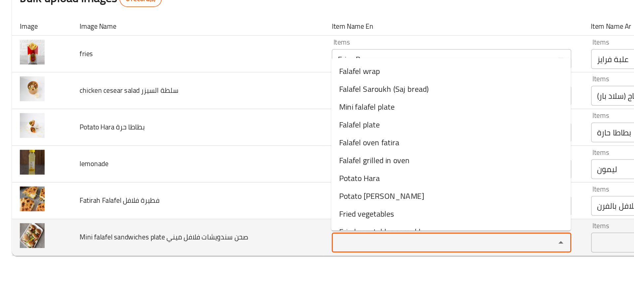
click at [253, 235] on ميني "Items" at bounding box center [291, 238] width 136 height 9
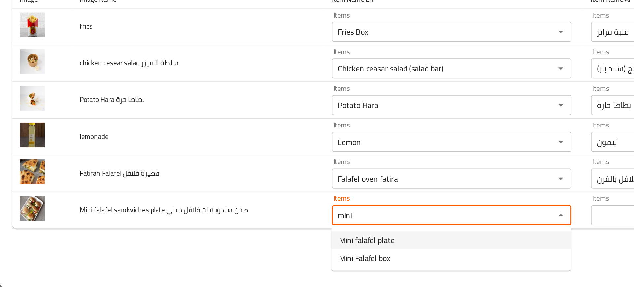
click at [248, 257] on span "Mini falafel plate" at bounding box center [244, 255] width 37 height 8
type ميني "Mini falafel plate"
type ميني-ar "صحن فلافل ميني"
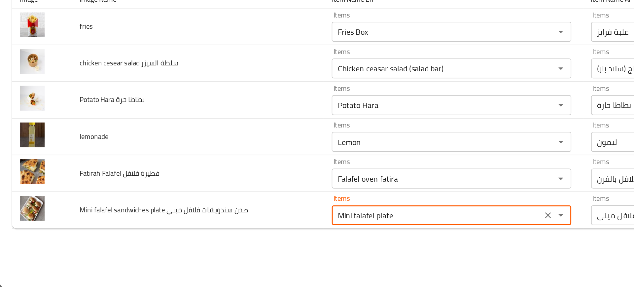
type ميني "Mini falafel plate"
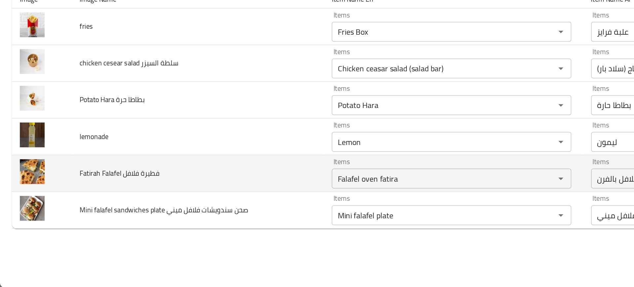
click at [108, 220] on td "Fatirah Falafel فطيرة فلافل" at bounding box center [132, 211] width 168 height 24
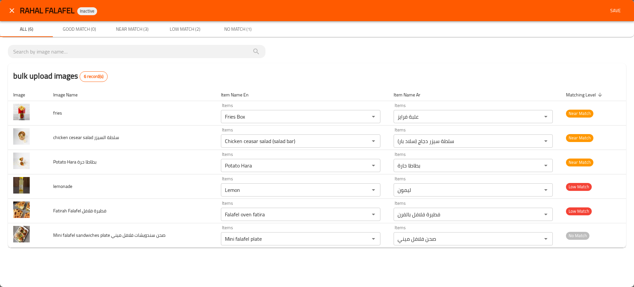
click at [607, 11] on button "Save" at bounding box center [615, 11] width 21 height 12
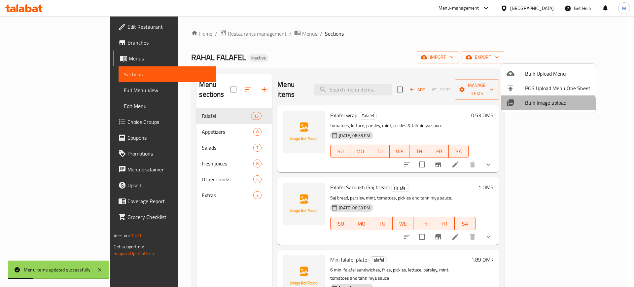
click at [543, 107] on span "Bulk Image upload" at bounding box center [557, 103] width 65 height 8
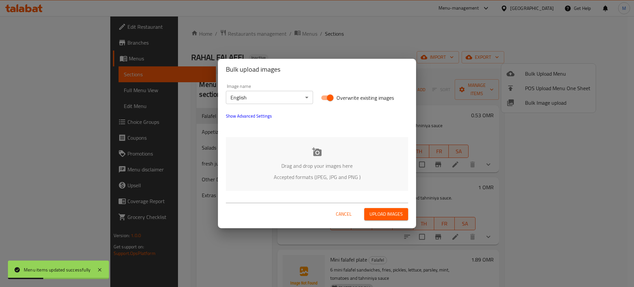
click at [285, 163] on p "Drag and drop your images here" at bounding box center [317, 166] width 163 height 8
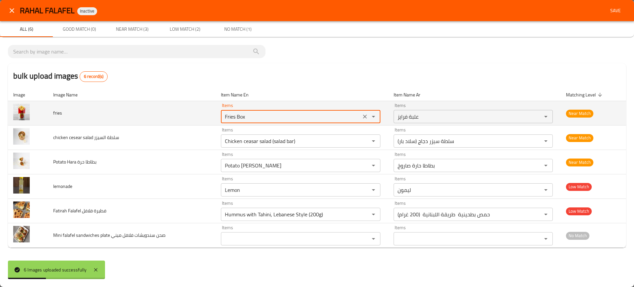
click at [238, 119] on input "Fries Box" at bounding box center [291, 116] width 136 height 9
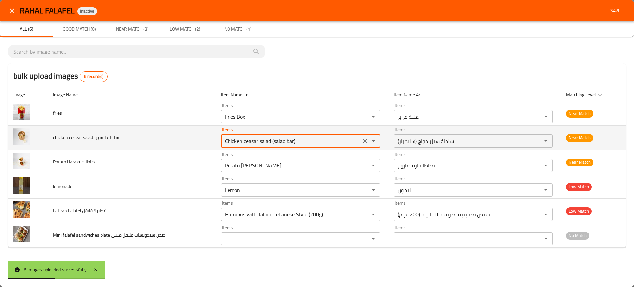
click at [241, 138] on السيزر "Chicken ceasar salad (salad bar)" at bounding box center [291, 140] width 136 height 9
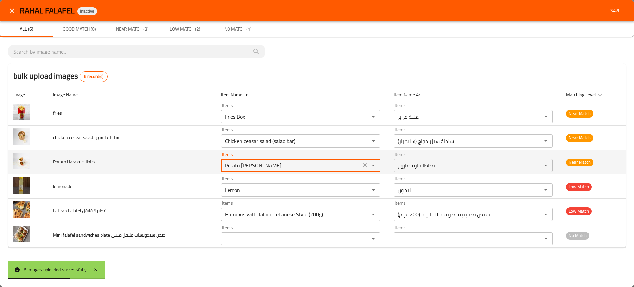
drag, startPoint x: 252, startPoint y: 166, endPoint x: 362, endPoint y: 160, distance: 110.8
click at [362, 160] on div "Potato Hara saroukh Items" at bounding box center [300, 165] width 159 height 13
type حرة "Potato Hara"
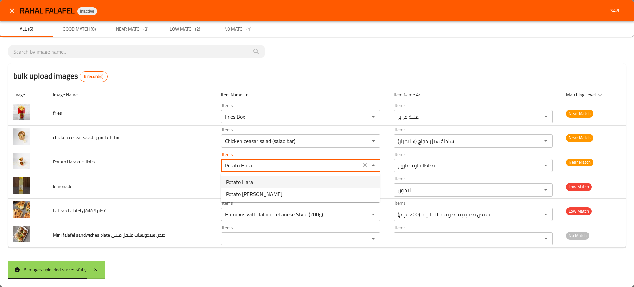
click at [256, 180] on حرة-option-0 "Potato Hara" at bounding box center [301, 182] width 160 height 12
type حرة-ar "بطاطا حارة"
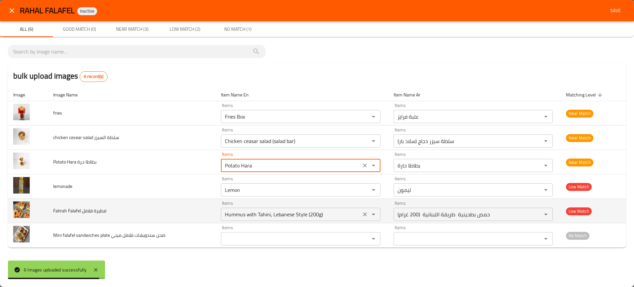
type حرة "Potato Hara"
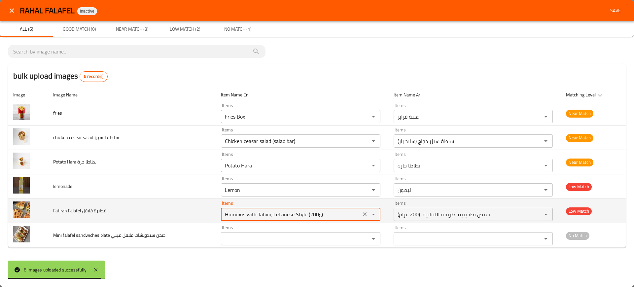
click at [231, 214] on فلافل "Hummus with Tahini, Lebanese Style (200g)" at bounding box center [291, 214] width 136 height 9
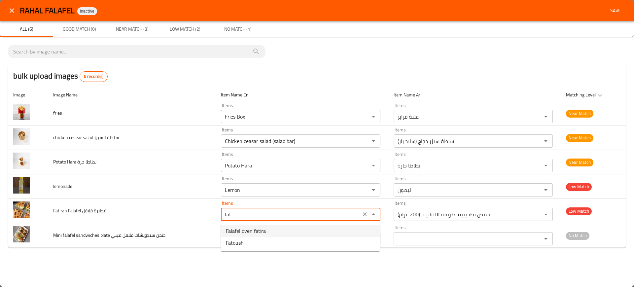
click at [249, 231] on span "Falafel oven fatira" at bounding box center [246, 231] width 40 height 8
type فلافل "Falafel oven fatira"
type فلافل-ar "فطيرة فلافل بالفرن"
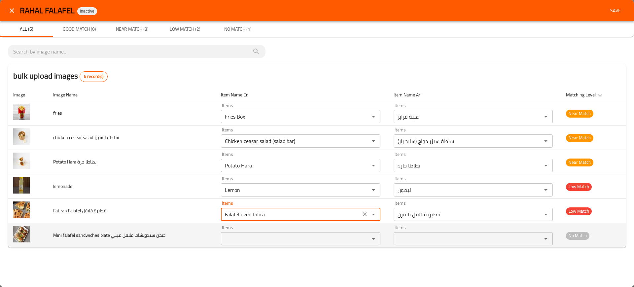
type فلافل "Falafel oven fatira"
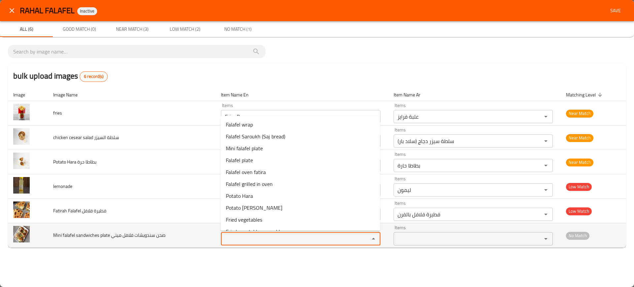
click at [266, 235] on ميني "Items" at bounding box center [291, 238] width 136 height 9
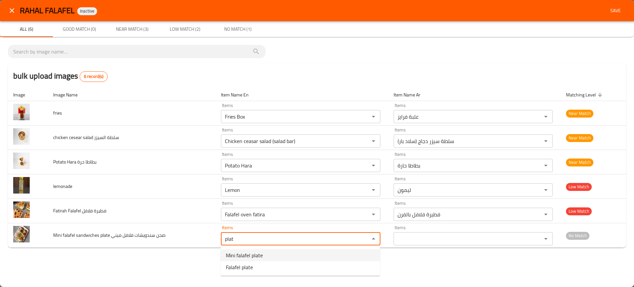
click at [239, 254] on span "Mini falafel plate" at bounding box center [244, 255] width 37 height 8
type ميني "Mini falafel plate"
type ميني-ar "صحن فلافل ميني"
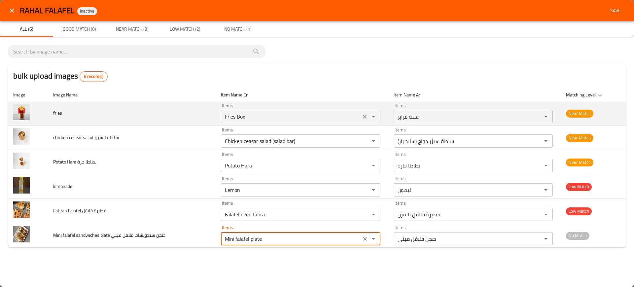
type ميني "Mini falafel plate"
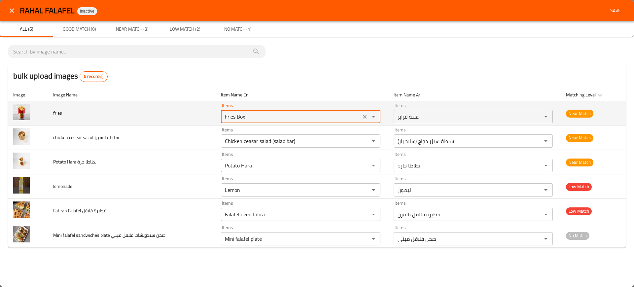
click at [238, 118] on input "Fries Box" at bounding box center [291, 116] width 136 height 9
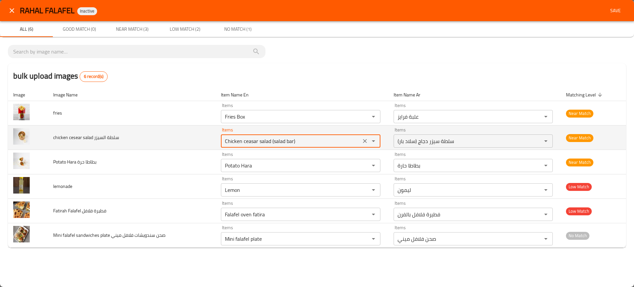
click at [243, 144] on السيزر "Chicken ceasar salad (salad bar)" at bounding box center [291, 140] width 136 height 9
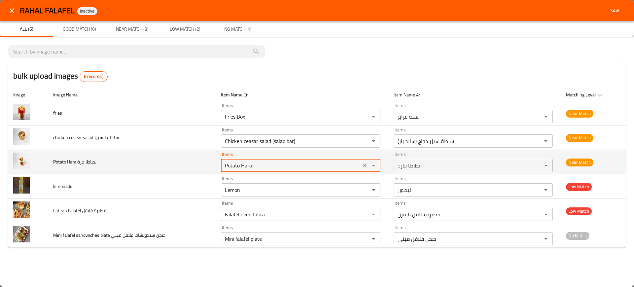
click at [253, 161] on حرة "Potato Hara" at bounding box center [291, 165] width 136 height 9
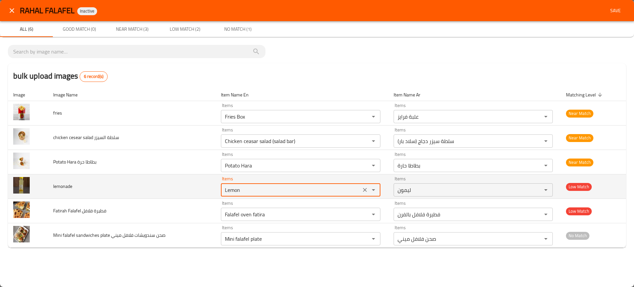
click at [250, 187] on input "Lemon" at bounding box center [291, 189] width 136 height 9
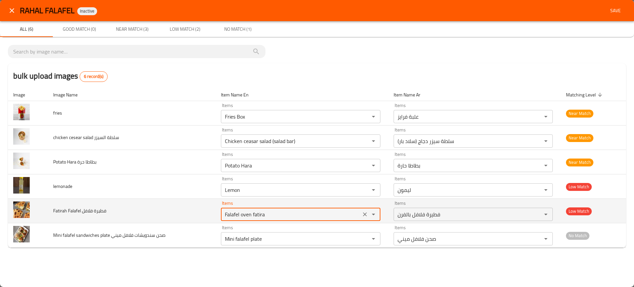
click at [259, 214] on فلافل "Falafel oven fatira" at bounding box center [291, 214] width 136 height 9
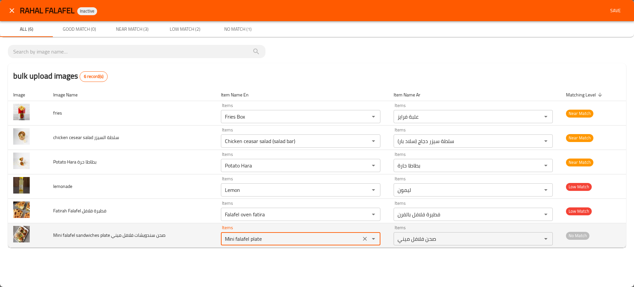
click at [249, 236] on ميني "Mini falafel plate" at bounding box center [291, 238] width 136 height 9
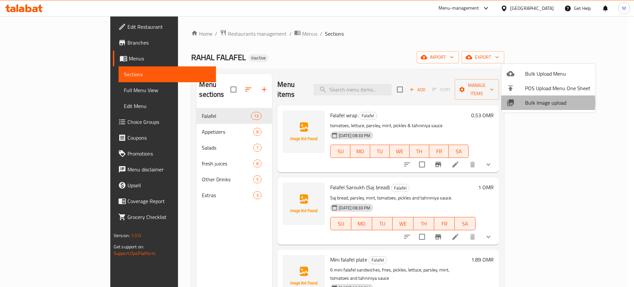
click at [523, 102] on div at bounding box center [516, 103] width 18 height 8
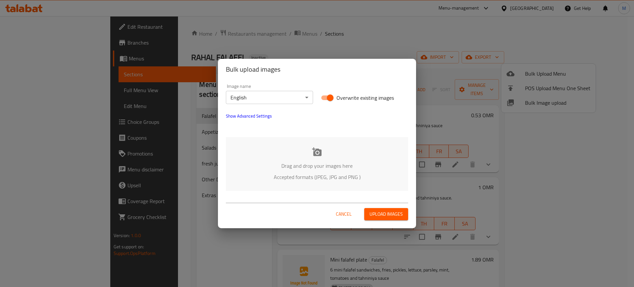
click at [314, 181] on p "Accepted formats (JPEG, JPG and PNG )" at bounding box center [317, 177] width 163 height 8
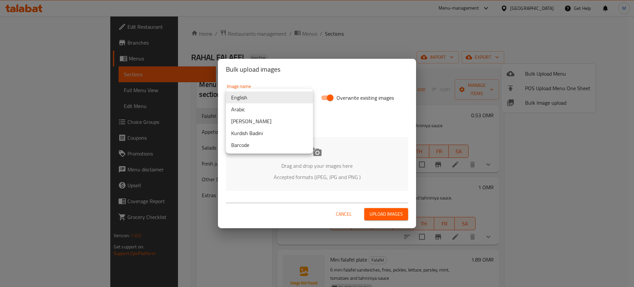
click at [263, 103] on body "​ Menu-management Oman Get Help M Edit Restaurant Branches Menus Sections Full …" at bounding box center [317, 151] width 634 height 271
click at [249, 110] on li "Arabic" at bounding box center [269, 109] width 87 height 12
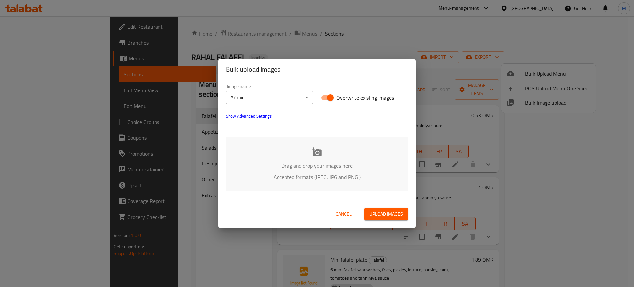
click at [296, 160] on div "Drag and drop your images here Accepted formats (JPEG, JPG and PNG )" at bounding box center [317, 164] width 182 height 54
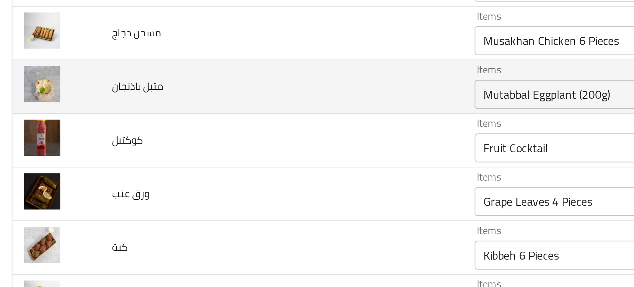
scroll to position [316, 0]
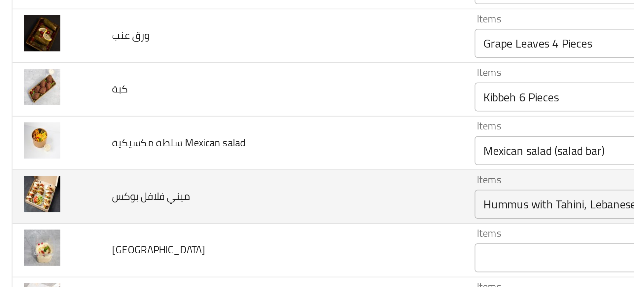
click at [94, 213] on td "ميني فلافل بوكس" at bounding box center [130, 213] width 165 height 24
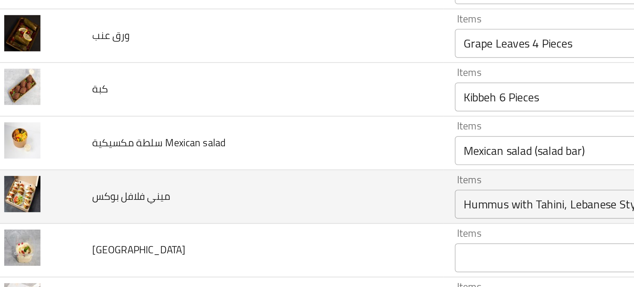
click at [231, 216] on بوكس "Hummus with Tahini, Lebanese Style (200g)" at bounding box center [289, 215] width 137 height 9
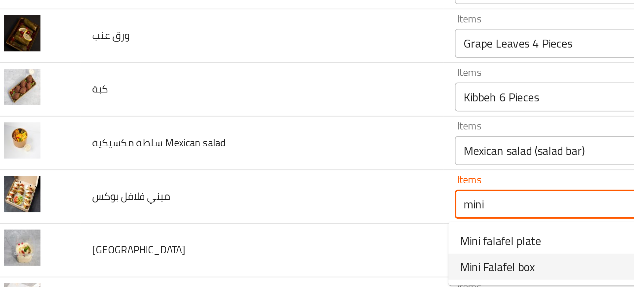
click at [251, 243] on span "Mini Falafel box" at bounding box center [238, 244] width 34 height 8
type بوكس "Mini Falafel box"
type بوكس-ar "بوكس فلافل ميني"
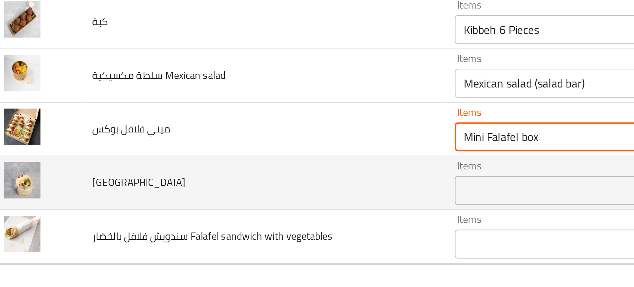
type بوكس "Mini Falafel box"
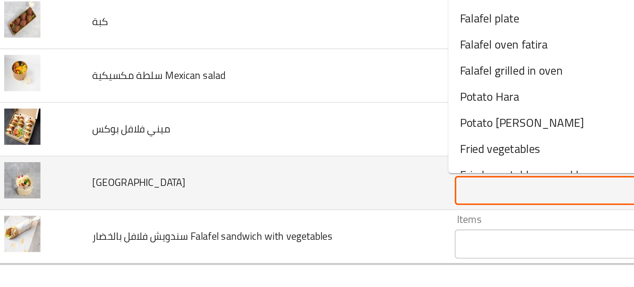
click at [230, 236] on input "Items" at bounding box center [289, 240] width 137 height 9
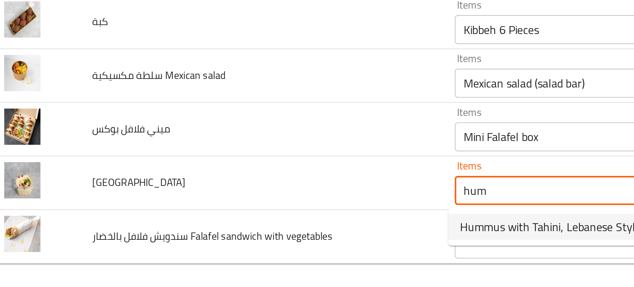
click at [246, 259] on span "Hummus with Tahini, Lebanese Style (200g)" at bounding box center [270, 257] width 98 height 8
type input "Hummus with Tahini, Lebanese Style (200g)"
type input "حمص بطحينية طريقة اللبنانية (200 غرام)"
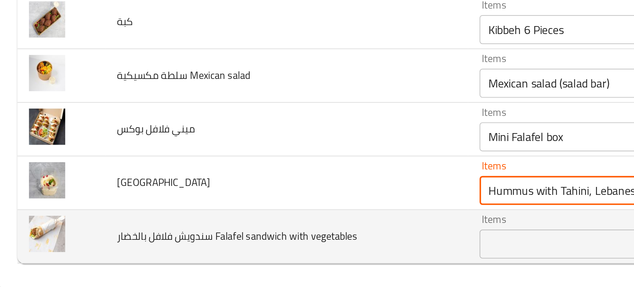
type input "Hummus with Tahini, Lebanese Style (200g)"
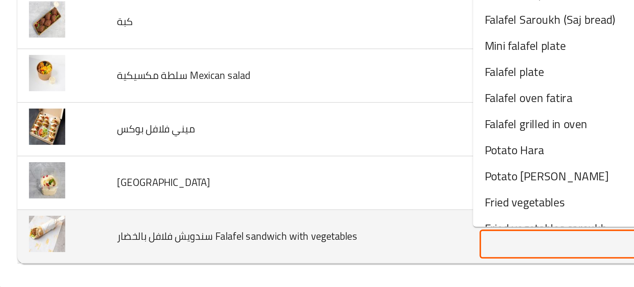
click at [252, 262] on vegetables "Items" at bounding box center [289, 264] width 137 height 9
type vegetables "b"
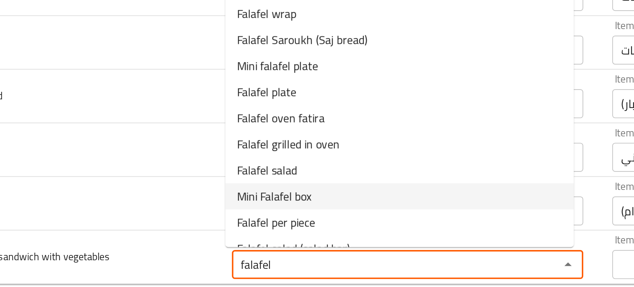
scroll to position [9, 0]
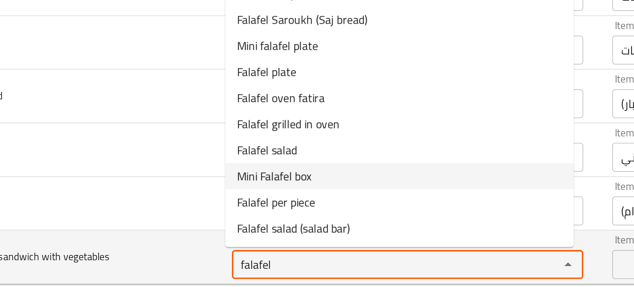
type vegetables "falafel"
click at [196, 267] on td "سندويش فلافل بالخضار Falafel sandwich with vegetables" at bounding box center [130, 271] width 165 height 24
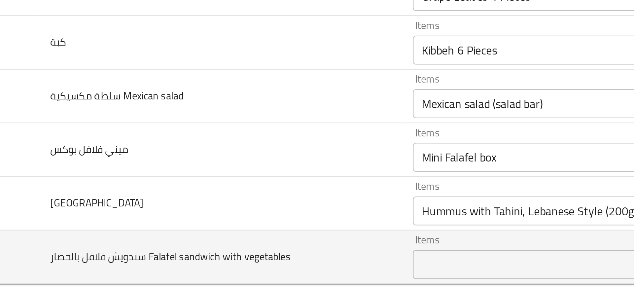
click at [98, 271] on span "سندويش فلافل بالخضار Falafel sandwich with vegetables" at bounding box center [108, 270] width 110 height 9
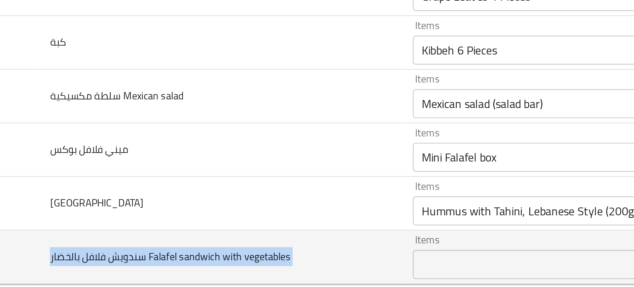
click at [98, 271] on span "سندويش فلافل بالخضار Falafel sandwich with vegetables" at bounding box center [108, 270] width 110 height 9
copy span "سندويش فلافل بالخضار Falafel sandwich with vegetables"
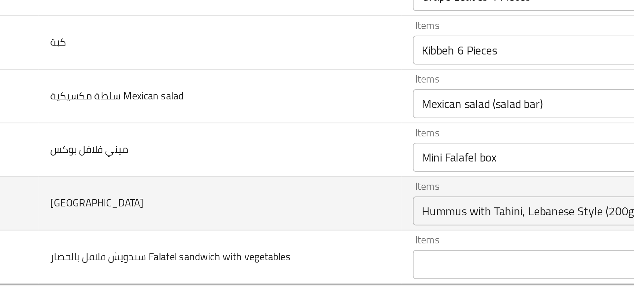
click at [114, 235] on td "حمص" at bounding box center [130, 246] width 165 height 24
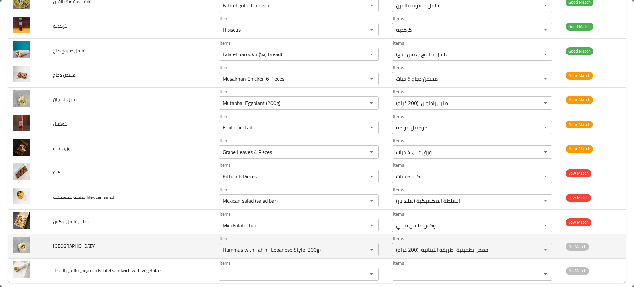
click at [183, 179] on td "كبة" at bounding box center [130, 173] width 165 height 24
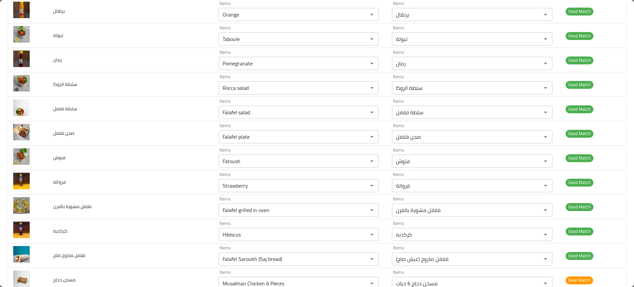
scroll to position [0, 0]
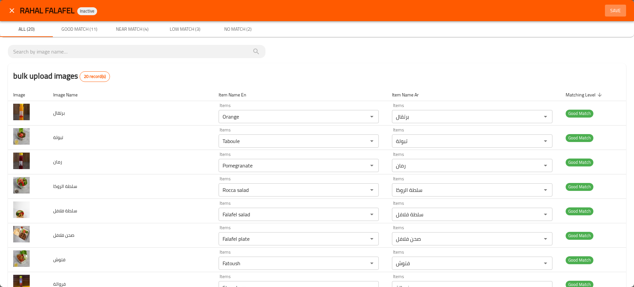
click at [612, 7] on span "Save" at bounding box center [616, 11] width 16 height 8
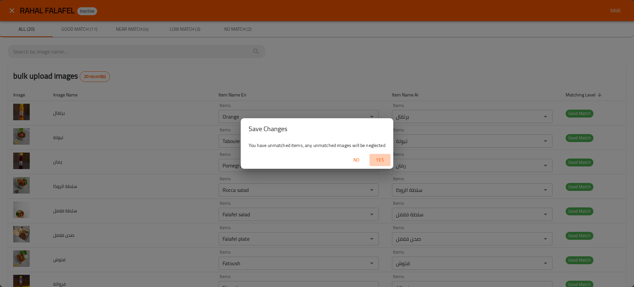
click at [382, 161] on span "Yes" at bounding box center [380, 160] width 16 height 8
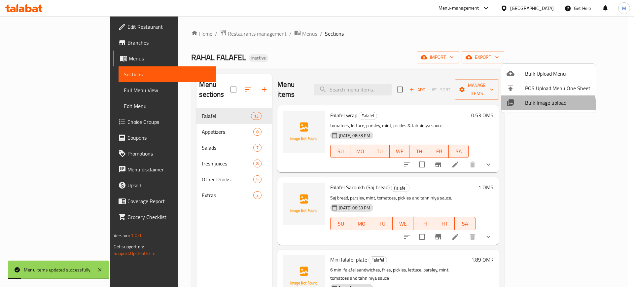
click at [528, 107] on span "Bulk Image upload" at bounding box center [557, 103] width 65 height 8
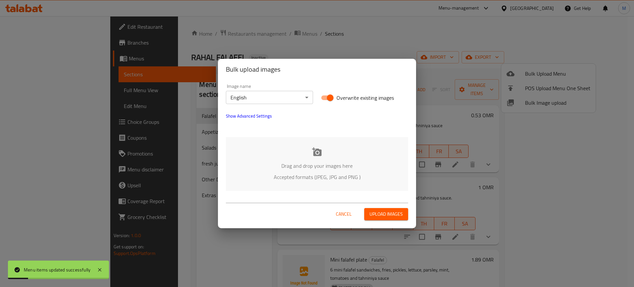
click at [349, 169] on p "Drag and drop your images here" at bounding box center [317, 166] width 163 height 8
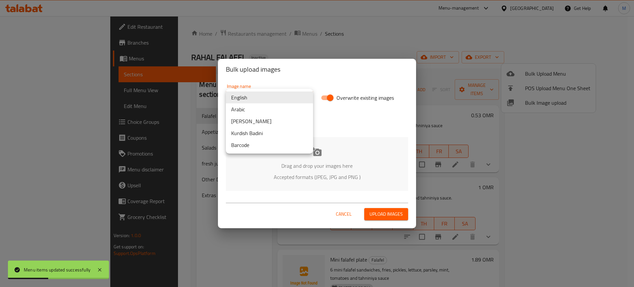
click at [271, 99] on body "Menu items updated successfully ​ Menu-management Oman Get Help M Edit Restaura…" at bounding box center [317, 151] width 634 height 271
click at [258, 106] on li "Arabic" at bounding box center [269, 109] width 87 height 12
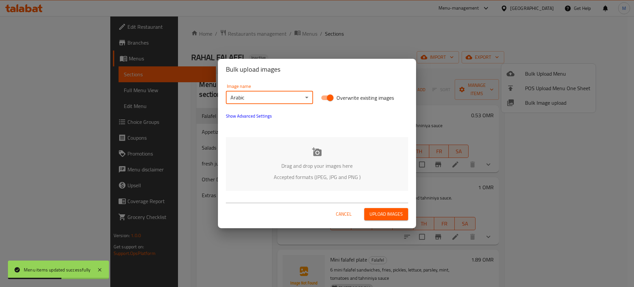
click at [268, 152] on div "Drag and drop your images here Accepted formats (JPEG, JPG and PNG )" at bounding box center [317, 164] width 182 height 54
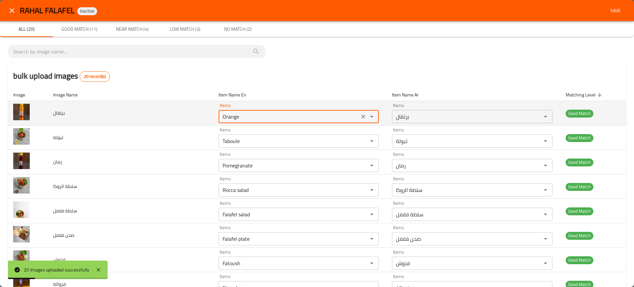
click at [242, 117] on input "Orange" at bounding box center [289, 116] width 137 height 9
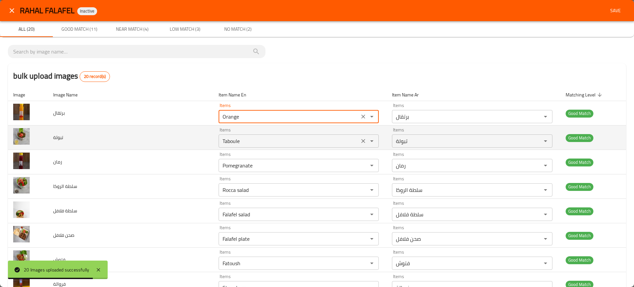
click at [274, 140] on input "Taboule" at bounding box center [289, 140] width 137 height 9
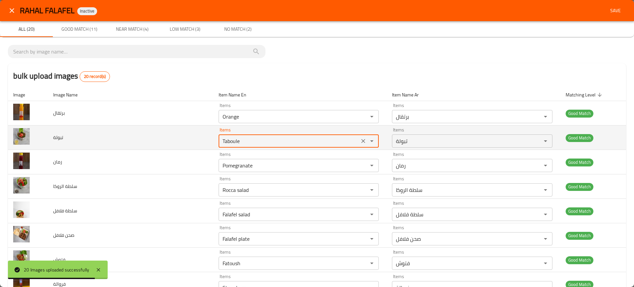
click at [274, 140] on input "Taboule" at bounding box center [289, 140] width 137 height 9
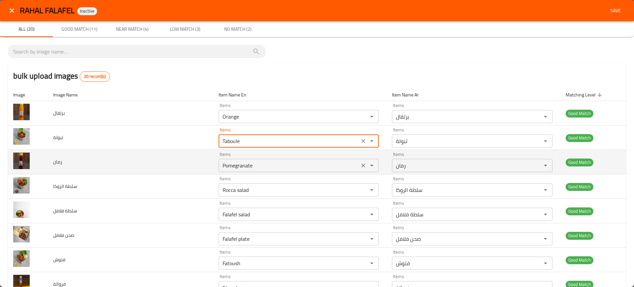
click at [249, 165] on input "Pomegranate" at bounding box center [289, 165] width 137 height 9
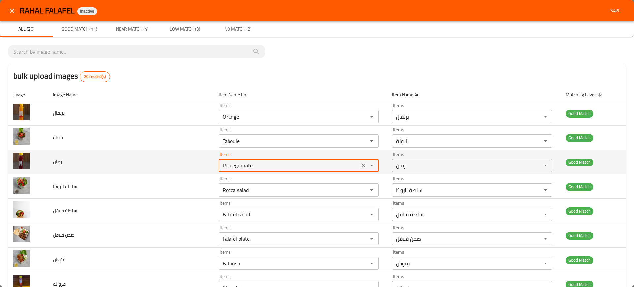
click at [249, 165] on input "Pomegranate" at bounding box center [289, 165] width 137 height 9
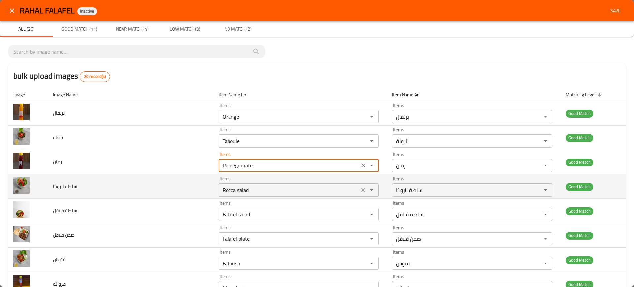
click at [265, 190] on الروكا "Rocca salad" at bounding box center [289, 189] width 137 height 9
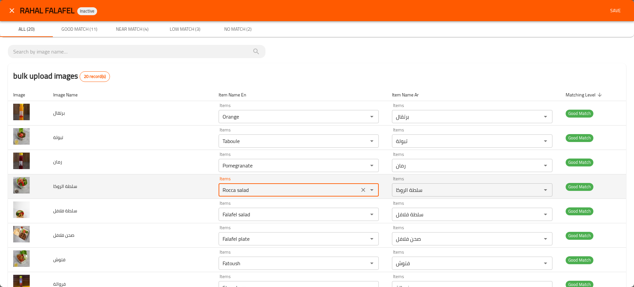
click at [265, 190] on الروكا "Rocca salad" at bounding box center [289, 189] width 137 height 9
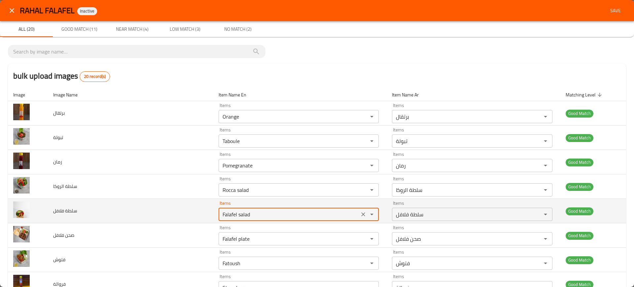
click at [272, 210] on فلافل "Falafel salad" at bounding box center [289, 214] width 137 height 9
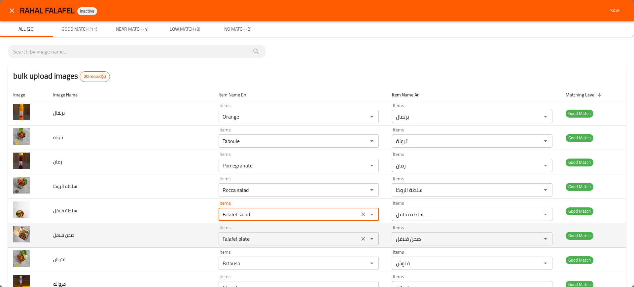
click at [241, 233] on div "Falafel plate Items" at bounding box center [299, 238] width 160 height 13
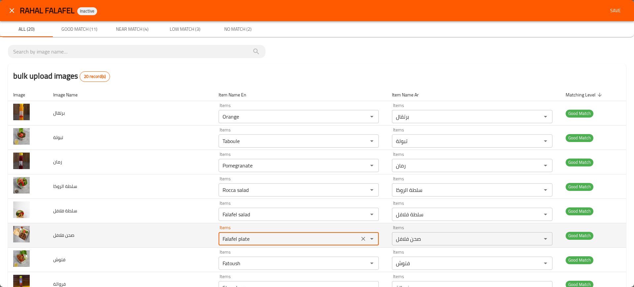
click at [241, 233] on div "Falafel plate Items" at bounding box center [299, 238] width 160 height 13
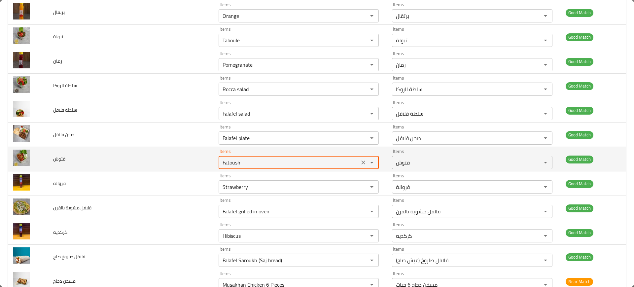
click at [238, 163] on input "Fatoush" at bounding box center [289, 162] width 137 height 9
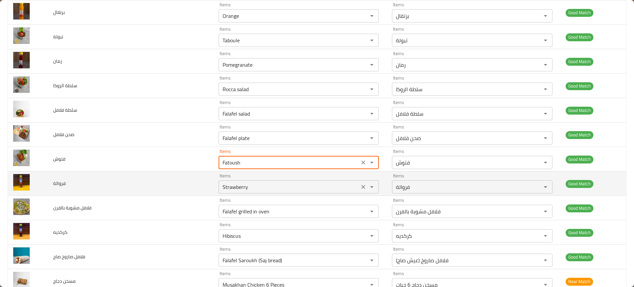
click at [230, 186] on input "Strawberry" at bounding box center [289, 186] width 137 height 9
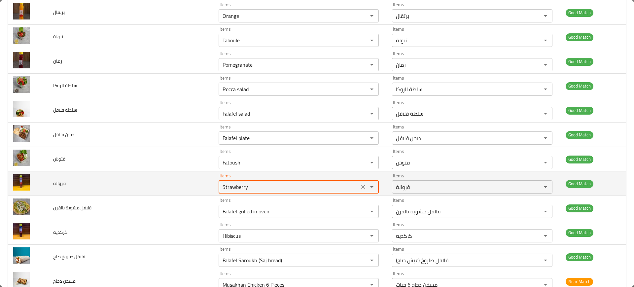
click at [230, 186] on input "Strawberry" at bounding box center [289, 186] width 137 height 9
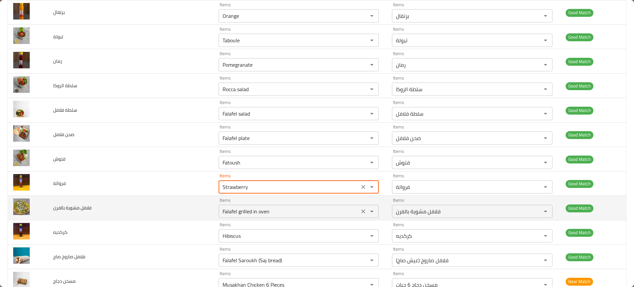
click at [237, 203] on div "Items Falafel grilled in oven Items" at bounding box center [299, 208] width 160 height 20
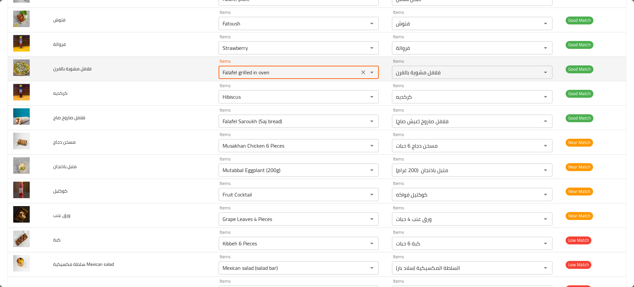
scroll to position [242, 0]
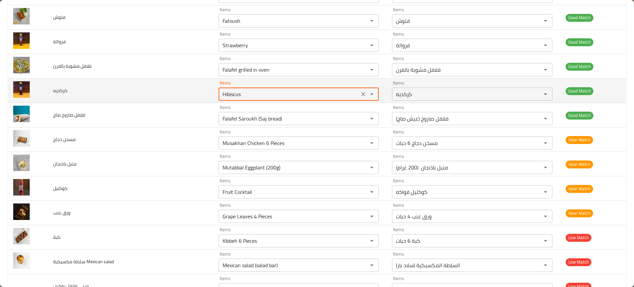
click at [222, 94] on input "Hibiscus" at bounding box center [289, 94] width 137 height 9
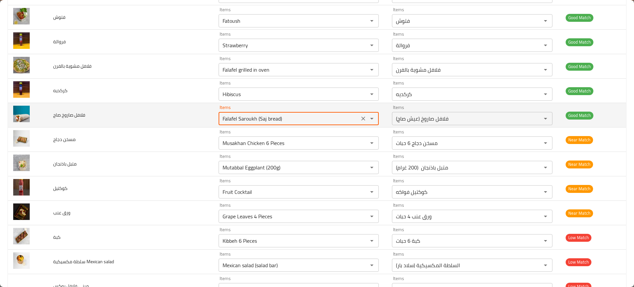
click at [254, 123] on صاج "Falafel Saroukh (Saj bread)" at bounding box center [289, 118] width 137 height 9
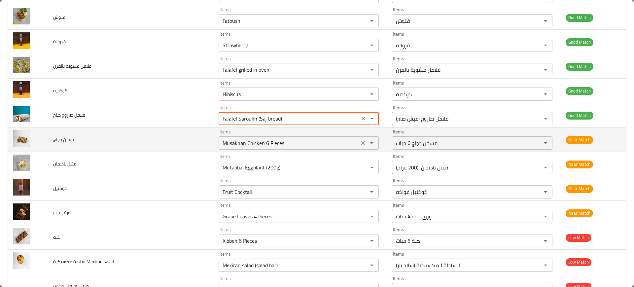
click at [231, 145] on دجاج "Musakhan Chicken 6 Pieces" at bounding box center [289, 142] width 137 height 9
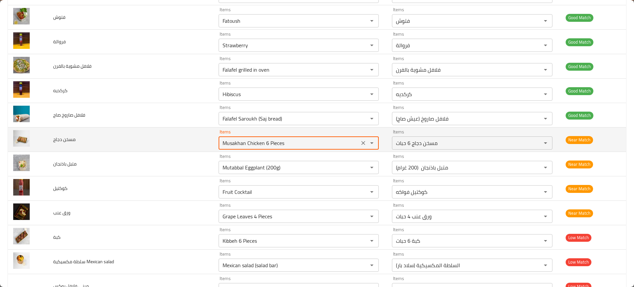
click at [231, 145] on دجاج "Musakhan Chicken 6 Pieces" at bounding box center [289, 142] width 137 height 9
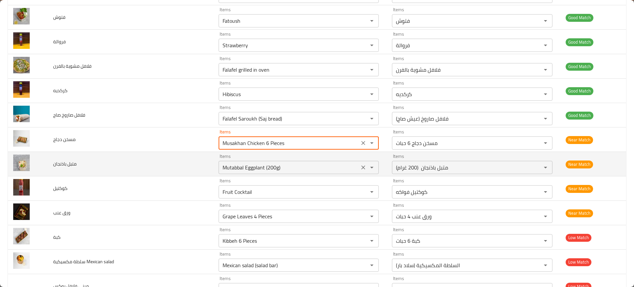
click at [254, 162] on div "Mutabbal Eggplant (200g) Items" at bounding box center [299, 167] width 160 height 13
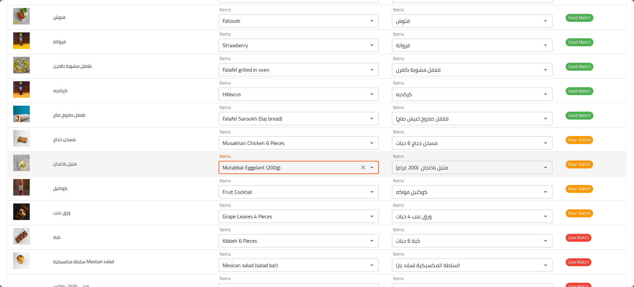
click at [254, 162] on div "Mutabbal Eggplant (200g) Items" at bounding box center [299, 167] width 160 height 13
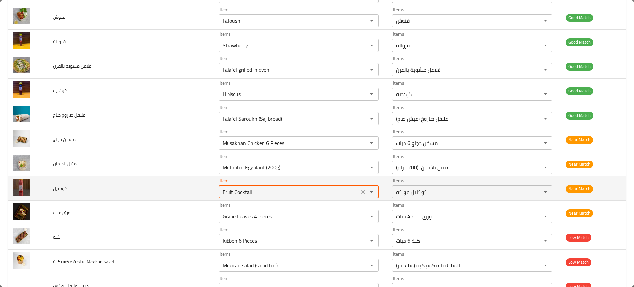
click at [248, 191] on input "Fruit Cocktail" at bounding box center [289, 191] width 137 height 9
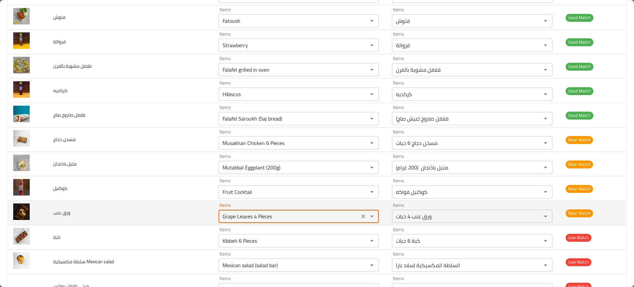
click at [249, 220] on عنب "Grape Leaves 4 Pieces" at bounding box center [289, 216] width 137 height 9
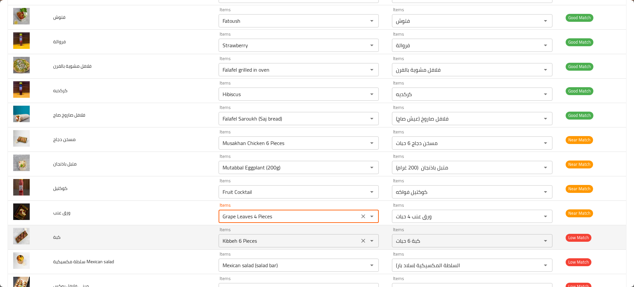
scroll to position [316, 0]
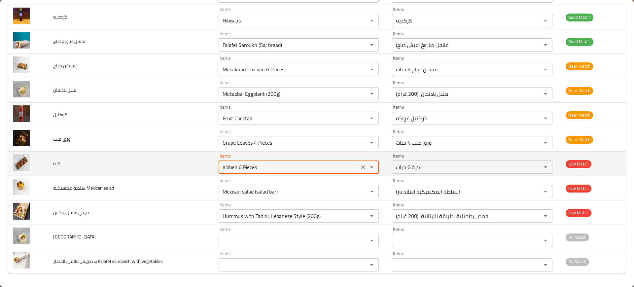
click at [246, 169] on input "Kibbeh 6 Pieces" at bounding box center [289, 167] width 137 height 9
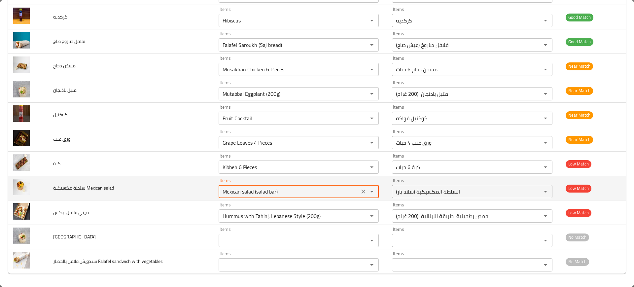
click at [238, 188] on salad "Mexican salad (salad bar)" at bounding box center [289, 191] width 137 height 9
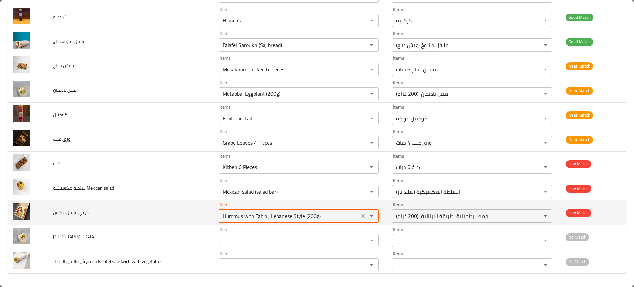
click at [262, 212] on بوكس "Hummus with Tahini, Lebanese Style (200g)" at bounding box center [289, 215] width 137 height 9
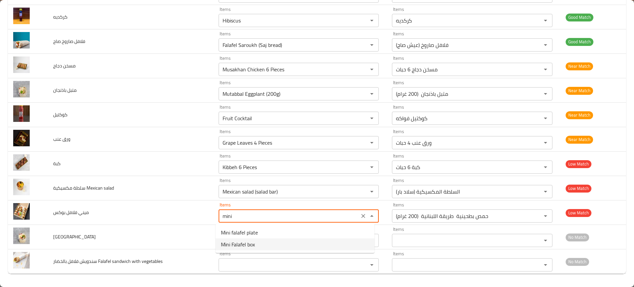
click at [226, 240] on span "Mini Falafel box" at bounding box center [238, 244] width 34 height 8
type بوكس "Mini Falafel box"
type بوكس-ar "بوكس فلافل ميني"
type بوكس "Mini Falafel box"
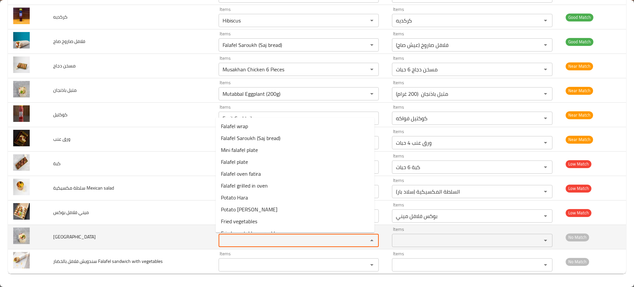
click at [236, 241] on input "Items" at bounding box center [289, 240] width 137 height 9
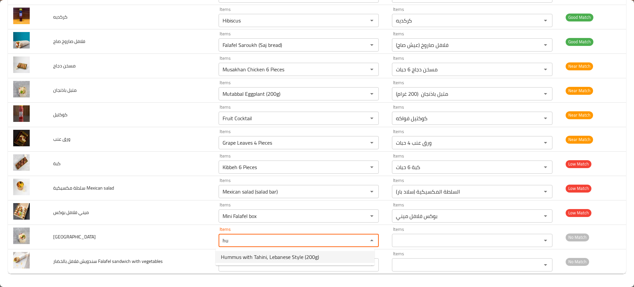
click at [243, 260] on span "Hummus with Tahini, Lebanese Style (200g)" at bounding box center [270, 257] width 98 height 8
type input "Hummus with Tahini, Lebanese Style (200g)"
type input "حمص بطحينية طريقة اللبنانية (200 غرام)"
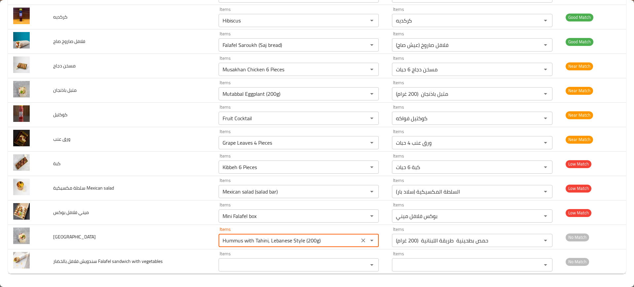
type input "Hummus with Tahini, Lebanese Style (200g)"
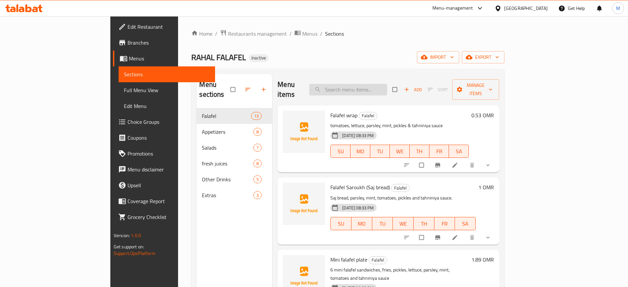
click at [366, 86] on input "search" at bounding box center [348, 90] width 78 height 12
paste input "Potato Hara"
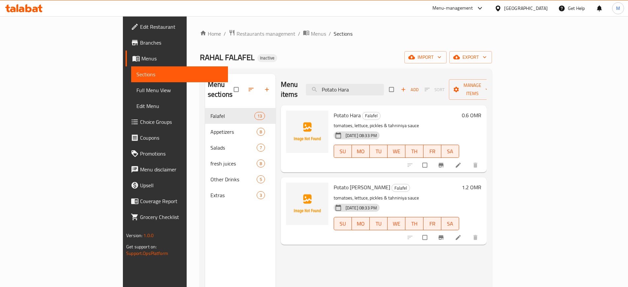
click at [335, 182] on span "Potato [PERSON_NAME]" at bounding box center [362, 187] width 56 height 10
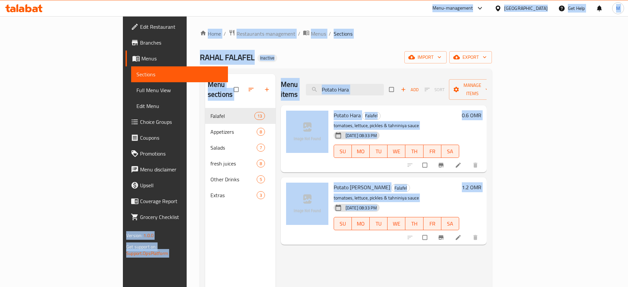
click at [382, 75] on div "Menu items Potato Hara Add Sort Manage items" at bounding box center [384, 89] width 206 height 31
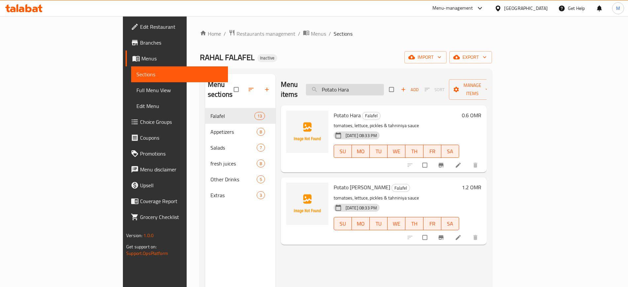
click at [384, 84] on input "Potato Hara" at bounding box center [345, 90] width 78 height 12
paste input "Lemon"
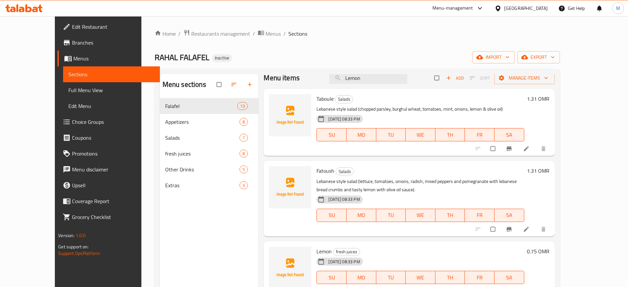
scroll to position [7, 0]
paste input "Fries Box"
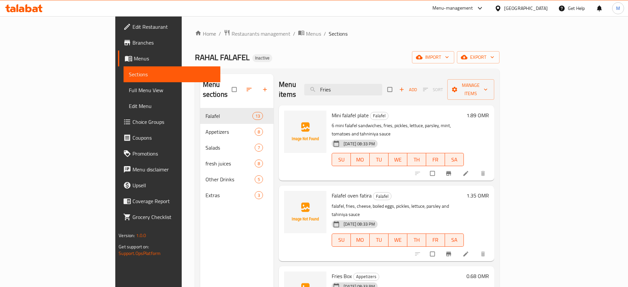
scroll to position [92, 0]
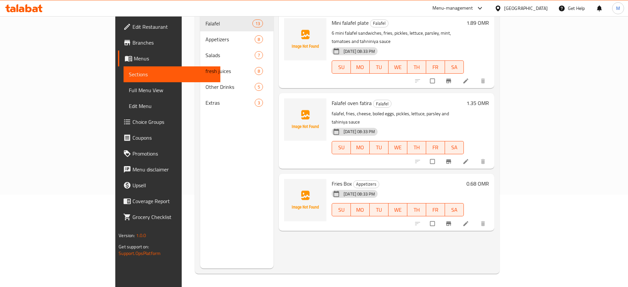
paste input "alafel oven fatira"
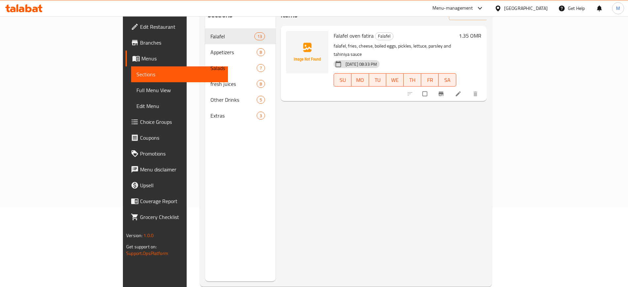
scroll to position [32, 0]
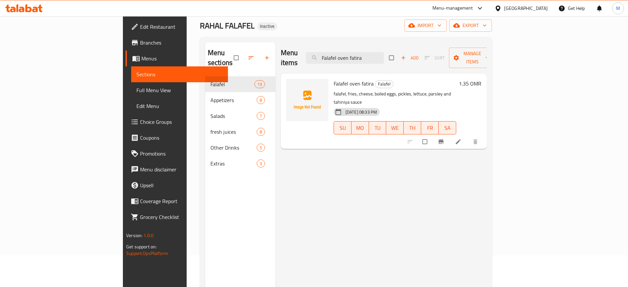
paste input "Mini falafel plate"
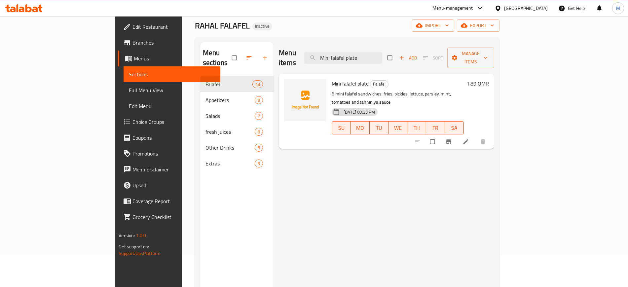
type input "Mini falafel plate"
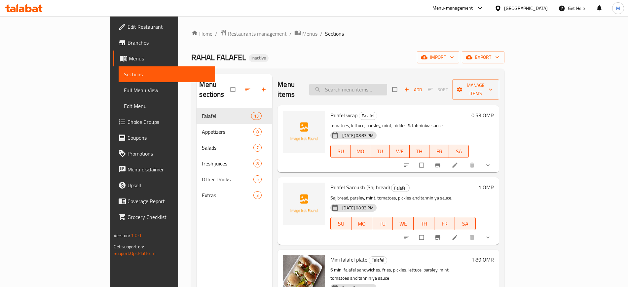
click at [369, 86] on input "search" at bounding box center [348, 90] width 78 height 12
paste input "Fries Box"
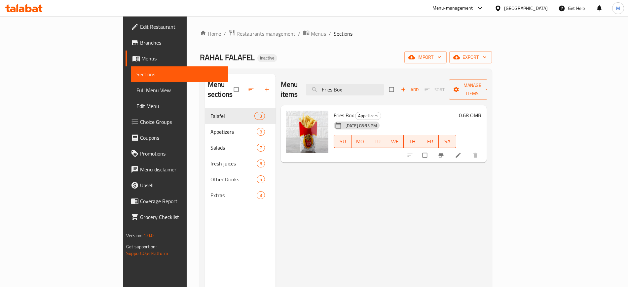
paste input "Chicken ceasar salad (salad bar)"
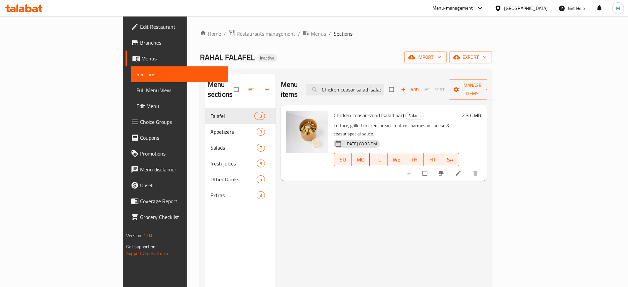
paste input "Potato Hara"
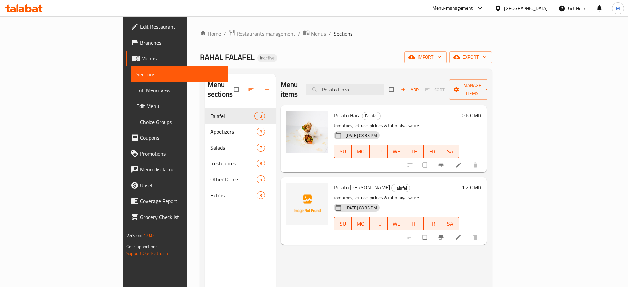
paste input "Lemon"
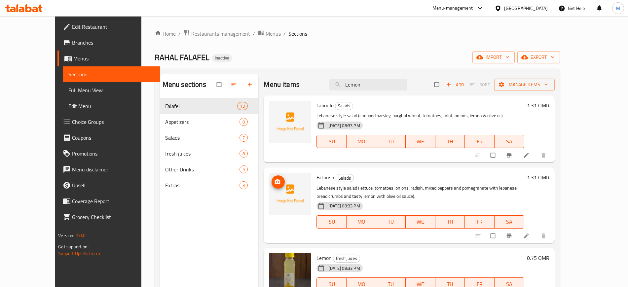
paste input "Falafel oven fatira"
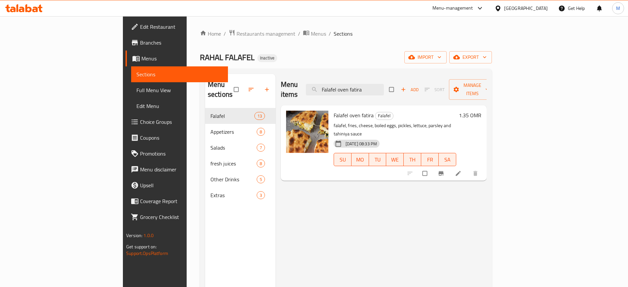
paste input "Mini falafel plate"
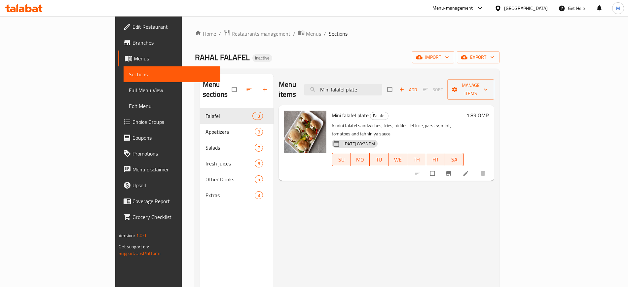
type input "Mini falafel plate"
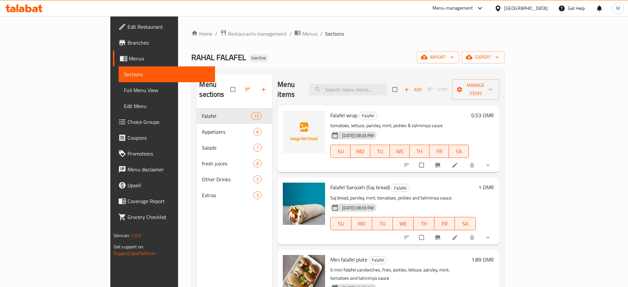
click at [380, 92] on div "Menu items Add Sort Manage items" at bounding box center [388, 89] width 222 height 31
paste input "Orange"
click at [373, 86] on input "search" at bounding box center [348, 90] width 78 height 12
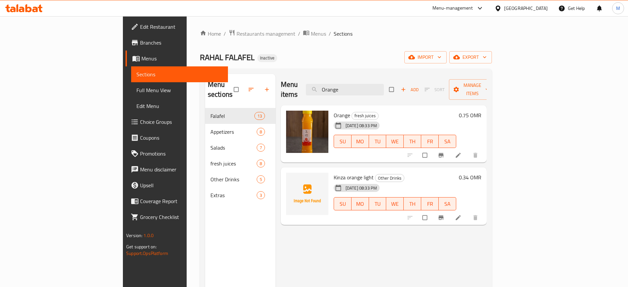
paste input "Taboul"
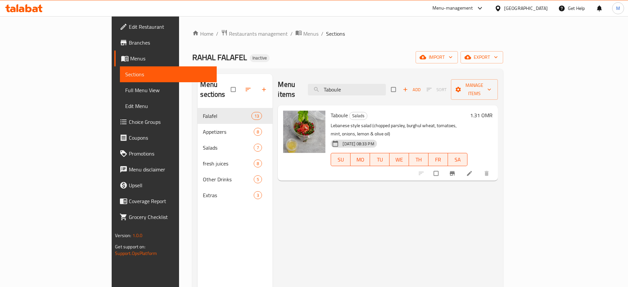
paste input "Pomegranat"
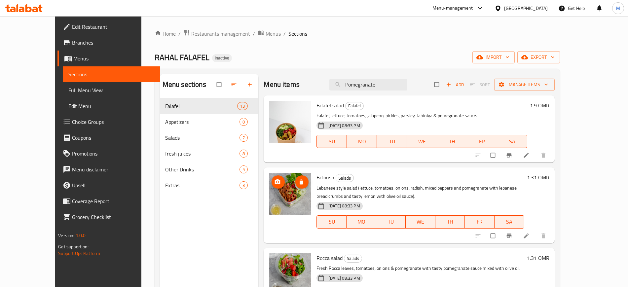
paste input "Rocca salad"
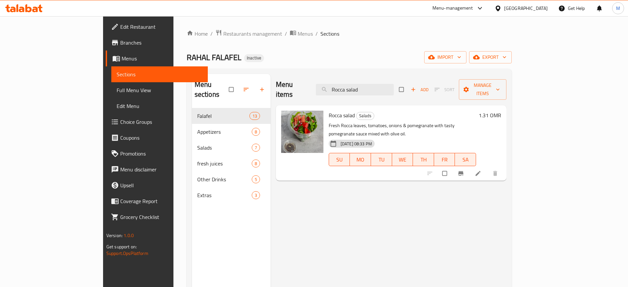
paste input "Falafel"
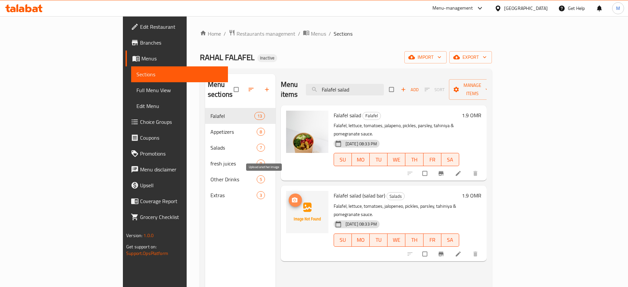
click at [292, 198] on icon "upload picture" at bounding box center [295, 200] width 6 height 5
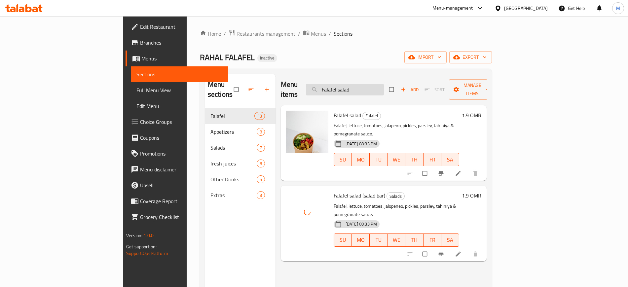
click at [384, 84] on input "Falafel salad" at bounding box center [345, 90] width 78 height 12
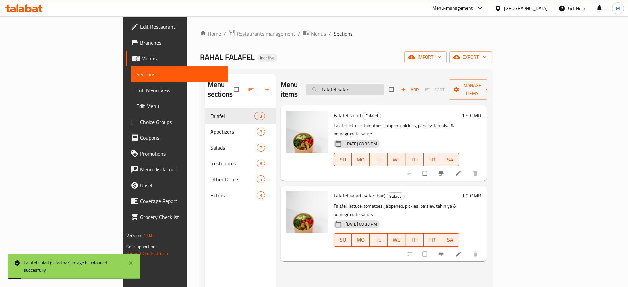
paste input "plate"
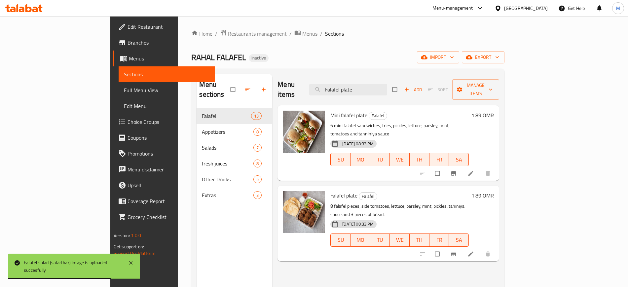
paste input "toush"
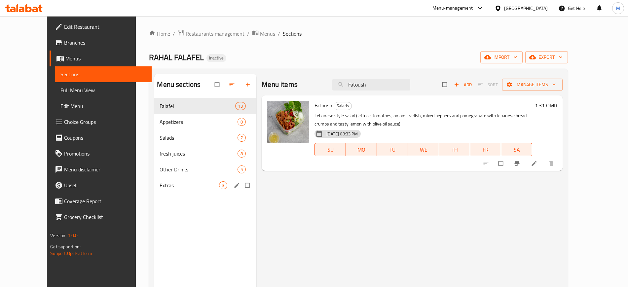
paste input "Strawberry"
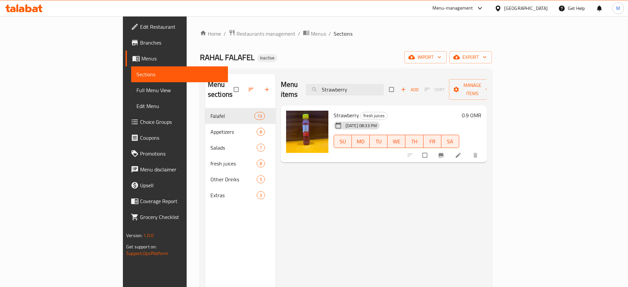
paste input "Falafel grilled in oven"
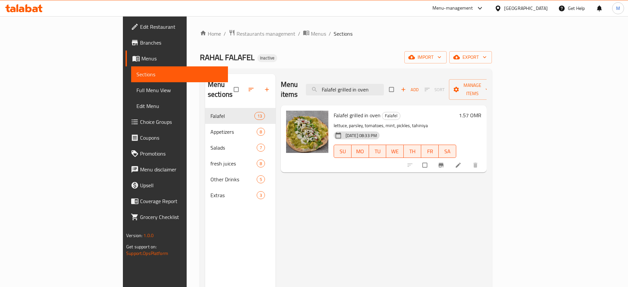
paste input "Hibiscus"
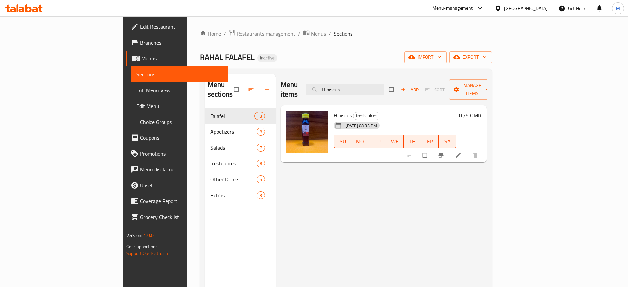
paste input "Falafel Saroukh (Saj bread)"
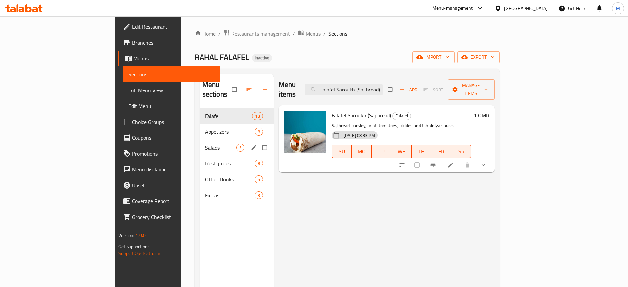
paste input "Musakhan Chicken 6 Pieces"
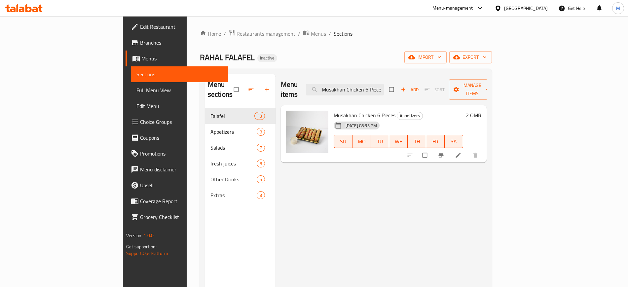
paste input "tabbal Eggplant (200g)"
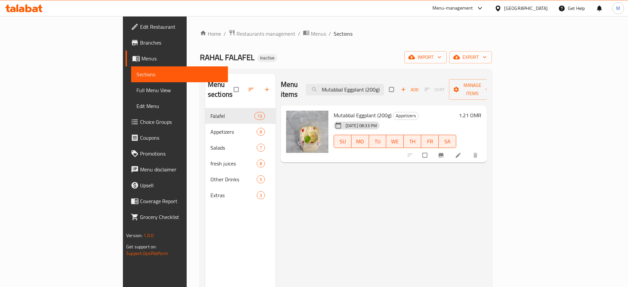
paste input "Fruit Cocktail"
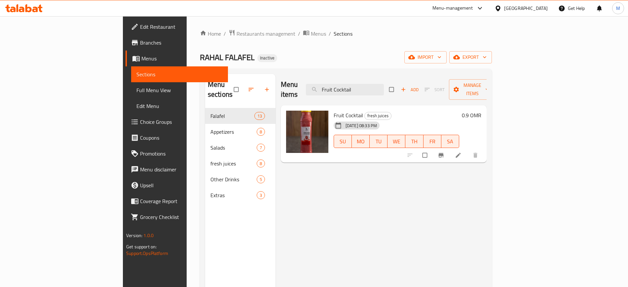
paste input "Grape Leaves 4 Pieces"
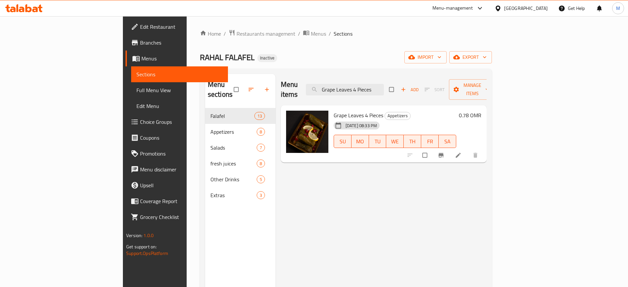
paste input "Kibbeh 6"
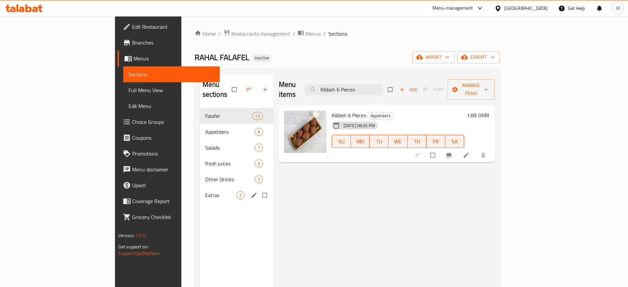
paste input "Mexican salad (salad bar)"
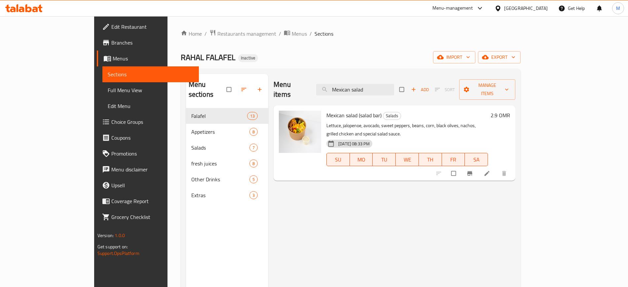
paste input "(salad bar)"
paste input "ini Falafel box"
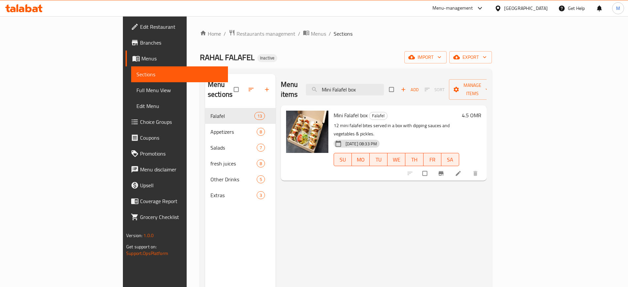
paste input "Hummus with Tahini, Lebanese Style (200g)"
type input "Hummus with Tahini, Lebanese Style (200g)"
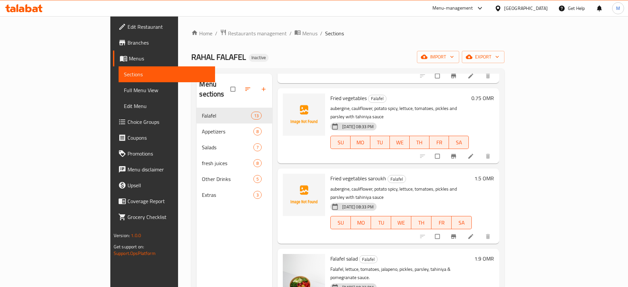
scroll to position [658, 0]
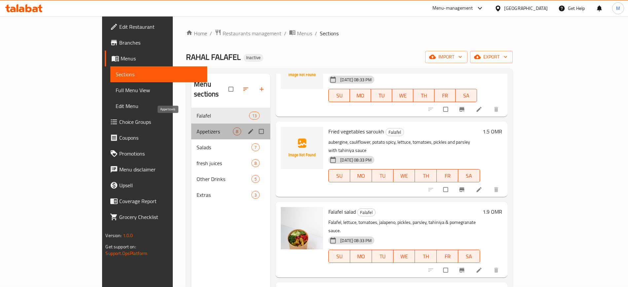
click at [197, 128] on span "Appetizers" at bounding box center [215, 132] width 36 height 8
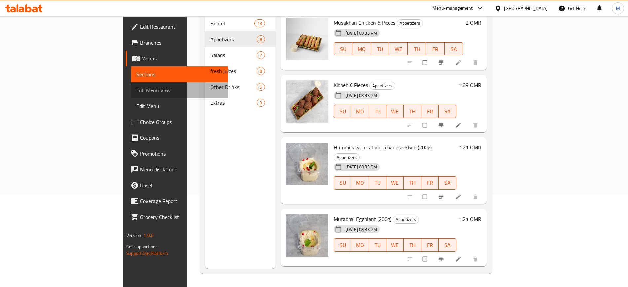
click at [136, 87] on span "Full Menu View" at bounding box center [179, 90] width 86 height 8
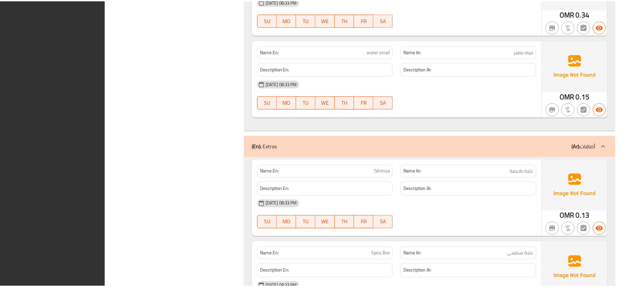
scroll to position [3877, 0]
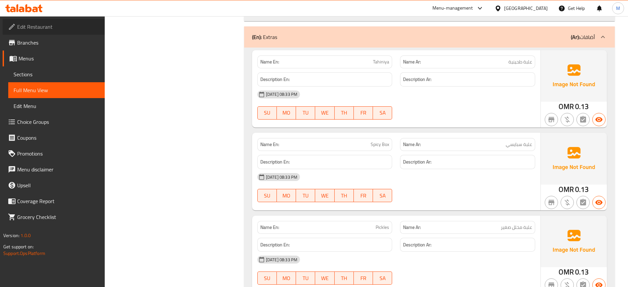
click at [67, 21] on link "Edit Restaurant" at bounding box center [54, 27] width 102 height 16
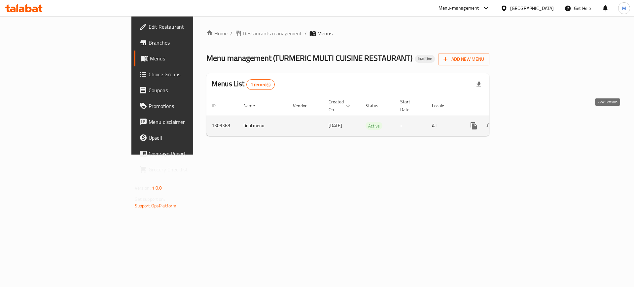
click at [526, 122] on icon "enhanced table" at bounding box center [522, 126] width 8 height 8
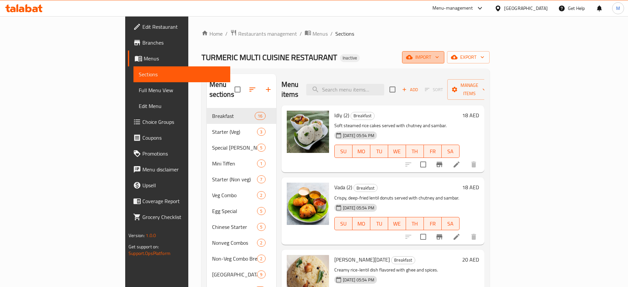
click at [439, 61] on span "import" at bounding box center [423, 57] width 32 height 8
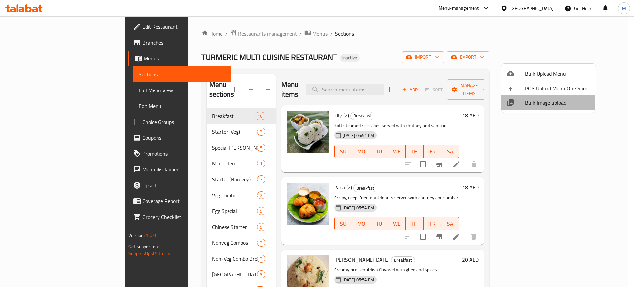
click at [522, 102] on div at bounding box center [516, 103] width 18 height 8
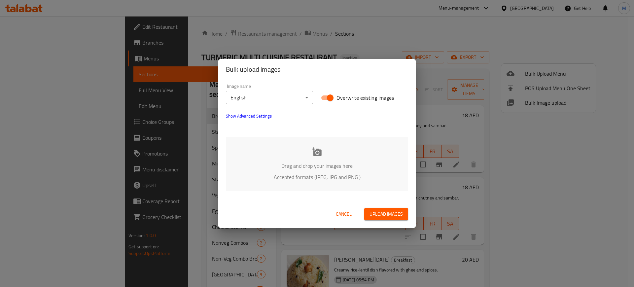
click at [307, 173] on p "Accepted formats (JPEG, JPG and PNG )" at bounding box center [317, 177] width 163 height 8
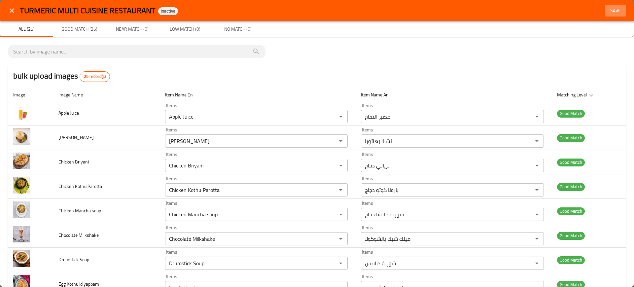
click at [613, 9] on span "Save" at bounding box center [616, 11] width 16 height 8
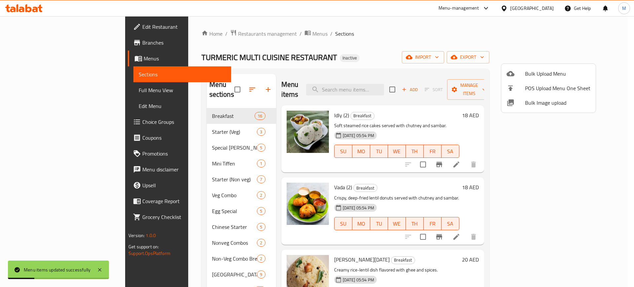
click at [533, 102] on span "Bulk Image upload" at bounding box center [557, 103] width 65 height 8
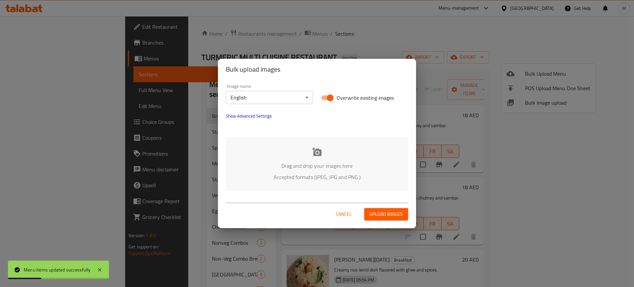
click at [366, 151] on div "Drag and drop your images here Accepted formats (JPEG, JPG and PNG )" at bounding box center [317, 164] width 182 height 54
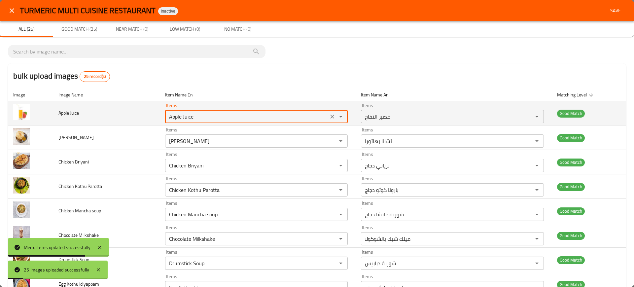
click at [181, 117] on Juice "Apple Juice" at bounding box center [247, 116] width 160 height 9
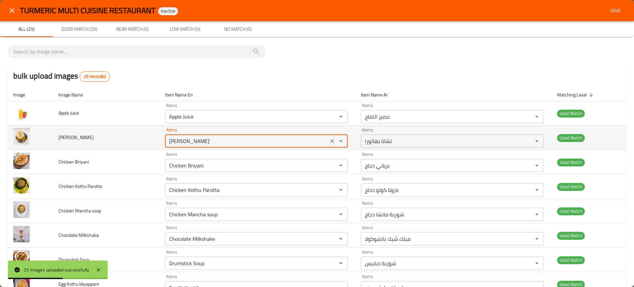
click at [216, 140] on Bhatura "[PERSON_NAME]" at bounding box center [247, 140] width 160 height 9
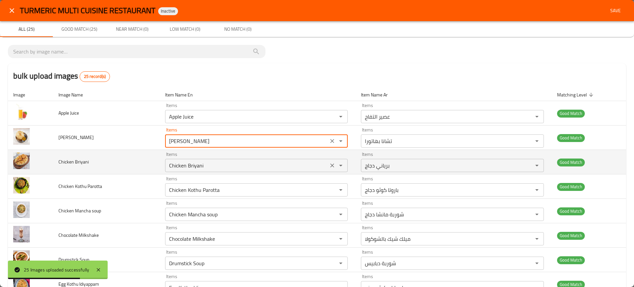
click at [210, 167] on Briyani "Chicken Briyani" at bounding box center [247, 165] width 160 height 9
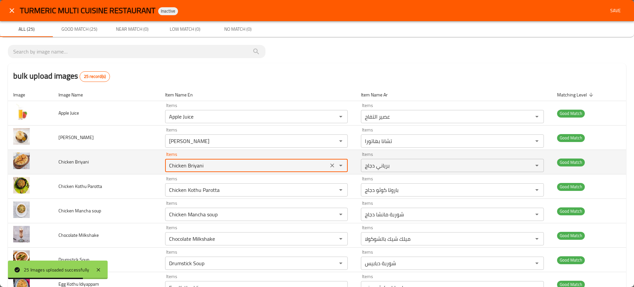
click at [210, 167] on Briyani "Chicken Briyani" at bounding box center [247, 165] width 160 height 9
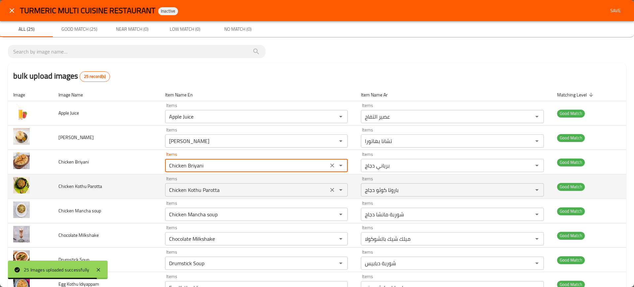
click at [197, 186] on Parotta "Chicken Kothu Parotta" at bounding box center [247, 189] width 160 height 9
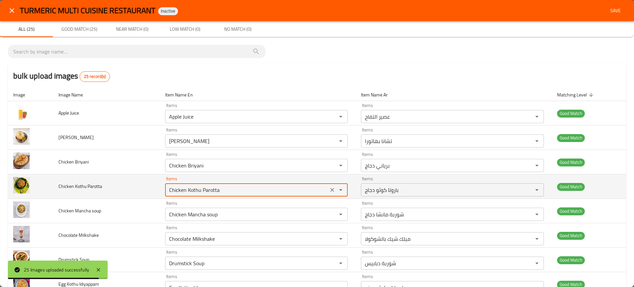
click at [197, 186] on Parotta "Chicken Kothu Parotta" at bounding box center [247, 189] width 160 height 9
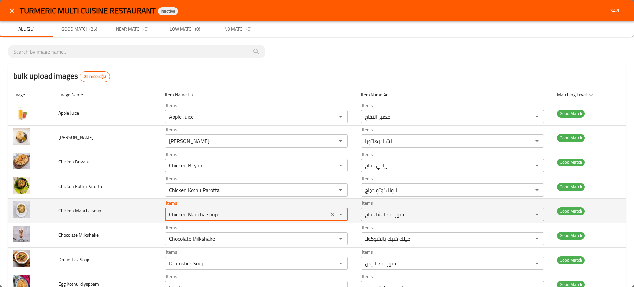
click at [204, 212] on soup "Chicken Mancha soup" at bounding box center [247, 214] width 160 height 9
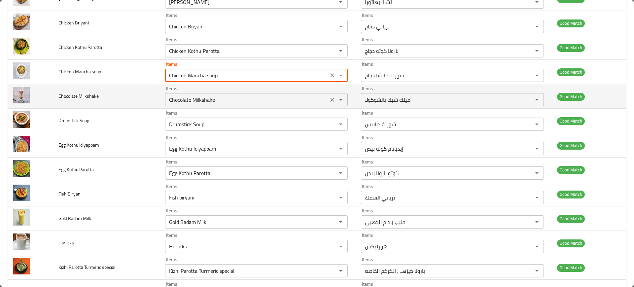
click at [211, 97] on Milkshake "Chocolate Milkshake" at bounding box center [247, 99] width 160 height 9
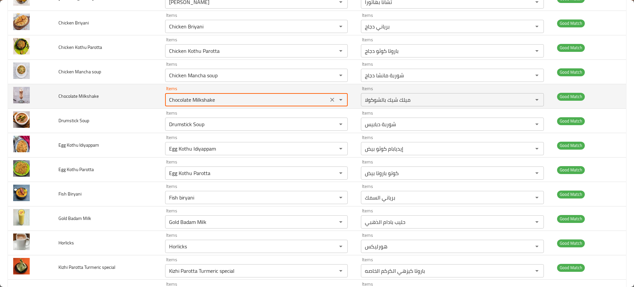
click at [211, 97] on Milkshake "Chocolate Milkshake" at bounding box center [247, 99] width 160 height 9
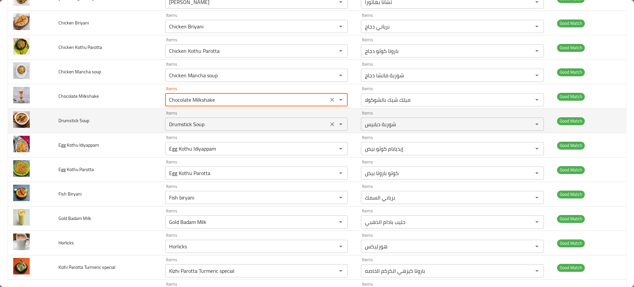
click at [195, 128] on Soup "Drumstick Soup" at bounding box center [247, 124] width 160 height 9
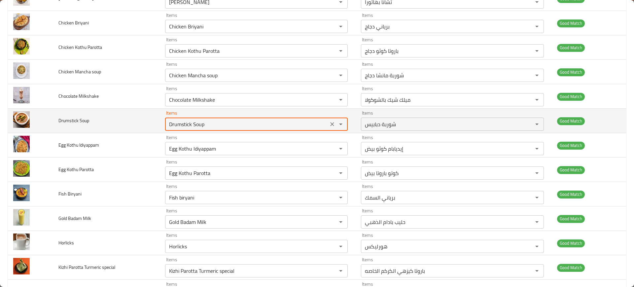
click at [195, 128] on Soup "Drumstick Soup" at bounding box center [247, 124] width 160 height 9
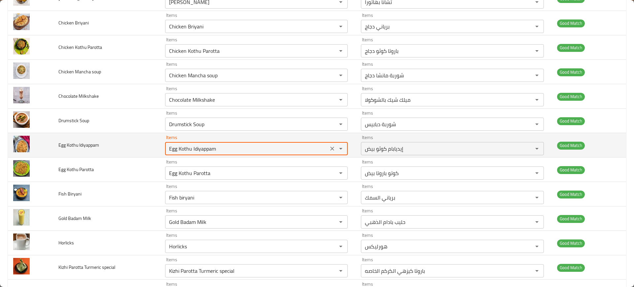
click at [196, 147] on Idiyappam "Egg Kothu Idiyappam" at bounding box center [247, 148] width 160 height 9
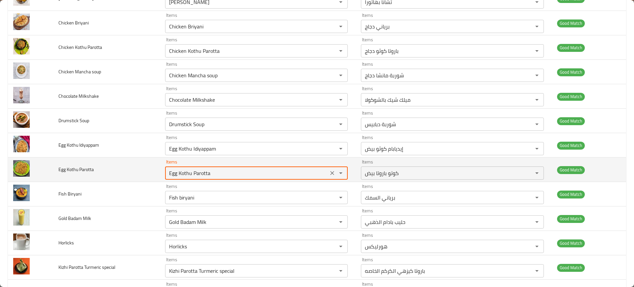
click at [204, 175] on Parotta "Egg Kothu Parotta" at bounding box center [247, 172] width 160 height 9
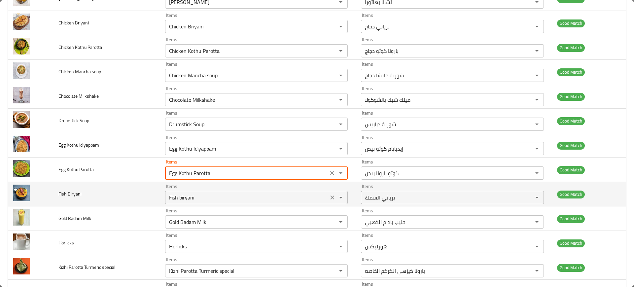
click at [194, 192] on div "Fish biryani Items" at bounding box center [256, 197] width 183 height 13
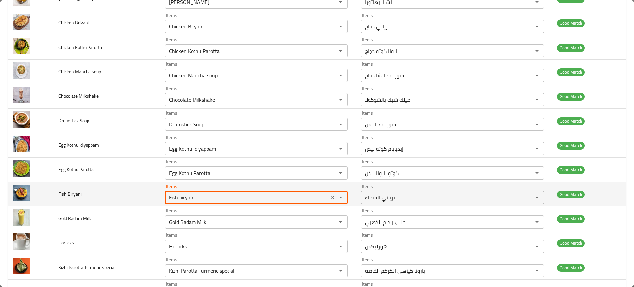
click at [194, 192] on div "Fish biryani Items" at bounding box center [256, 197] width 183 height 13
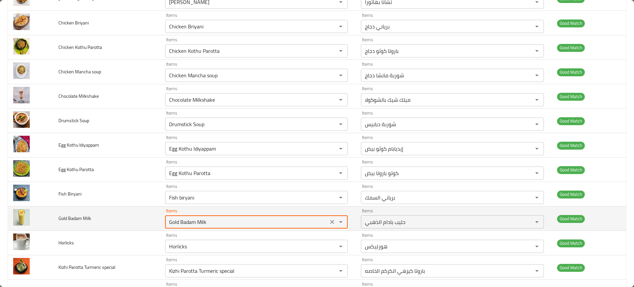
click at [200, 220] on Milk "Gold Badam Milk" at bounding box center [247, 221] width 160 height 9
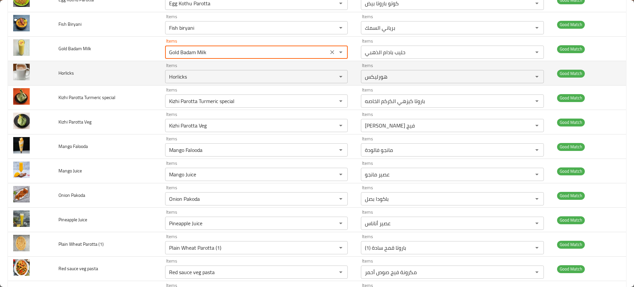
scroll to position [309, 0]
click at [190, 75] on input "Horlicks" at bounding box center [247, 76] width 160 height 9
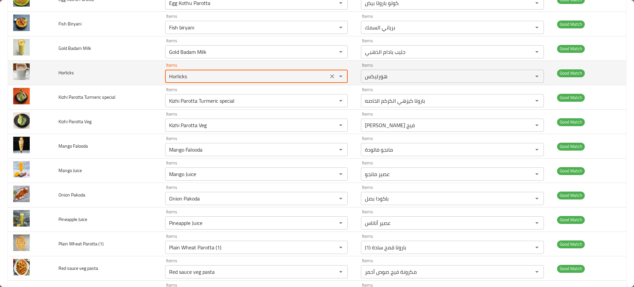
click at [190, 75] on input "Horlicks" at bounding box center [247, 76] width 160 height 9
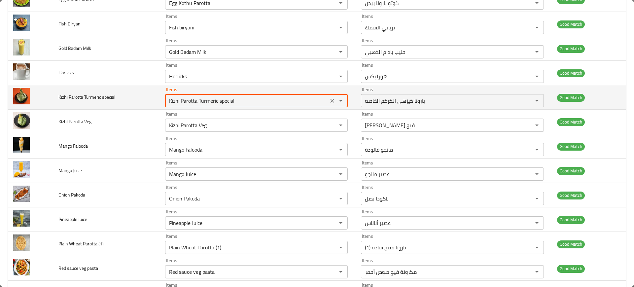
click at [186, 100] on special "Kizhi Parotta Turmeric special" at bounding box center [247, 100] width 160 height 9
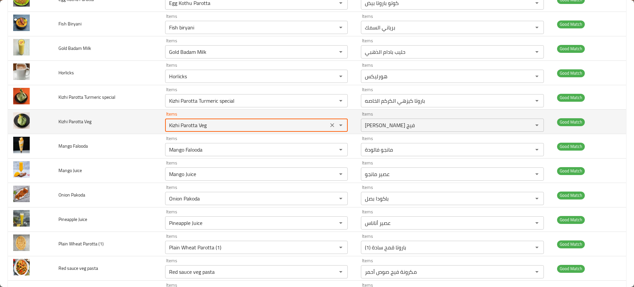
click at [188, 125] on Veg "Kizhi Parotta Veg" at bounding box center [247, 125] width 160 height 9
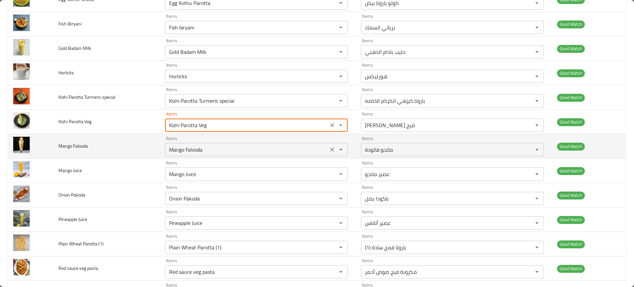
click at [185, 144] on div "Mango Falooda Items" at bounding box center [256, 149] width 183 height 13
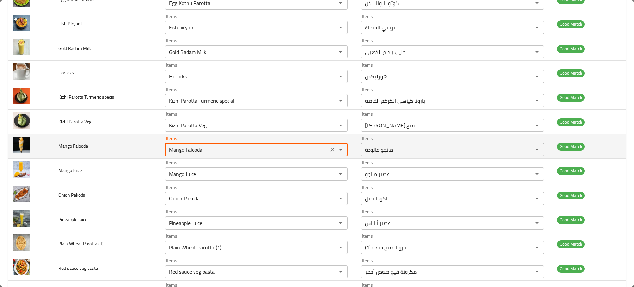
click at [185, 144] on div "Mango Falooda Items" at bounding box center [256, 149] width 183 height 13
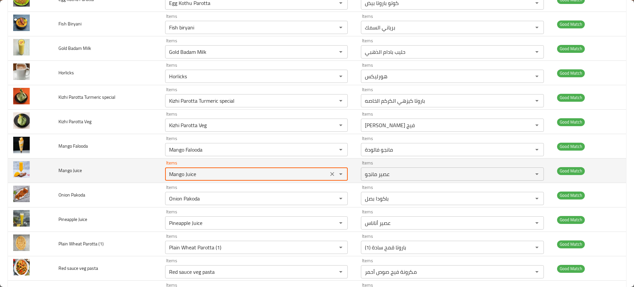
click at [189, 170] on Juice "Mango Juice" at bounding box center [247, 173] width 160 height 9
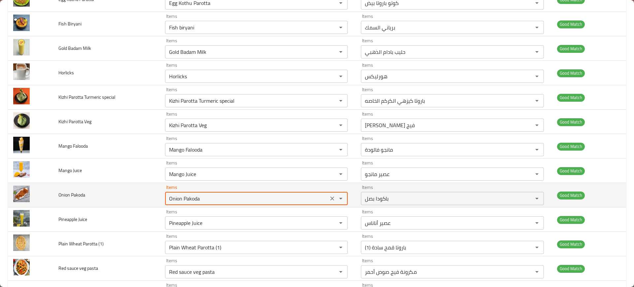
click at [192, 202] on Pakoda "Onion Pakoda" at bounding box center [247, 198] width 160 height 9
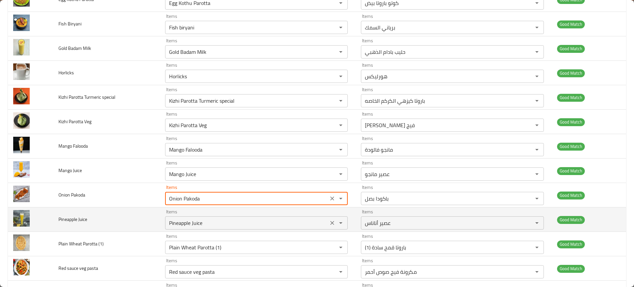
click at [193, 218] on div "Pineapple Juice Items" at bounding box center [256, 222] width 183 height 13
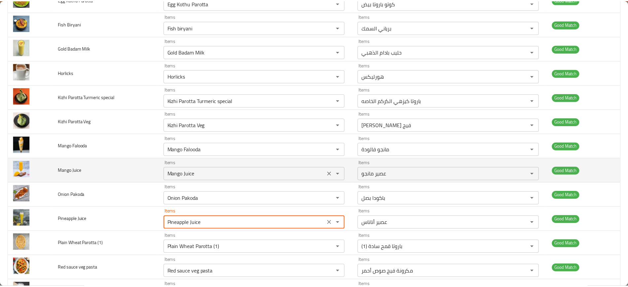
scroll to position [438, 0]
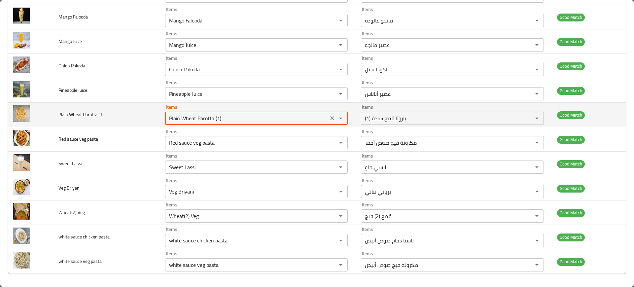
click at [190, 122] on \(1\) "Plain Wheat Parotta (1)" at bounding box center [247, 118] width 160 height 9
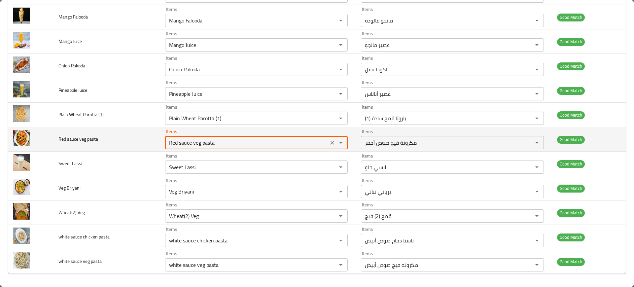
click at [201, 139] on pasta "Red sauce veg pasta" at bounding box center [247, 142] width 160 height 9
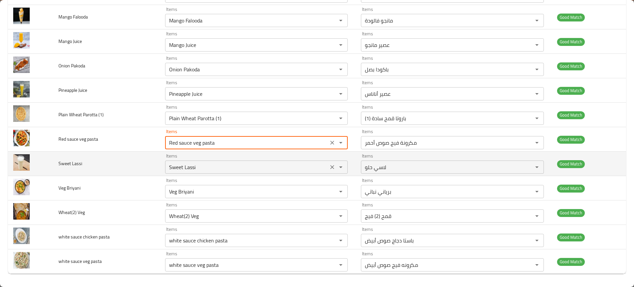
click at [182, 165] on Lassi "Sweet Lassi" at bounding box center [247, 167] width 160 height 9
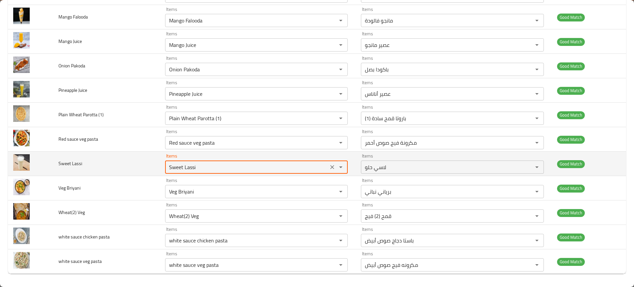
click at [182, 165] on Lassi "Sweet Lassi" at bounding box center [247, 167] width 160 height 9
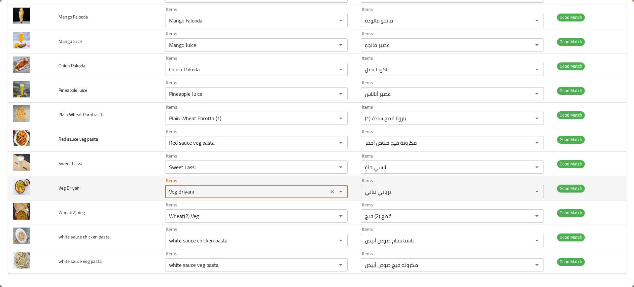
click at [196, 195] on Briyani "Veg Briyani" at bounding box center [247, 191] width 160 height 9
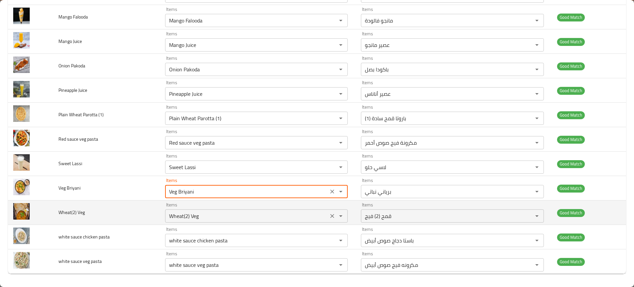
click at [193, 212] on Veg "Wheat(2) Veg" at bounding box center [247, 215] width 160 height 9
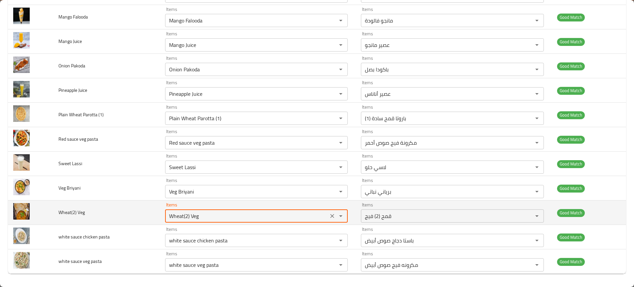
click at [193, 212] on Veg "Wheat(2) Veg" at bounding box center [247, 215] width 160 height 9
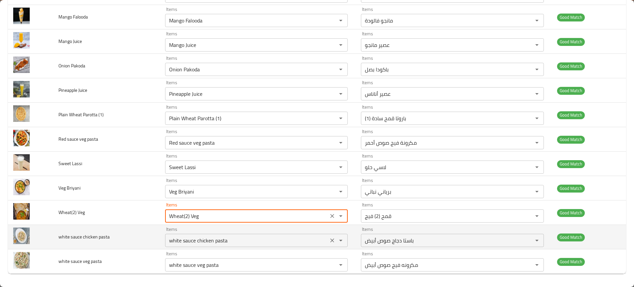
click at [176, 243] on pasta "white sauce chicken pasta" at bounding box center [247, 240] width 160 height 9
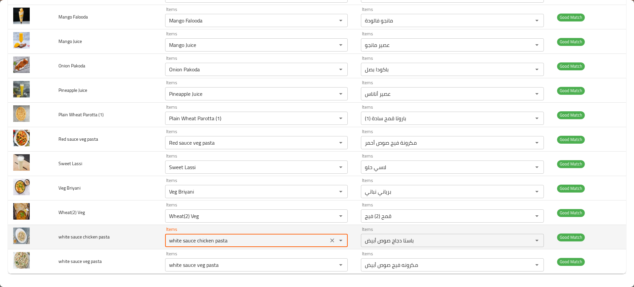
click at [176, 243] on pasta "white sauce chicken pasta" at bounding box center [247, 240] width 160 height 9
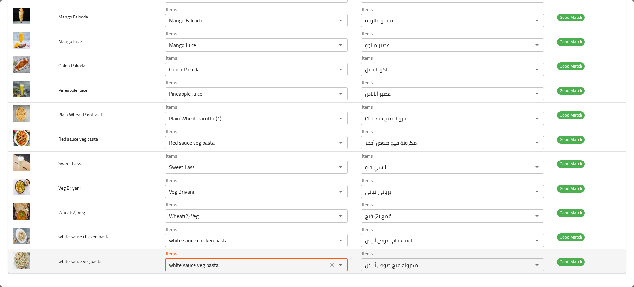
click at [212, 263] on pasta "white sauce veg pasta" at bounding box center [247, 264] width 160 height 9
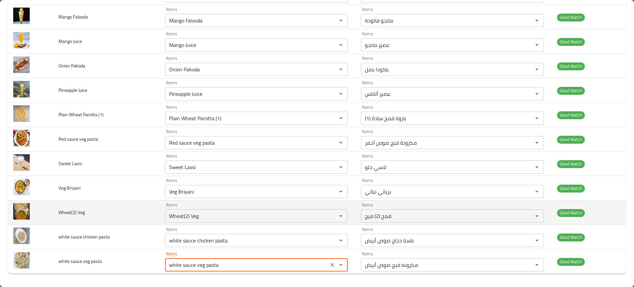
click at [78, 204] on td "Wheat(2) Veg" at bounding box center [106, 213] width 107 height 24
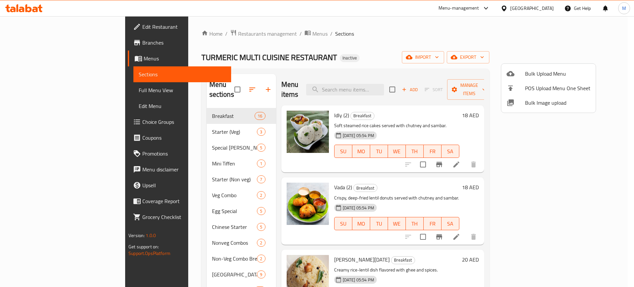
click at [493, 45] on div at bounding box center [317, 143] width 634 height 287
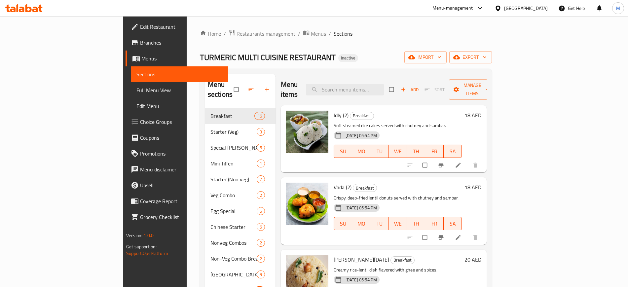
click at [384, 90] on input "search" at bounding box center [345, 90] width 78 height 12
paste input "Apple Juice"
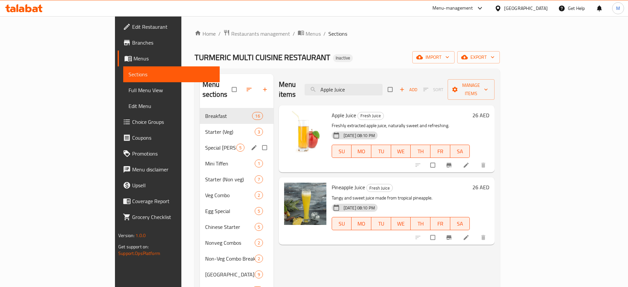
paste input "[PERSON_NAME]"
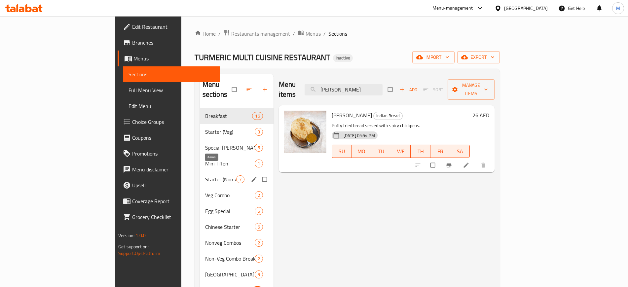
paste input "[PERSON_NAME]"
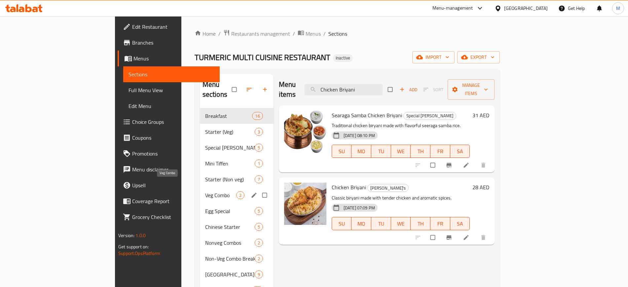
paste input "Kothu Parotta"
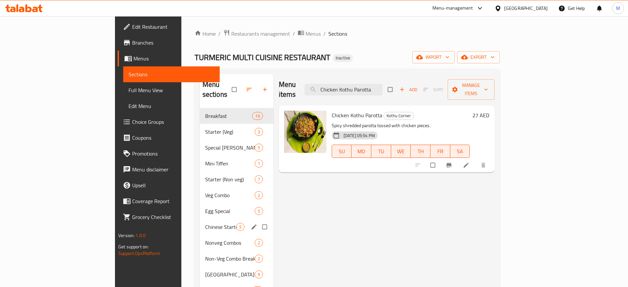
paste input "Mancha soup"
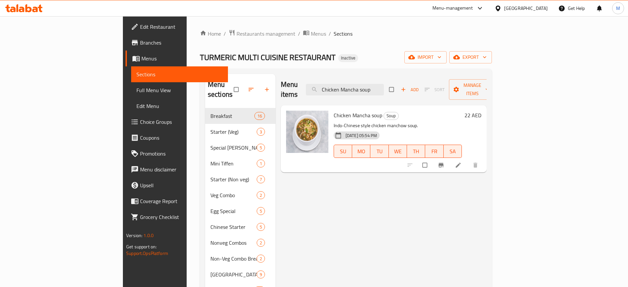
paste input "ocolate Milkshake"
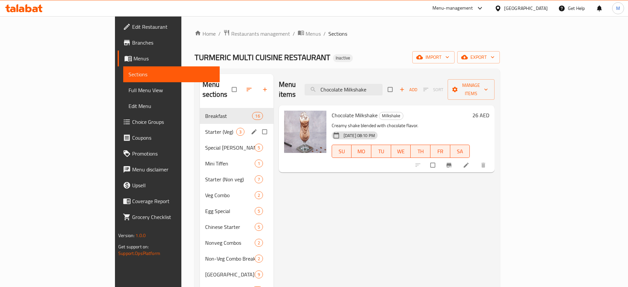
paste input "Drumstick Soup"
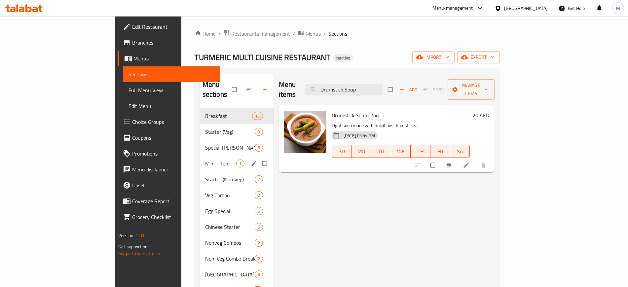
paste input "Egg Kothu Idiyappam"
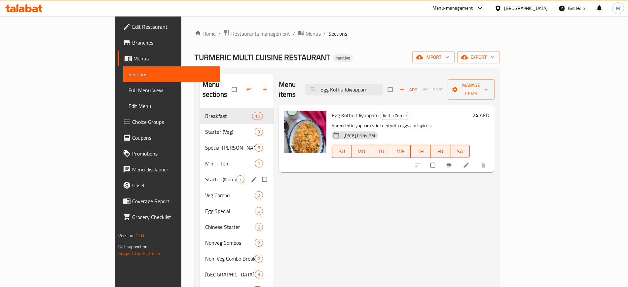
paste input "Parotta"
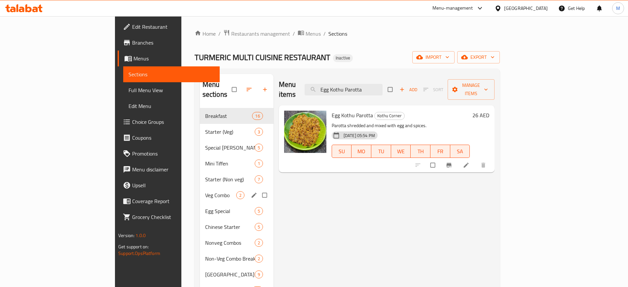
paste input "Fish biryani"
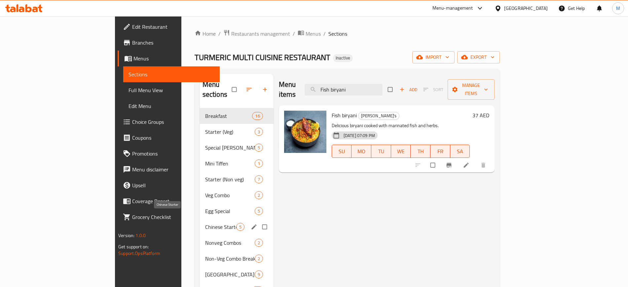
paste input "Gold Badam Milk"
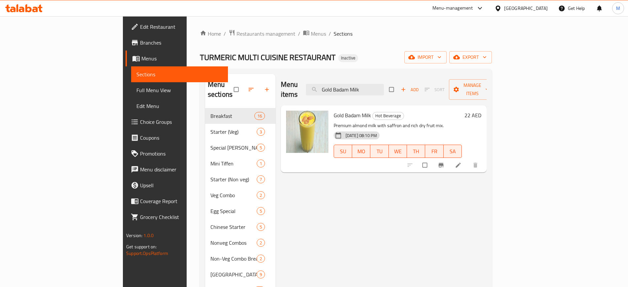
paste input "Horlicks"
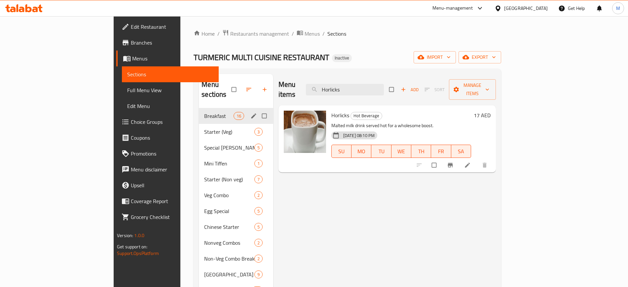
paste input "Kizhi Parotta Turmeric special"
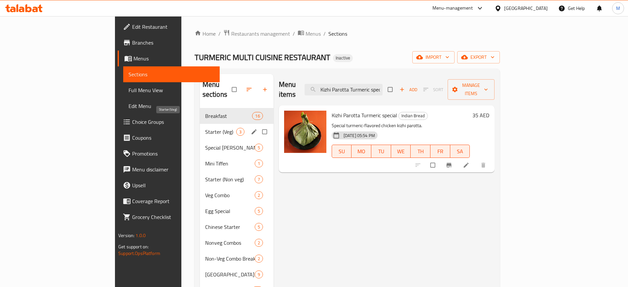
paste input "Veg"
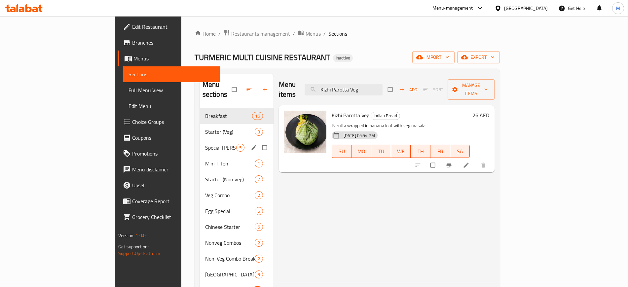
paste input "Mango Falooda"
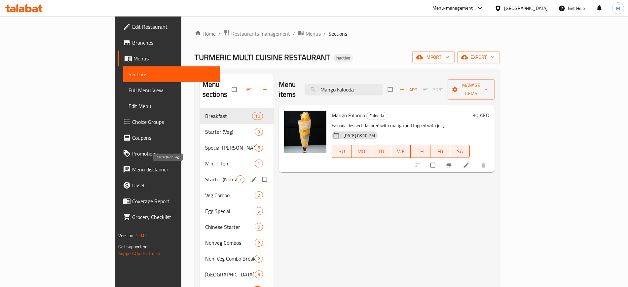
paste input "Juice"
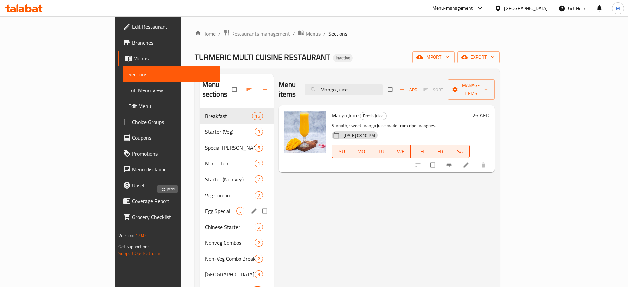
paste input "Onion Pakoda"
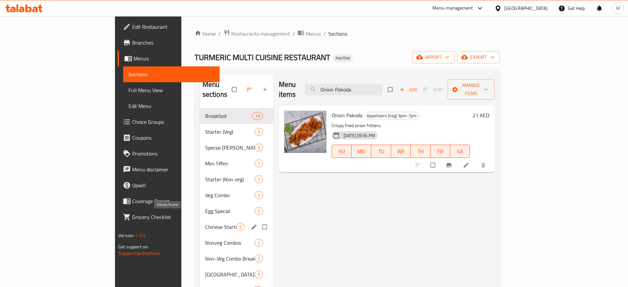
paste input "Pineapple Juice"
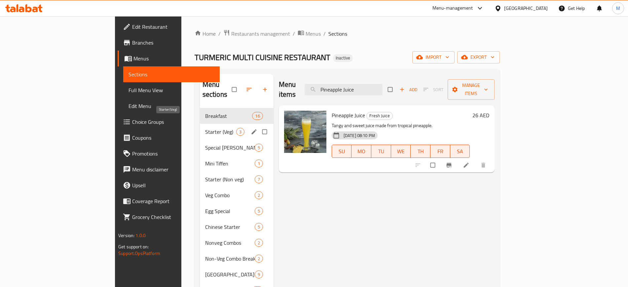
paste input "lain Wheat Parotta (1)"
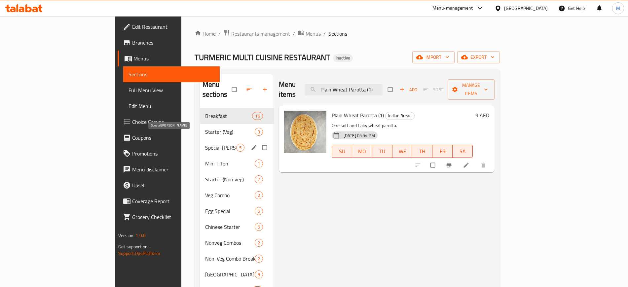
paste input "Red sauce veg pasta"
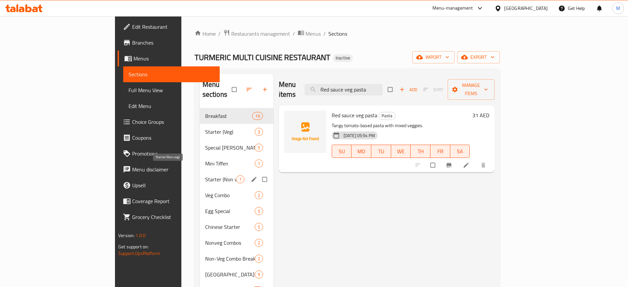
type input "Red sauce veg pasta"
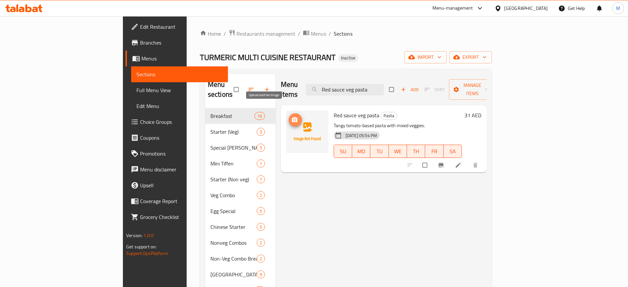
click at [289, 113] on button "upload picture" at bounding box center [295, 119] width 13 height 13
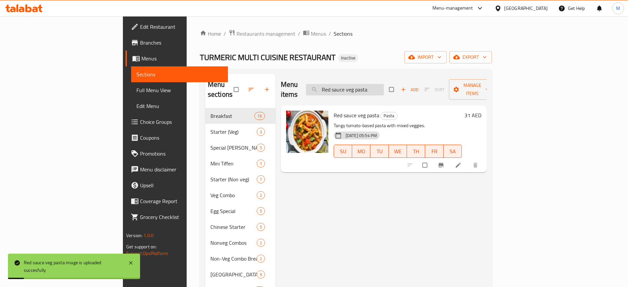
click at [384, 84] on input "Red sauce veg pasta" at bounding box center [345, 90] width 78 height 12
paste input "Sweet Lassi"
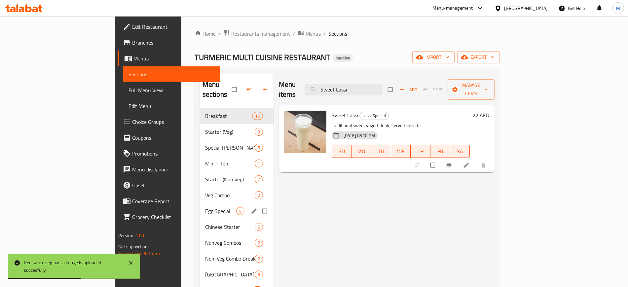
paste input "Veg Briyan"
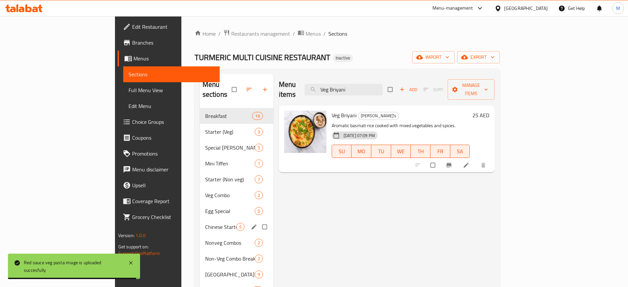
paste input "Wheat(2) Veg"
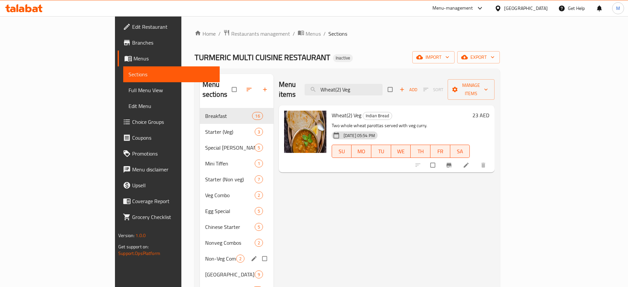
paste input "white sauce chicken pasta"
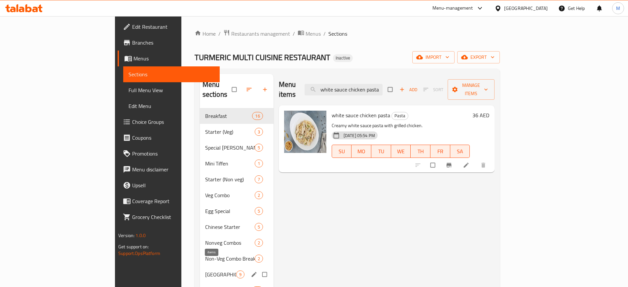
paste input "veg"
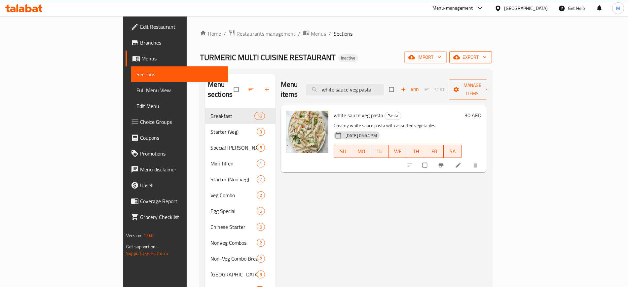
type input "white sauce veg pasta"
click at [487, 61] on span "export" at bounding box center [471, 57] width 32 height 8
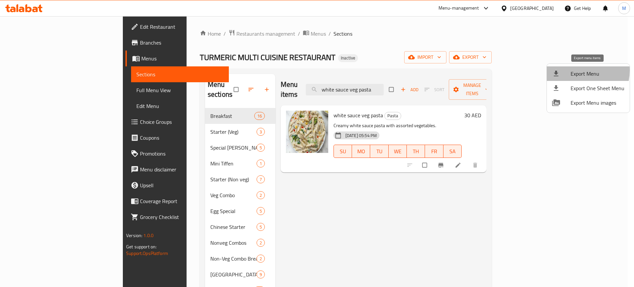
click at [573, 70] on span "Export Menu" at bounding box center [598, 74] width 54 height 8
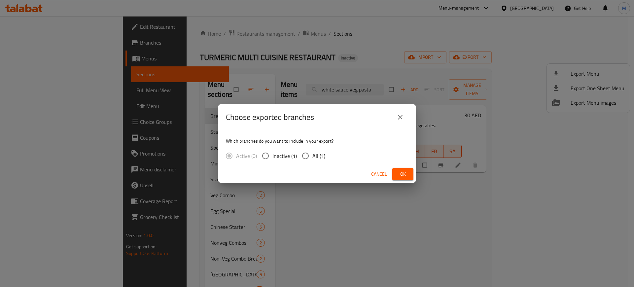
click at [314, 155] on span "All (1)" at bounding box center [318, 156] width 13 height 8
click at [312, 155] on input "All (1)" at bounding box center [306, 156] width 14 height 14
radio input "true"
click at [408, 171] on span "Ok" at bounding box center [403, 174] width 11 height 8
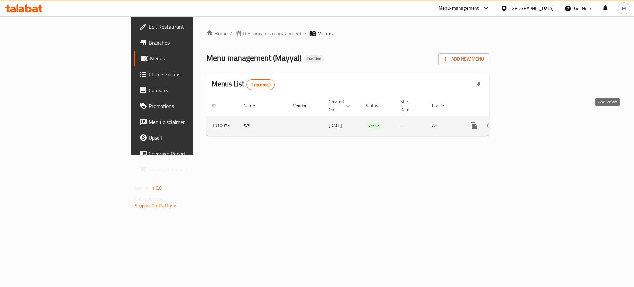
click at [525, 123] on icon "enhanced table" at bounding box center [522, 126] width 6 height 6
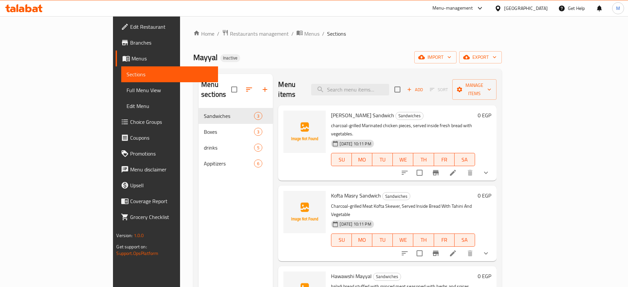
click at [501, 50] on div "Home / Restaurants management / Menus / Sections Mayyal Inactive import export …" at bounding box center [347, 197] width 308 height 337
click at [451, 56] on span "import" at bounding box center [436, 57] width 32 height 8
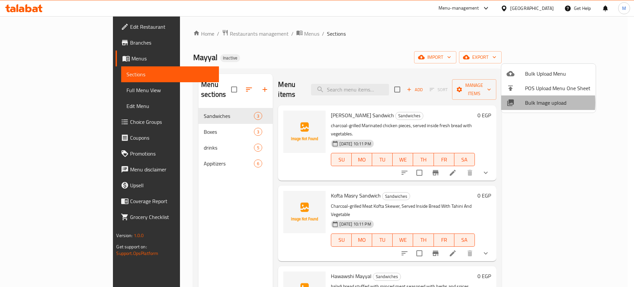
click at [522, 102] on div at bounding box center [516, 103] width 18 height 8
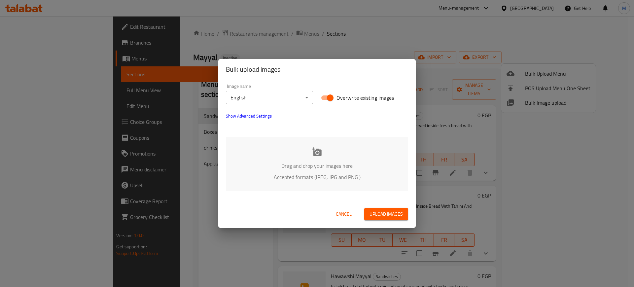
click at [316, 162] on p "Drag and drop your images here" at bounding box center [317, 166] width 163 height 8
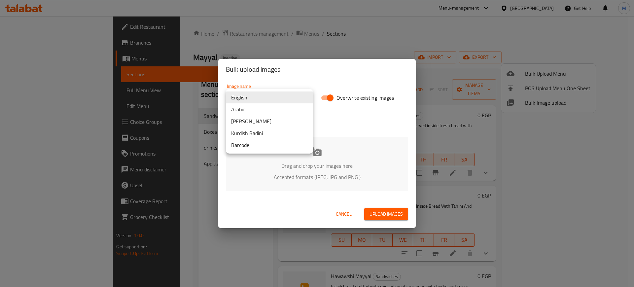
click at [279, 92] on body "​ Menu-management [GEOGRAPHIC_DATA] Get Help M Edit Restaurant Branches Menus S…" at bounding box center [317, 151] width 634 height 271
click at [248, 108] on li "Arabic" at bounding box center [269, 109] width 87 height 12
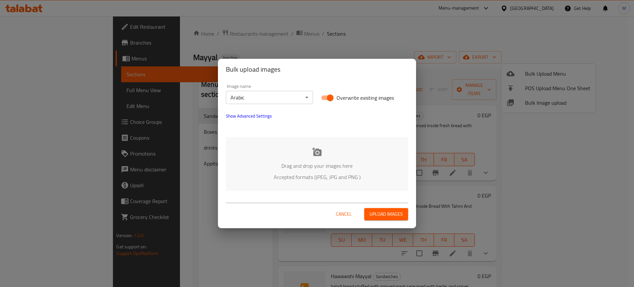
click at [307, 156] on div "Drag and drop your images here Accepted formats (JPEG, JPG and PNG )" at bounding box center [317, 164] width 182 height 54
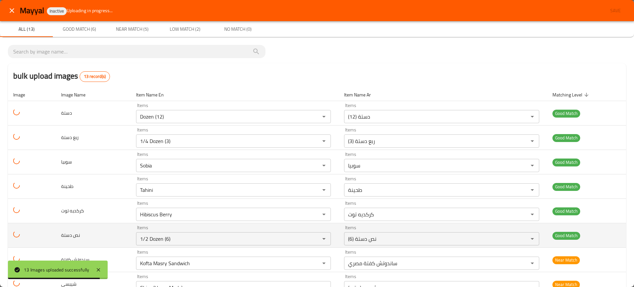
scroll to position [145, 0]
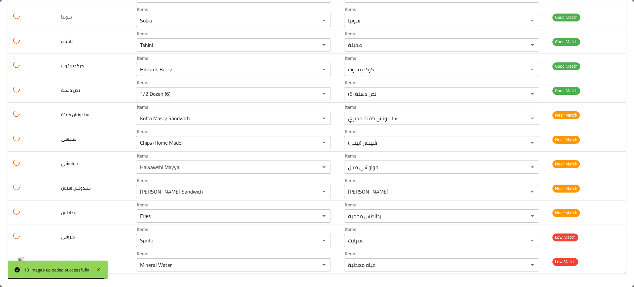
click at [93, 267] on div "13 Images uploaded successfully" at bounding box center [58, 270] width 100 height 18
click at [98, 269] on icon at bounding box center [98, 270] width 8 height 8
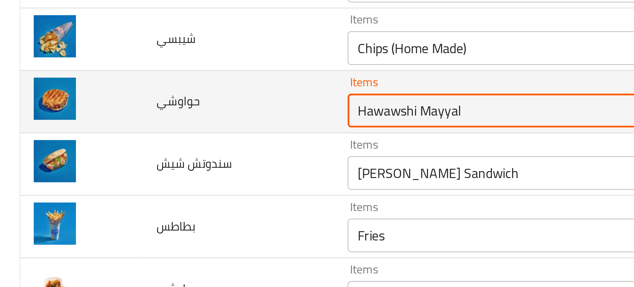
drag, startPoint x: 163, startPoint y: 168, endPoint x: 203, endPoint y: 169, distance: 40.3
click at [203, 169] on input "Hawawshi Mayyal" at bounding box center [223, 167] width 171 height 9
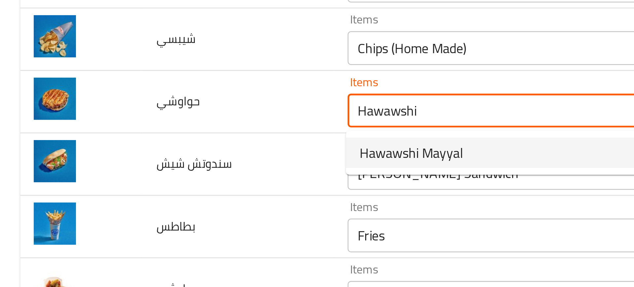
click at [172, 181] on span "Hawawshi Mayyal" at bounding box center [161, 184] width 41 height 8
type input "Hawawshi Mayyal"
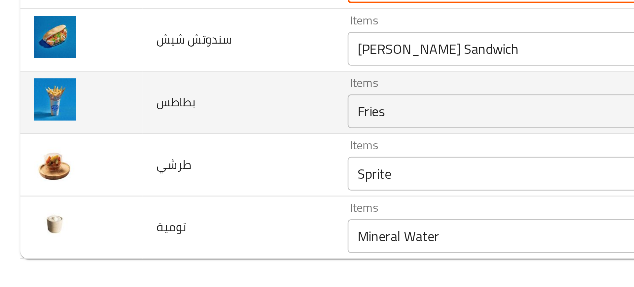
scroll to position [0, 0]
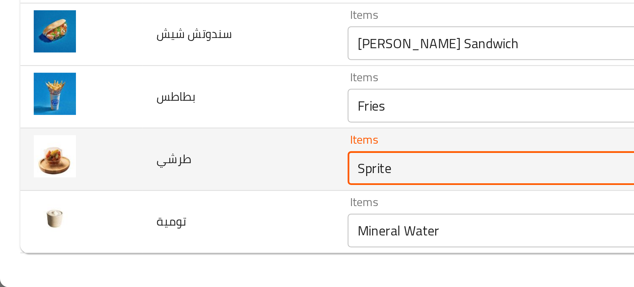
click at [145, 240] on input "Sprite" at bounding box center [223, 240] width 171 height 9
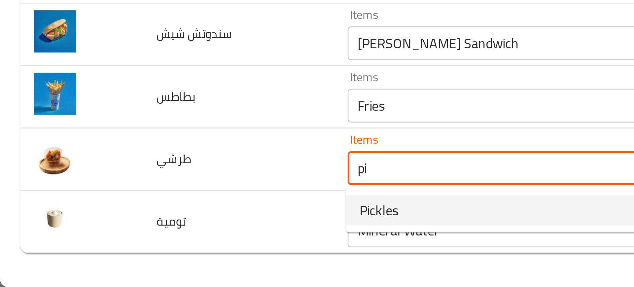
click at [155, 256] on span "Pickles" at bounding box center [148, 257] width 15 height 8
type input "Pickles"
type input "مخلل"
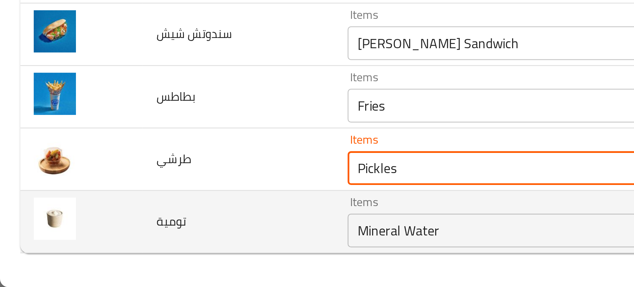
type input "Pickles"
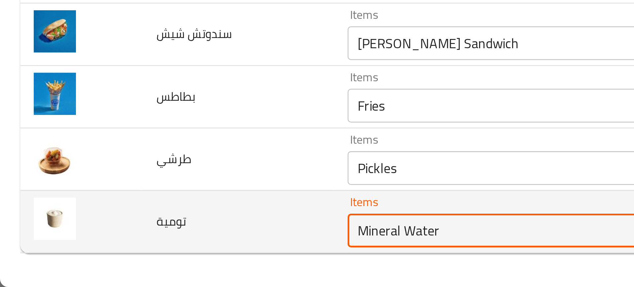
click at [161, 263] on input "Mineral Water" at bounding box center [223, 264] width 171 height 9
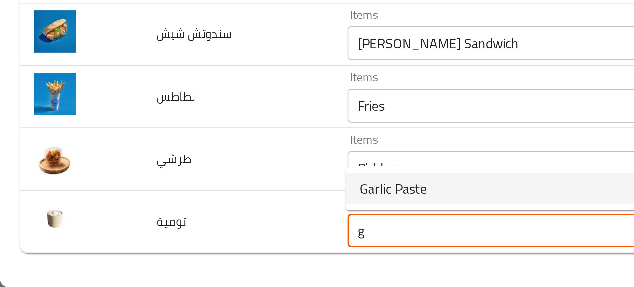
click at [145, 249] on span "Garlic Paste" at bounding box center [154, 248] width 26 height 8
type input "Garlic Paste"
type input "معجون ثوم"
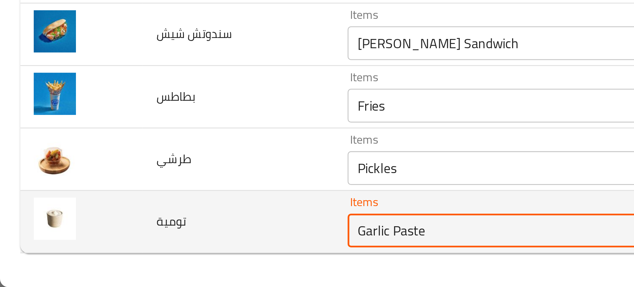
type input "Garlic Paste"
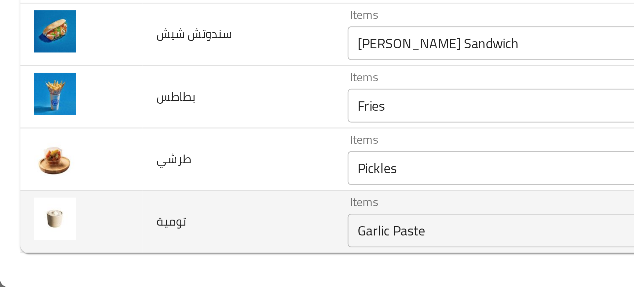
click at [116, 252] on td "تومية" at bounding box center [93, 261] width 75 height 24
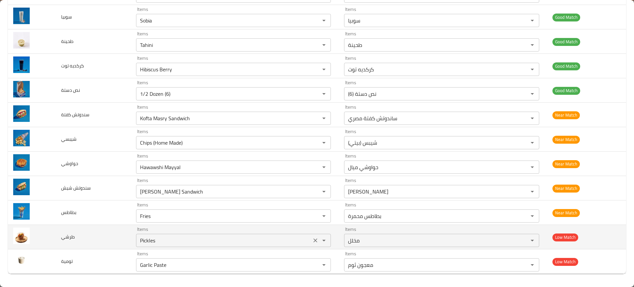
click at [153, 242] on input "Pickles" at bounding box center [223, 240] width 171 height 9
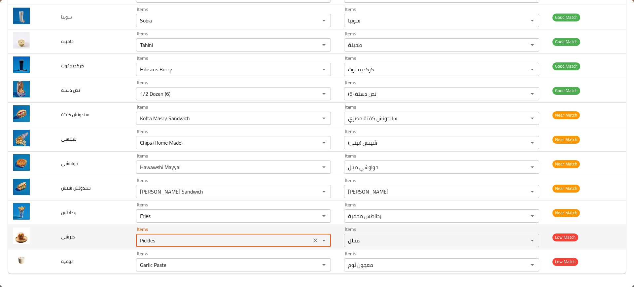
click at [153, 242] on input "Pickles" at bounding box center [223, 240] width 171 height 9
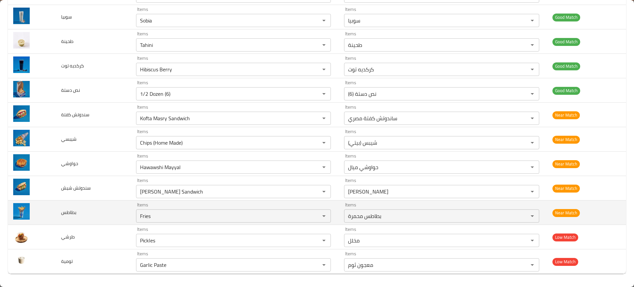
click at [108, 205] on td "بطاطس" at bounding box center [93, 213] width 75 height 24
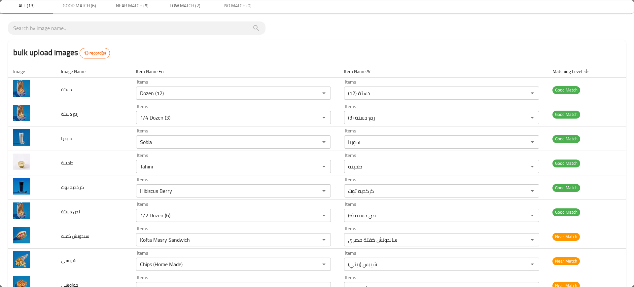
scroll to position [145, 0]
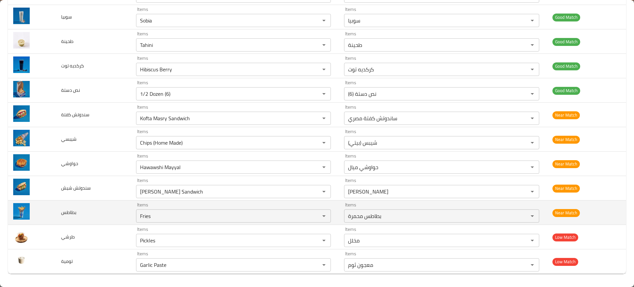
click at [108, 205] on td "بطاطس" at bounding box center [93, 213] width 75 height 24
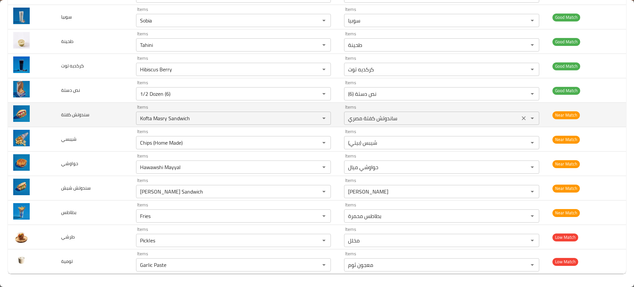
scroll to position [0, 0]
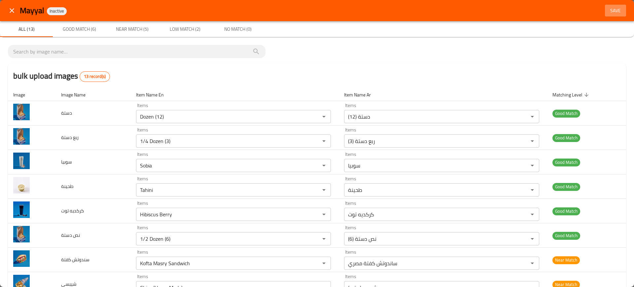
click at [608, 11] on span "Save" at bounding box center [616, 11] width 16 height 8
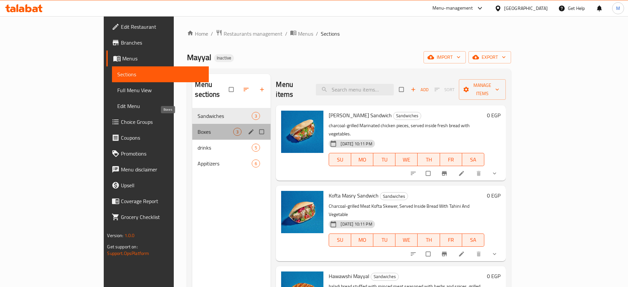
click at [198, 128] on span "Boxes" at bounding box center [216, 132] width 36 height 8
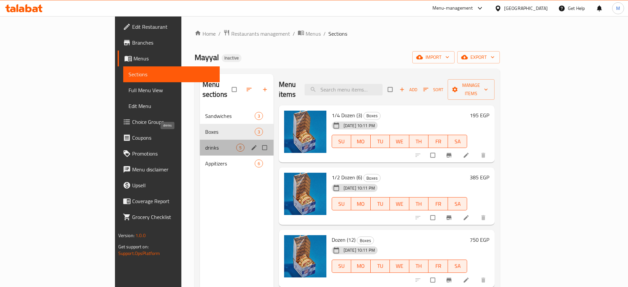
click at [205, 144] on span "drinks" at bounding box center [220, 148] width 31 height 8
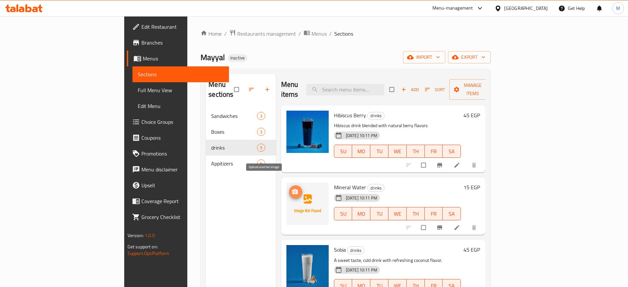
click at [292, 189] on icon "upload picture" at bounding box center [295, 192] width 7 height 7
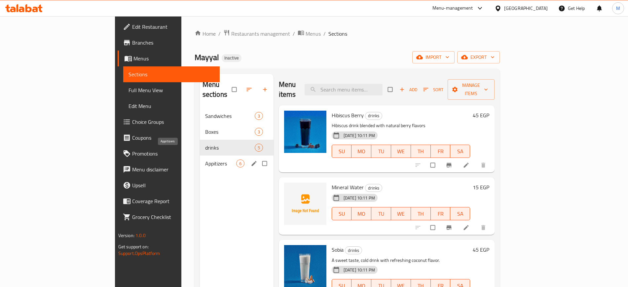
click at [205, 160] on span "Appitizers" at bounding box center [220, 164] width 31 height 8
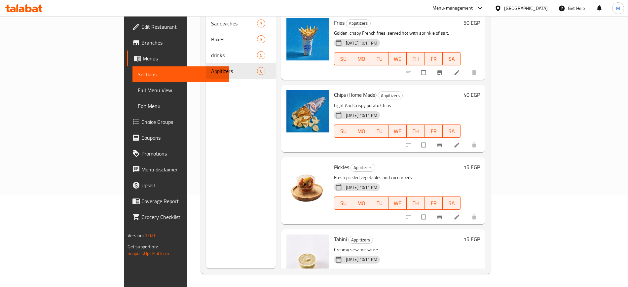
scroll to position [153, 0]
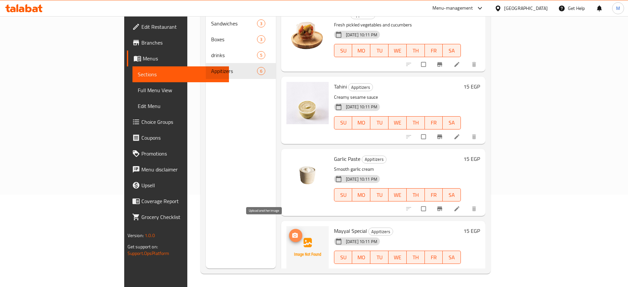
click at [292, 232] on icon "upload picture" at bounding box center [295, 235] width 7 height 7
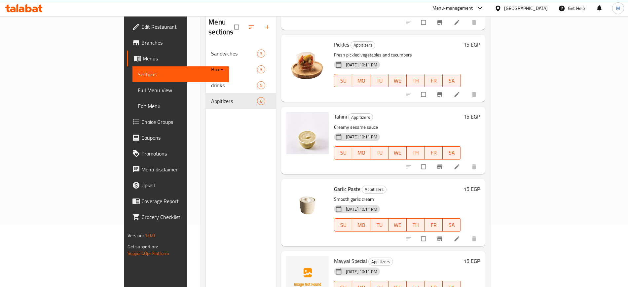
scroll to position [0, 0]
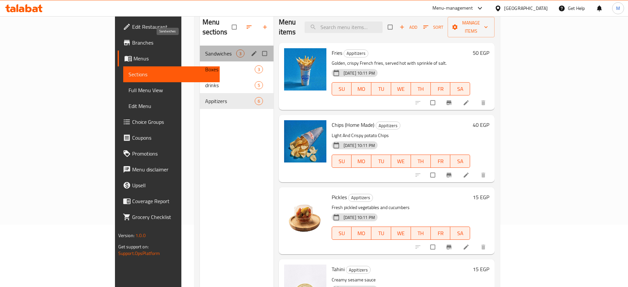
click at [205, 50] on span "Sandwiches" at bounding box center [220, 54] width 31 height 8
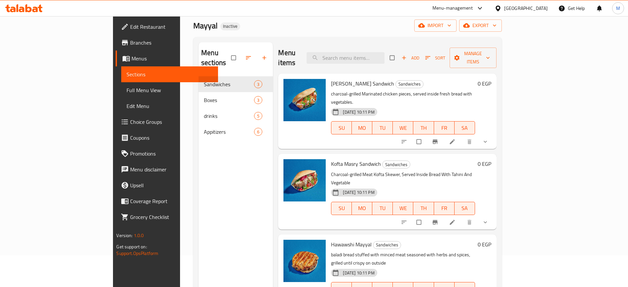
scroll to position [31, 0]
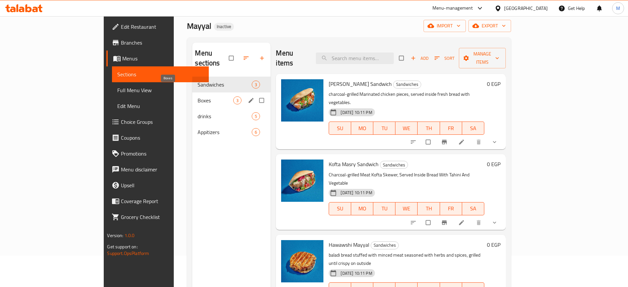
click at [201, 96] on span "Boxes" at bounding box center [216, 100] width 36 height 8
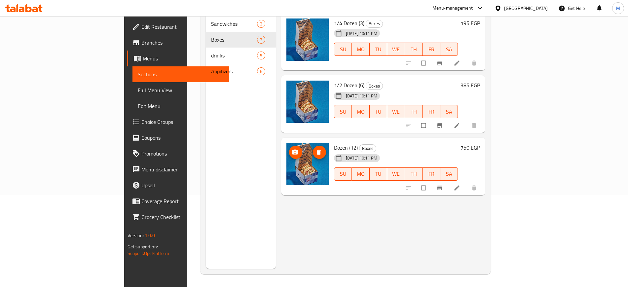
scroll to position [8, 0]
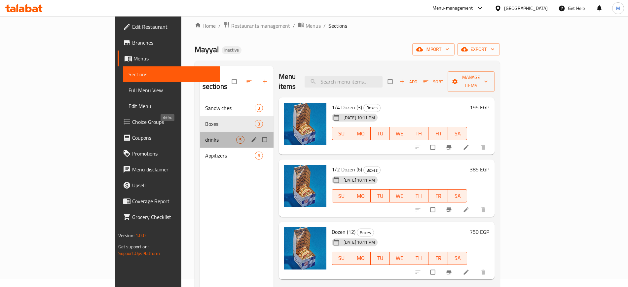
click at [205, 136] on span "drinks" at bounding box center [220, 140] width 31 height 8
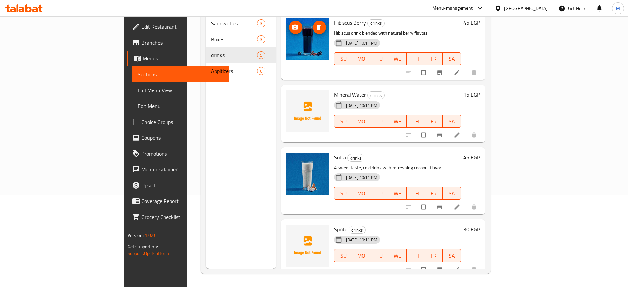
scroll to position [53, 0]
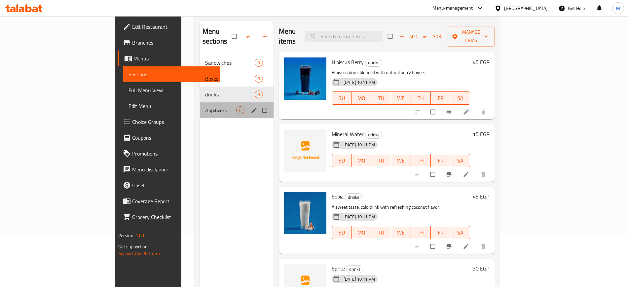
click at [200, 104] on div "Appitizers 6" at bounding box center [237, 110] width 74 height 16
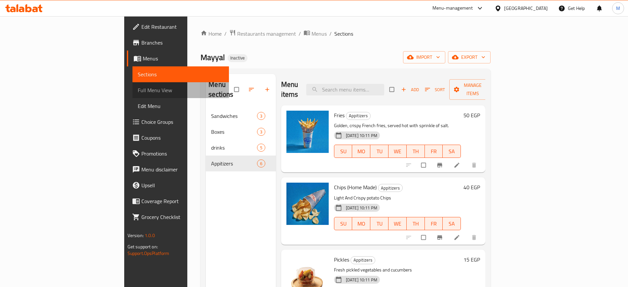
click at [138, 86] on span "Full Menu View" at bounding box center [181, 90] width 86 height 8
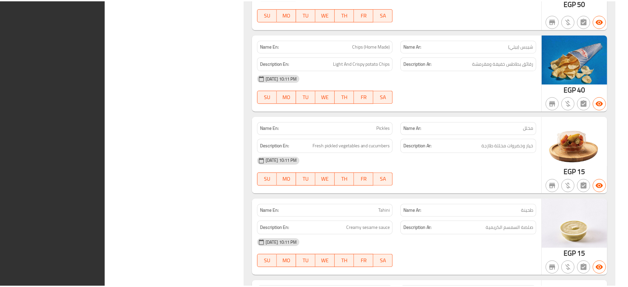
scroll to position [1504, 0]
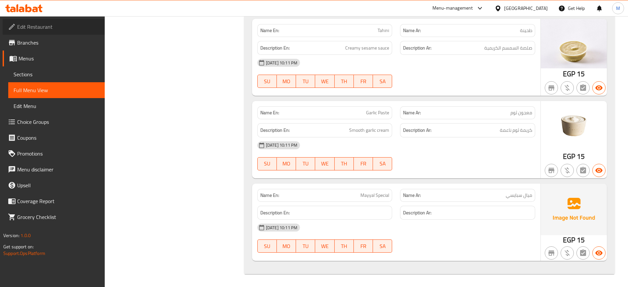
click at [57, 24] on span "Edit Restaurant" at bounding box center [58, 27] width 82 height 8
